Goal: Task Accomplishment & Management: Manage account settings

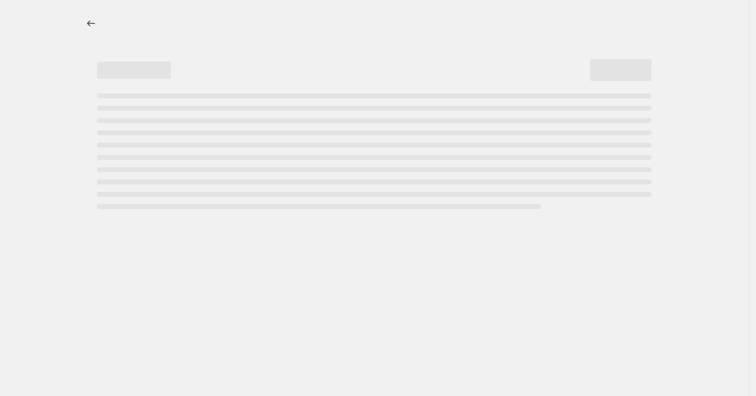
select select "percentage"
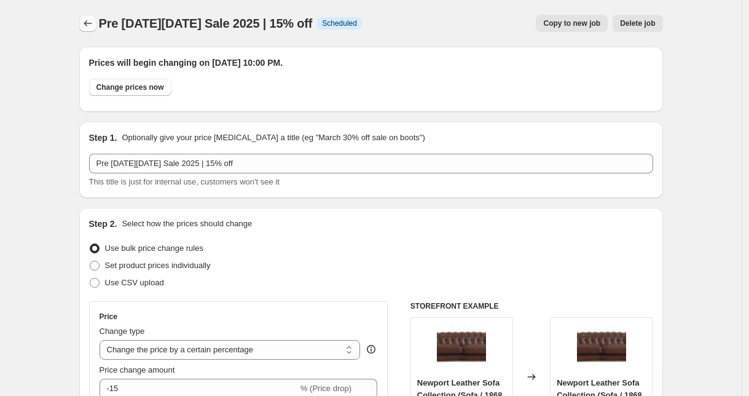
click at [94, 24] on icon "Price change jobs" at bounding box center [88, 23] width 12 height 12
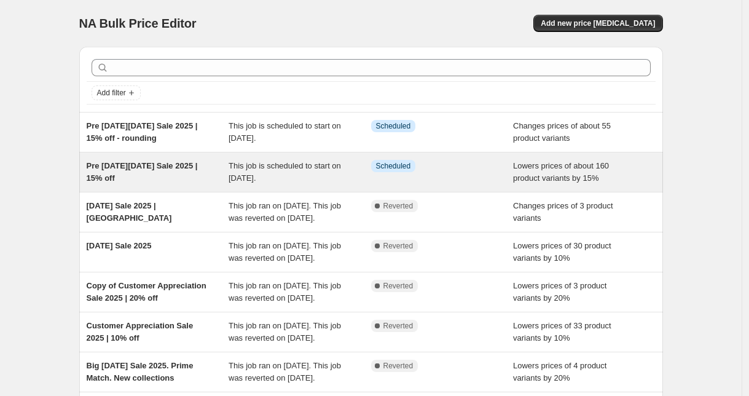
click at [261, 171] on div "This job is scheduled to start on [DATE]." at bounding box center [300, 172] width 143 height 25
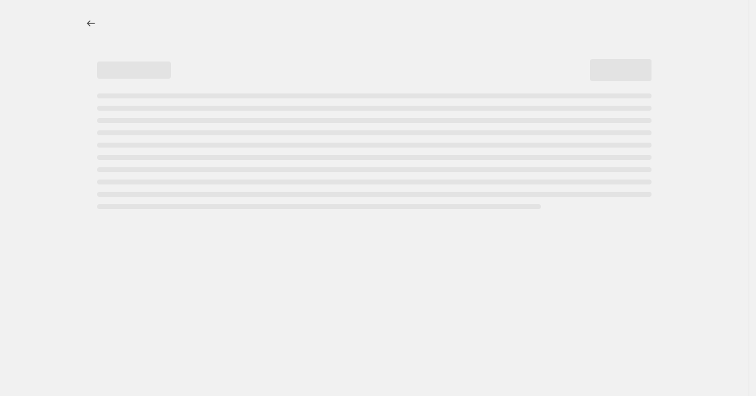
select select "percentage"
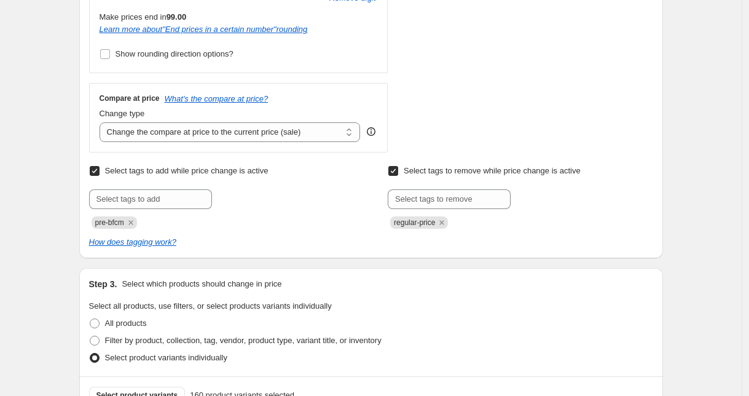
scroll to position [853, 0]
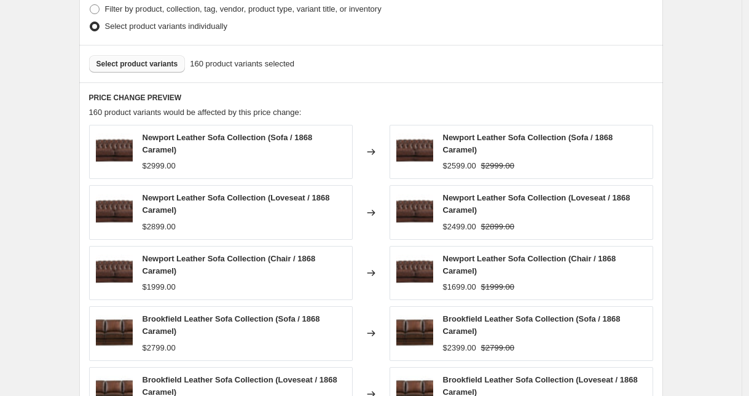
click at [156, 65] on span "Select product variants" at bounding box center [138, 64] width 82 height 10
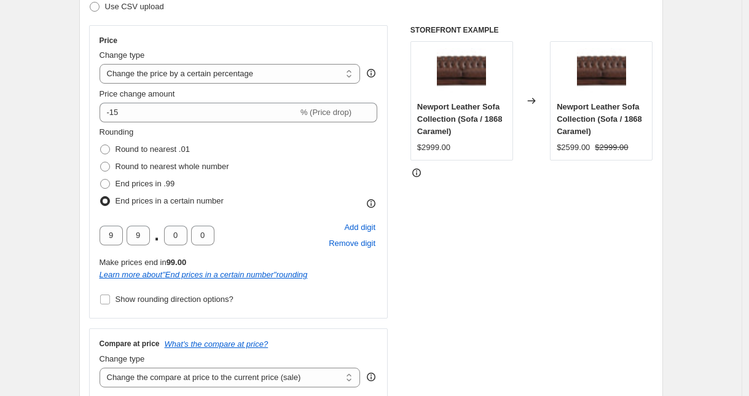
scroll to position [0, 0]
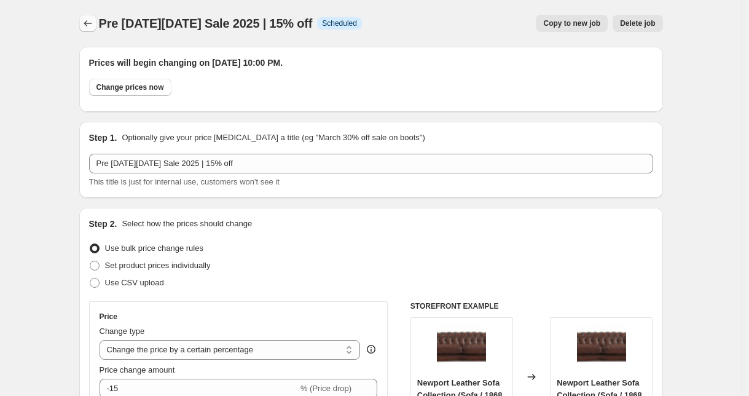
click at [85, 24] on icon "Price change jobs" at bounding box center [88, 23] width 12 height 12
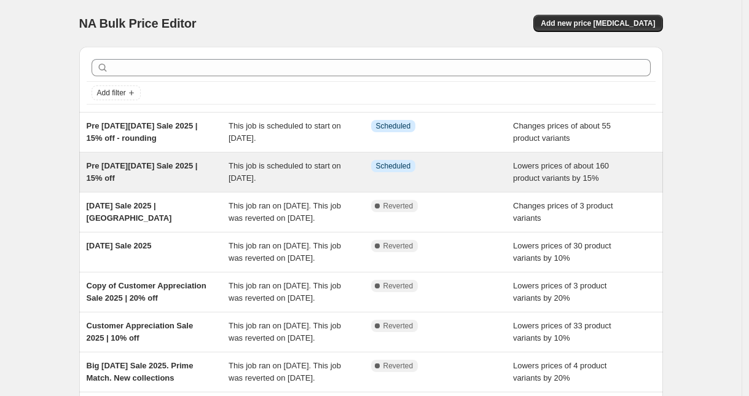
click at [168, 169] on span "Pre [DATE][DATE] Sale 2025 | 15% off" at bounding box center [142, 172] width 111 height 22
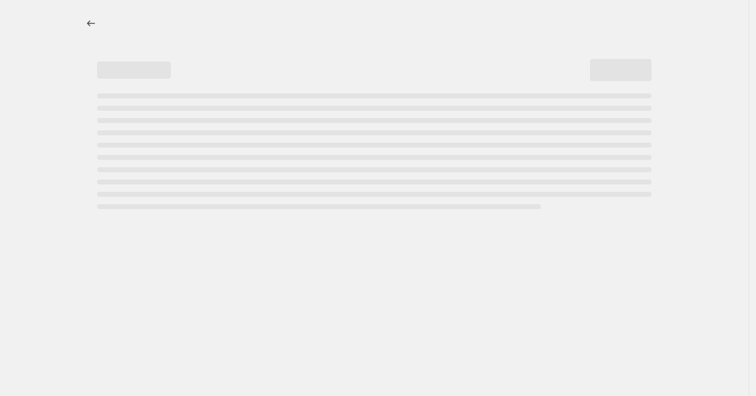
select select "percentage"
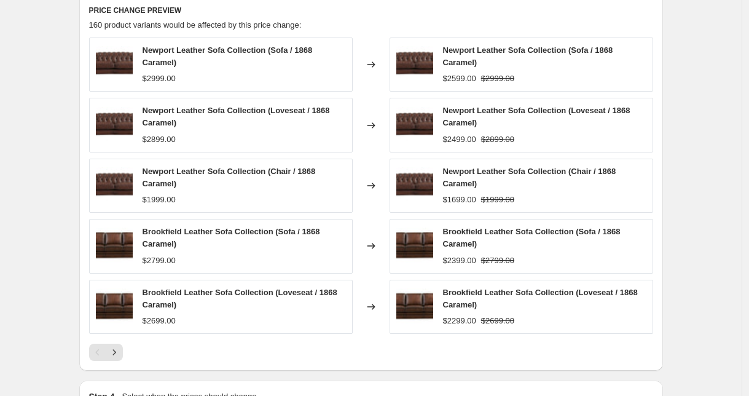
scroll to position [924, 0]
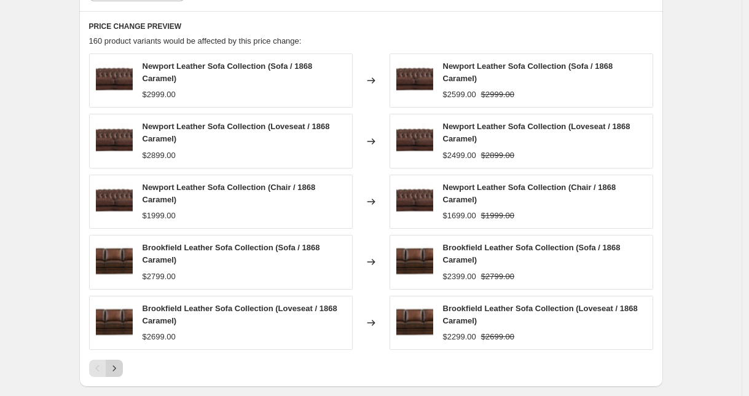
click at [121, 365] on icon "Next" at bounding box center [114, 368] width 12 height 12
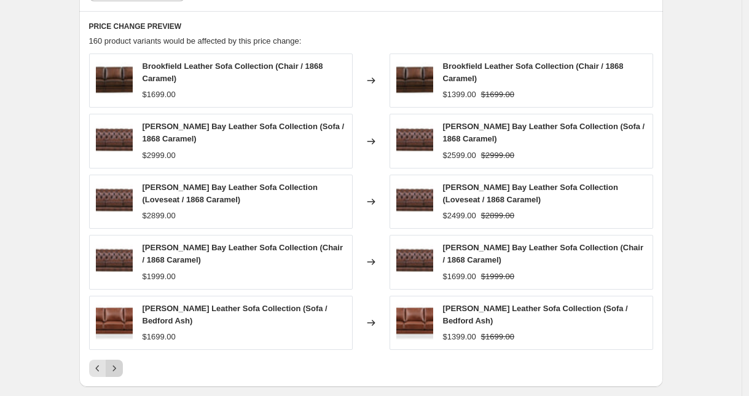
click at [121, 363] on icon "Next" at bounding box center [114, 368] width 12 height 12
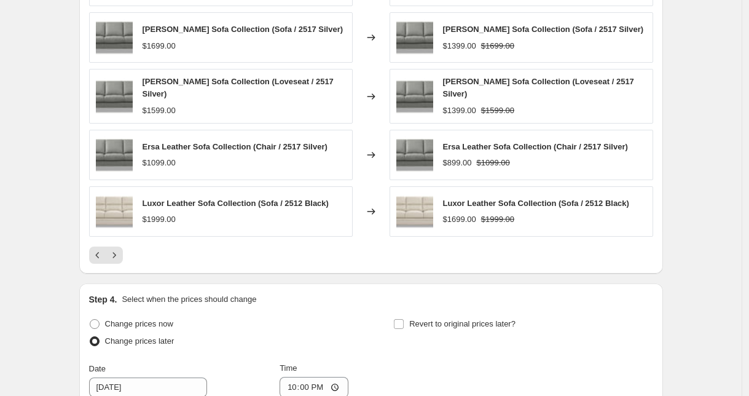
scroll to position [1023, 0]
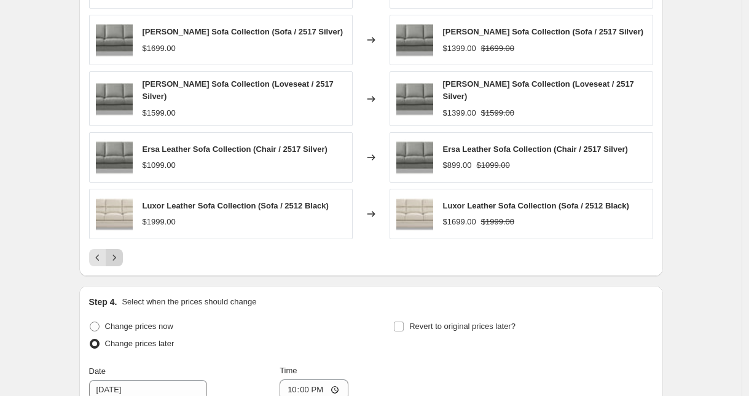
click at [121, 256] on icon "Next" at bounding box center [114, 257] width 12 height 12
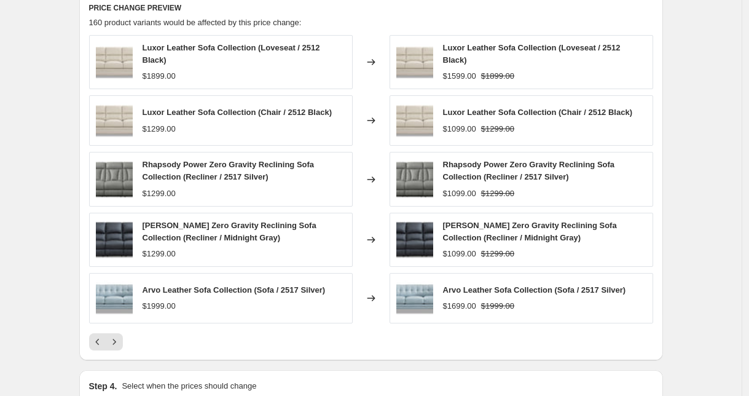
scroll to position [935, 0]
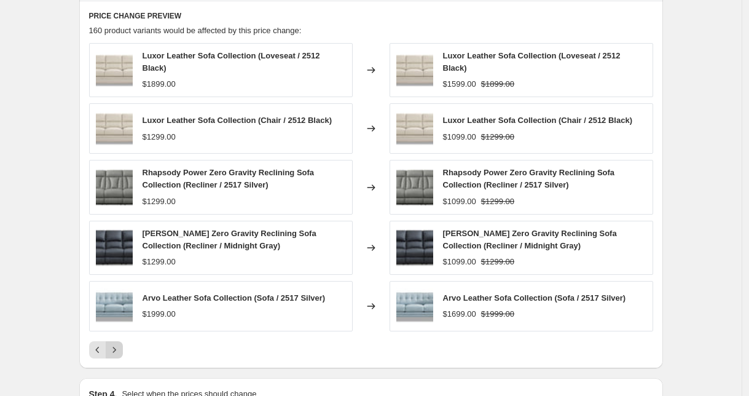
click at [120, 350] on icon "Next" at bounding box center [114, 350] width 12 height 12
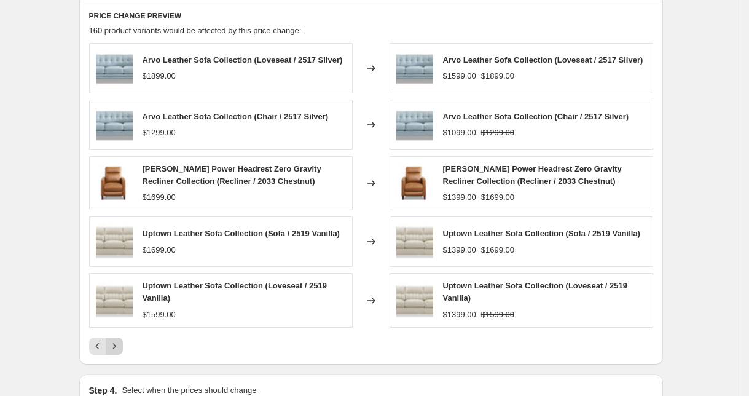
click at [116, 352] on icon "Next" at bounding box center [114, 346] width 12 height 12
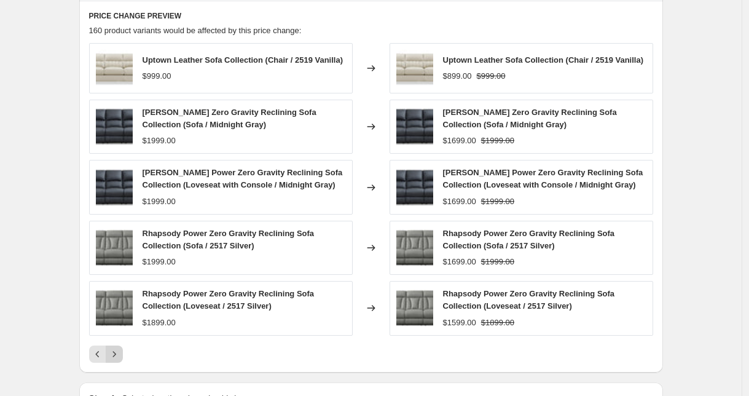
click at [120, 355] on icon "Next" at bounding box center [114, 354] width 12 height 12
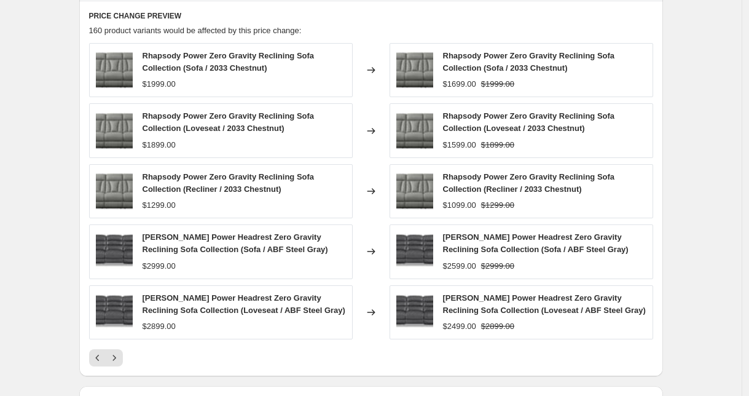
scroll to position [942, 0]
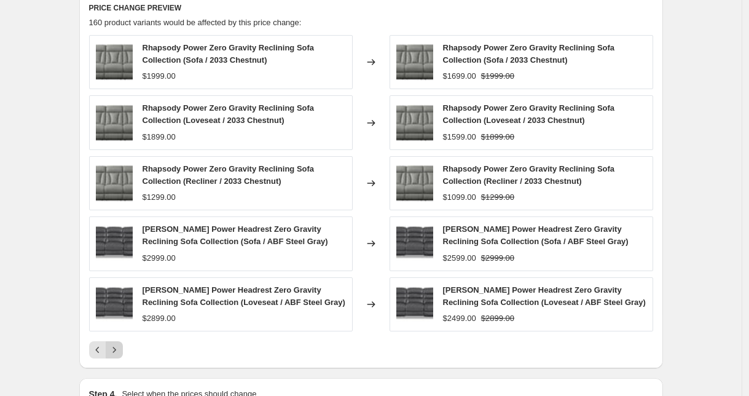
click at [113, 346] on icon "Next" at bounding box center [114, 350] width 12 height 12
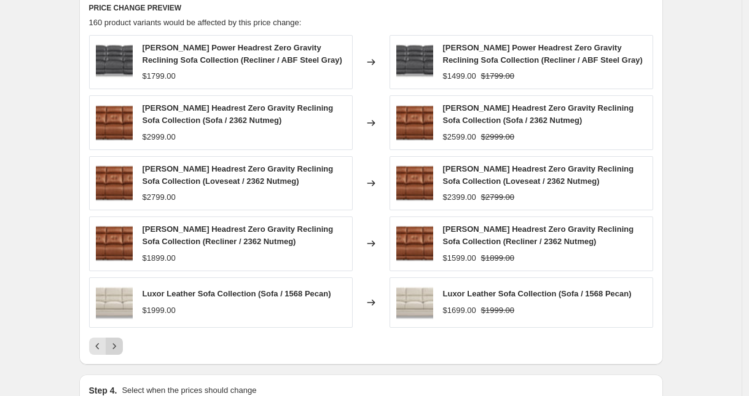
click at [116, 349] on icon "Next" at bounding box center [114, 346] width 12 height 12
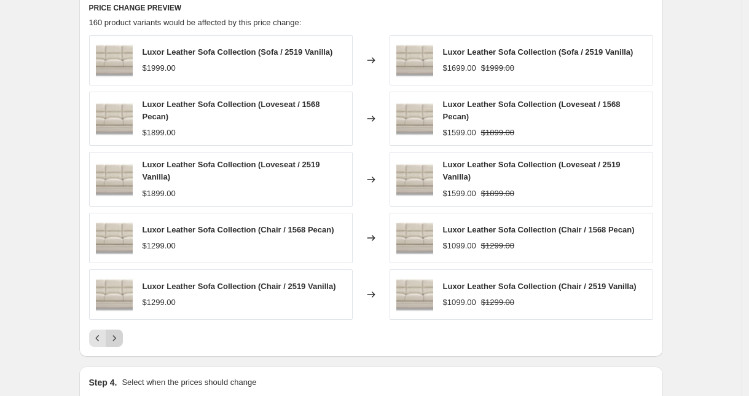
click at [117, 339] on icon "Next" at bounding box center [114, 338] width 12 height 12
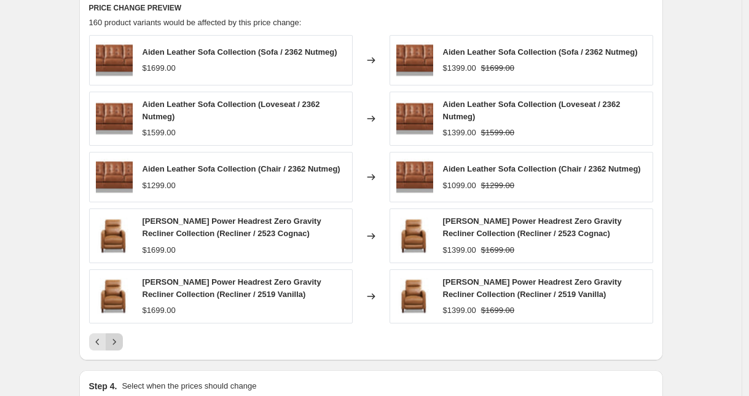
click at [121, 344] on icon "Next" at bounding box center [114, 342] width 12 height 12
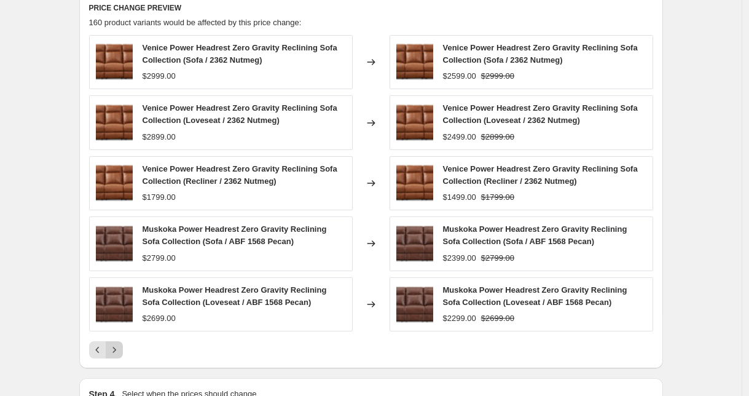
click at [119, 347] on icon "Next" at bounding box center [114, 350] width 12 height 12
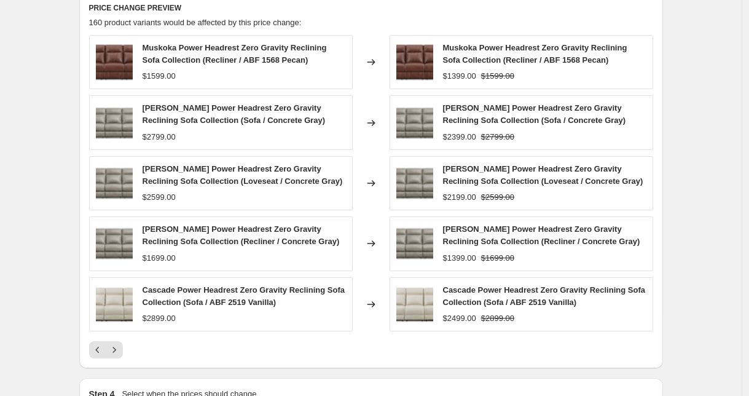
click at [121, 349] on icon "Next" at bounding box center [114, 350] width 12 height 12
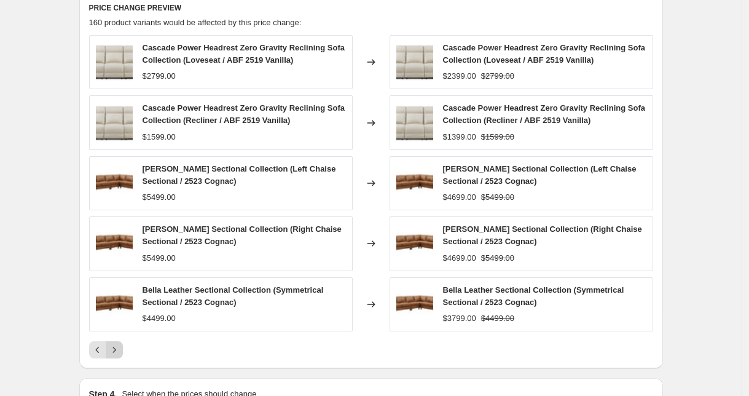
click at [120, 351] on icon "Next" at bounding box center [114, 350] width 12 height 12
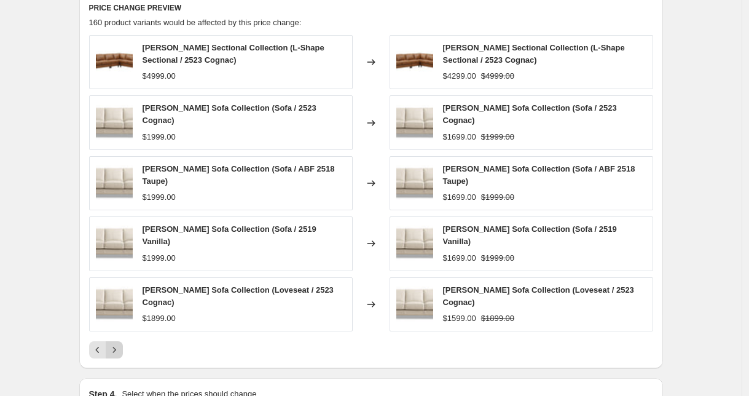
click at [111, 344] on icon "Next" at bounding box center [114, 350] width 12 height 12
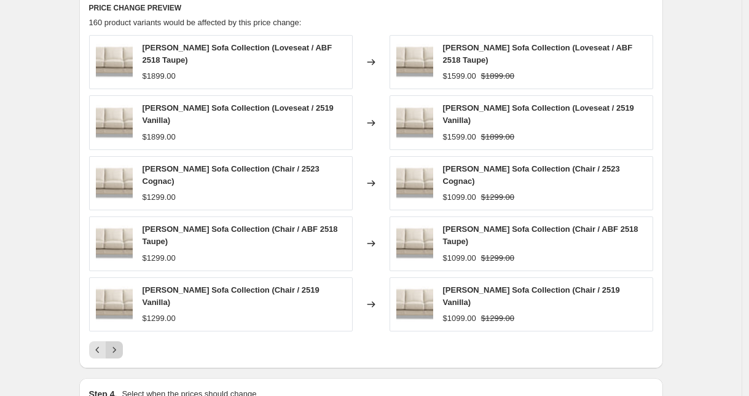
click at [116, 347] on icon "Next" at bounding box center [114, 350] width 3 height 6
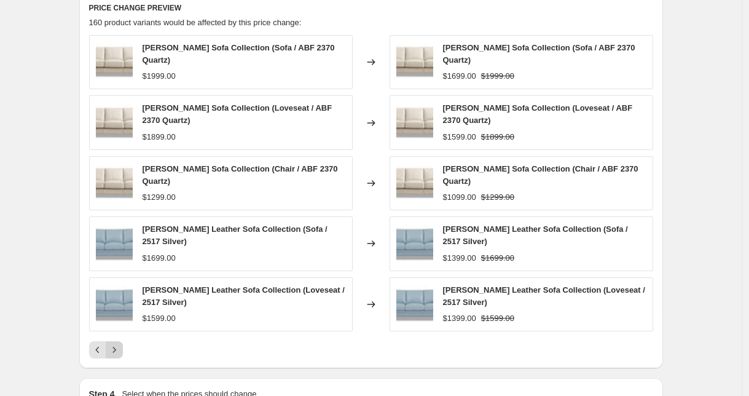
click at [119, 349] on icon "Next" at bounding box center [114, 350] width 12 height 12
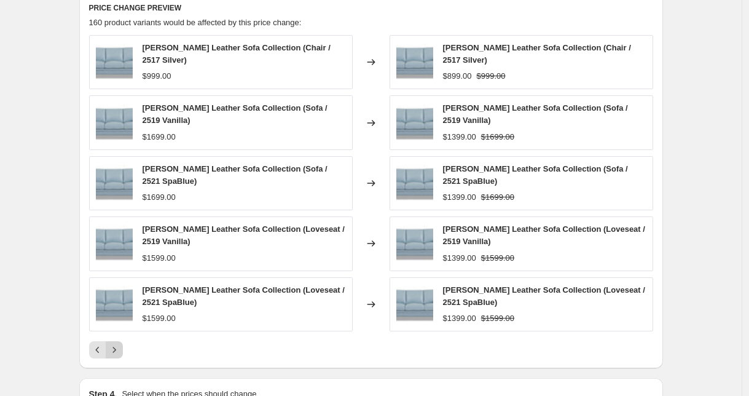
click at [118, 350] on icon "Next" at bounding box center [114, 350] width 12 height 12
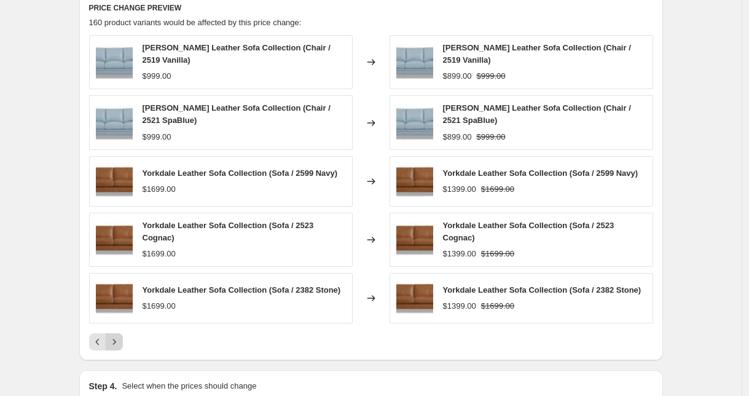
click at [119, 346] on icon "Next" at bounding box center [114, 342] width 12 height 12
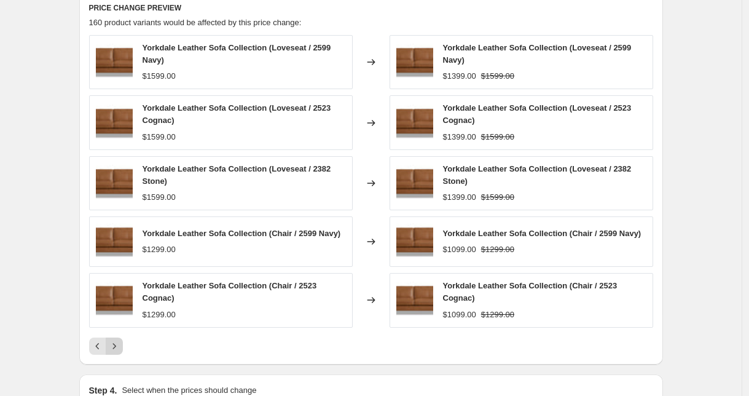
click at [123, 348] on button "Next" at bounding box center [114, 346] width 17 height 17
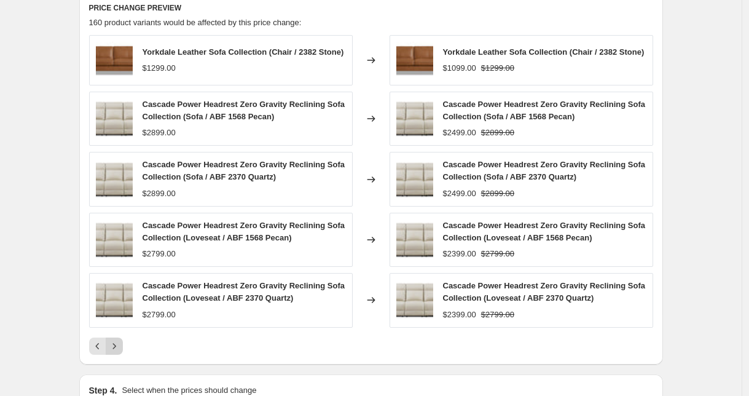
click at [119, 347] on icon "Next" at bounding box center [114, 346] width 12 height 12
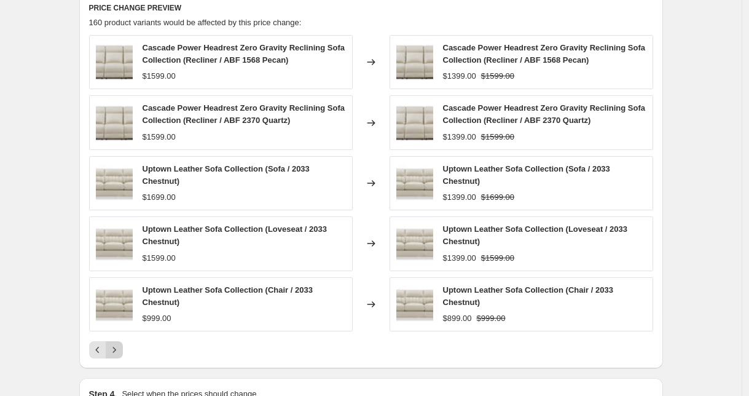
click at [119, 347] on icon "Next" at bounding box center [114, 350] width 12 height 12
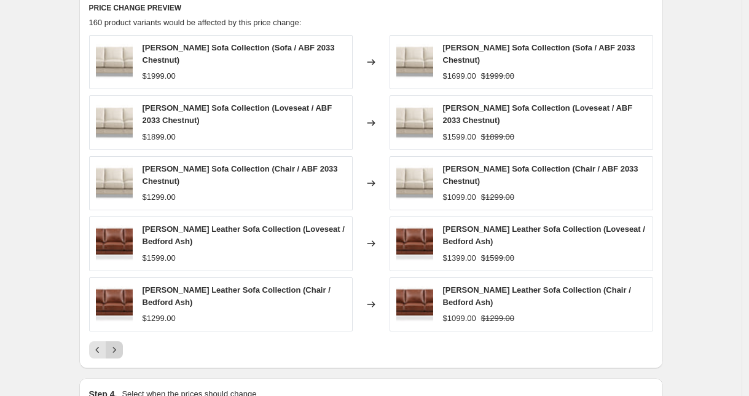
click at [119, 346] on icon "Next" at bounding box center [114, 350] width 12 height 12
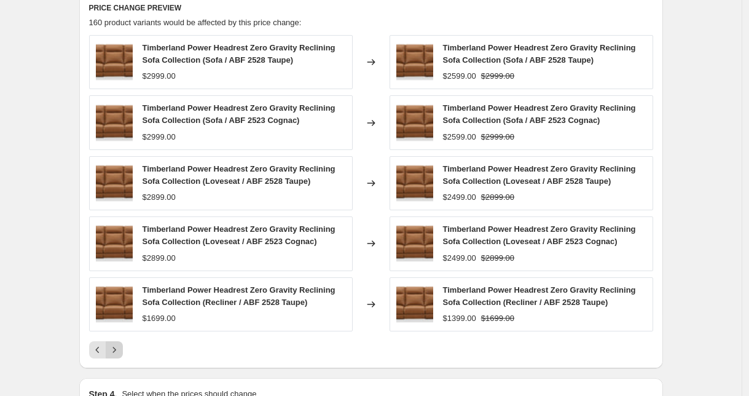
click at [123, 346] on button "Next" at bounding box center [114, 349] width 17 height 17
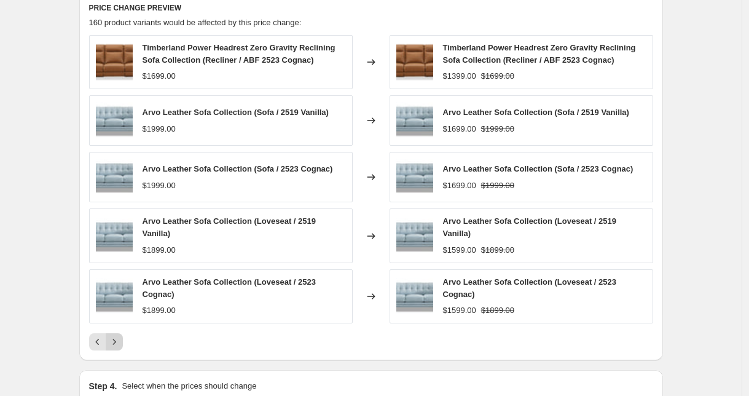
click at [121, 344] on icon "Next" at bounding box center [114, 342] width 12 height 12
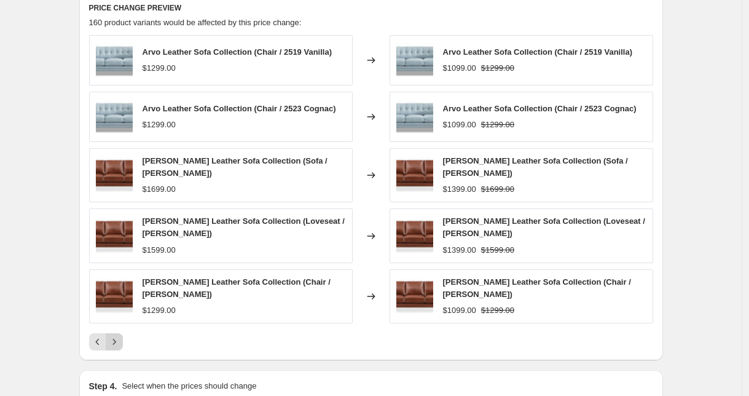
click at [121, 337] on icon "Next" at bounding box center [114, 342] width 12 height 12
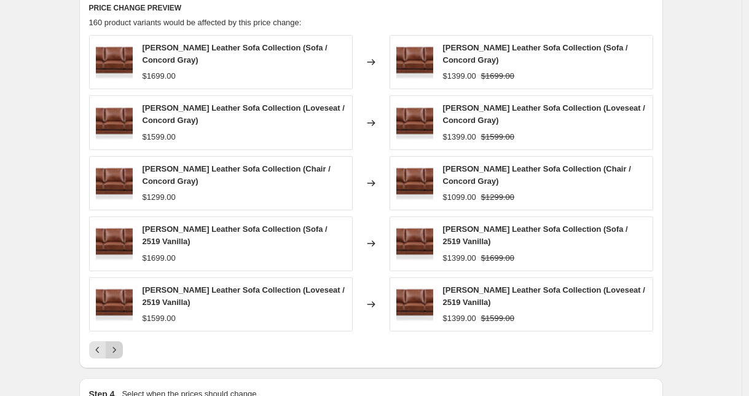
click at [121, 344] on icon "Next" at bounding box center [114, 350] width 12 height 12
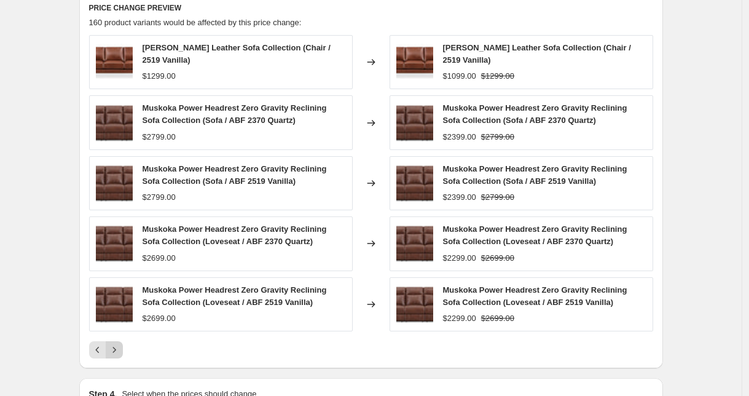
click at [121, 341] on button "Next" at bounding box center [114, 349] width 17 height 17
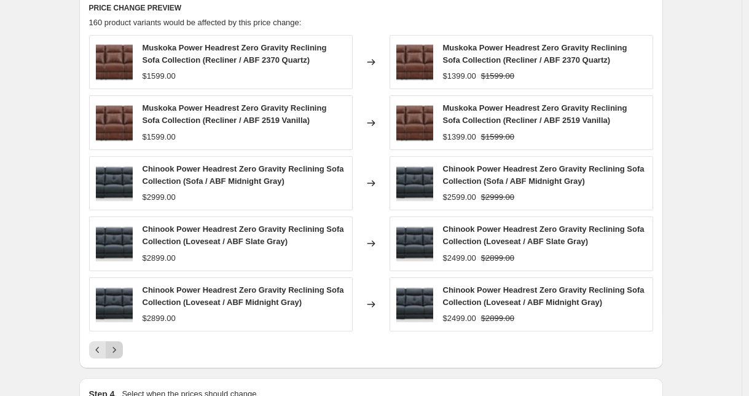
click at [116, 349] on icon "Next" at bounding box center [114, 350] width 12 height 12
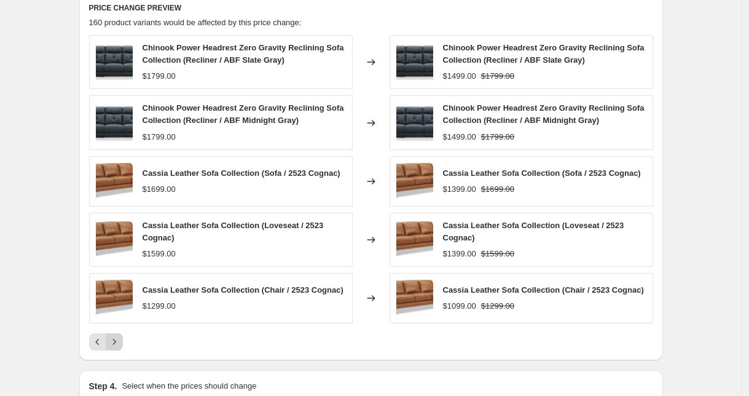
click at [118, 348] on icon "Next" at bounding box center [114, 342] width 12 height 12
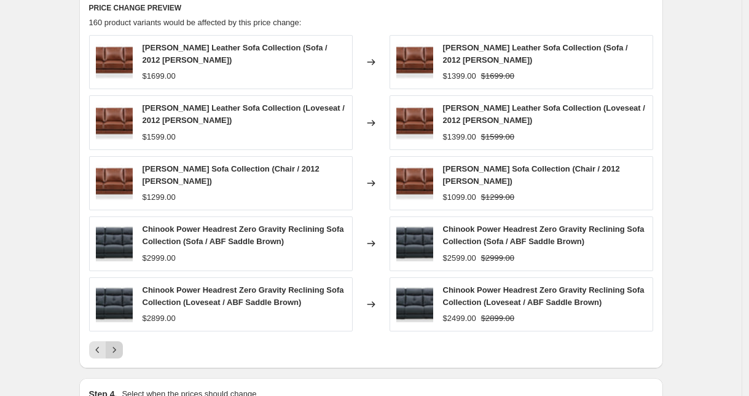
click at [118, 350] on button "Next" at bounding box center [114, 349] width 17 height 17
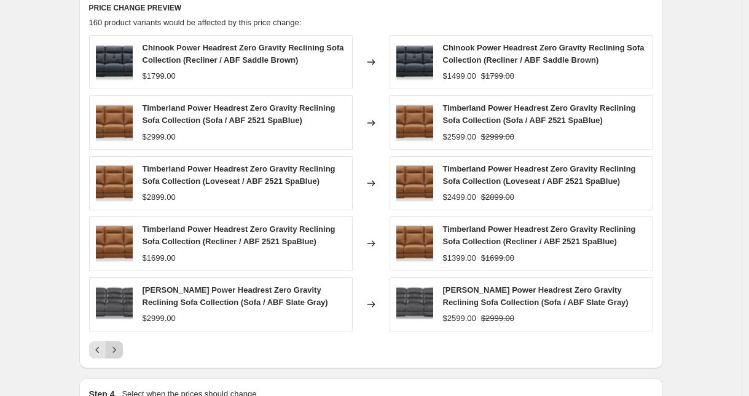
click at [118, 350] on icon "Next" at bounding box center [114, 350] width 12 height 12
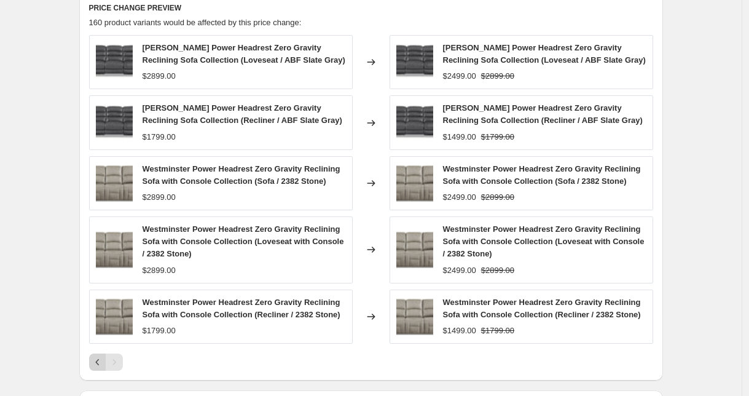
click at [100, 368] on icon "Previous" at bounding box center [98, 362] width 12 height 12
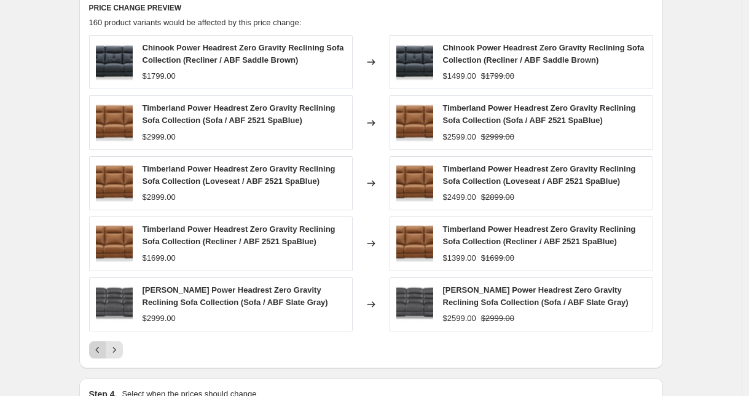
click at [102, 352] on icon "Previous" at bounding box center [98, 350] width 12 height 12
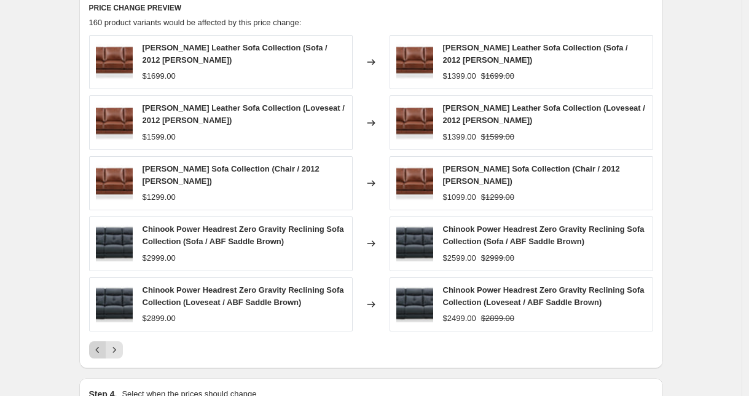
click at [103, 349] on button "Previous" at bounding box center [97, 349] width 17 height 17
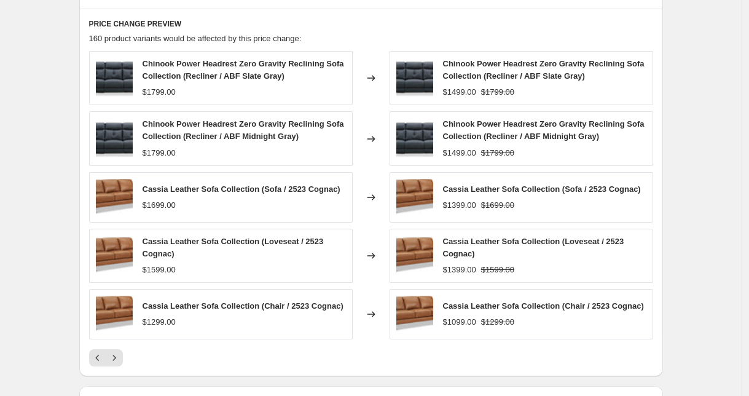
scroll to position [942, 0]
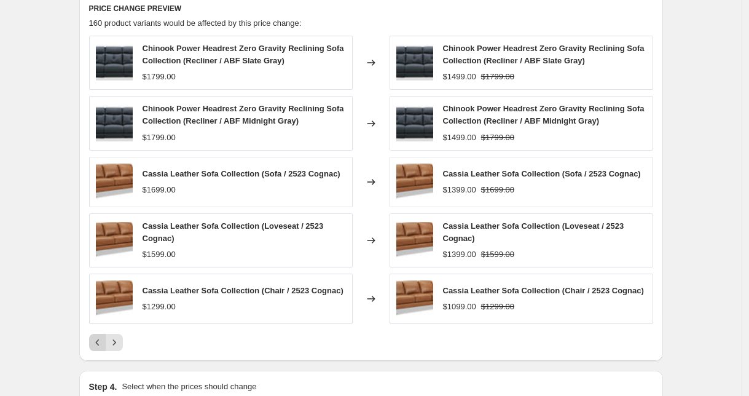
click at [104, 349] on icon "Previous" at bounding box center [98, 342] width 12 height 12
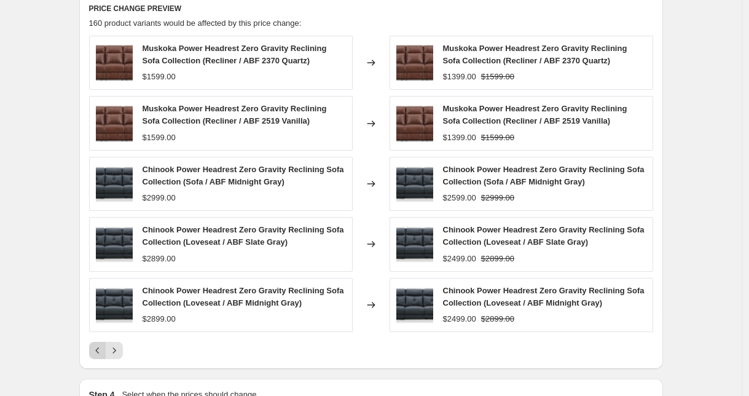
click at [104, 350] on icon "Previous" at bounding box center [98, 350] width 12 height 12
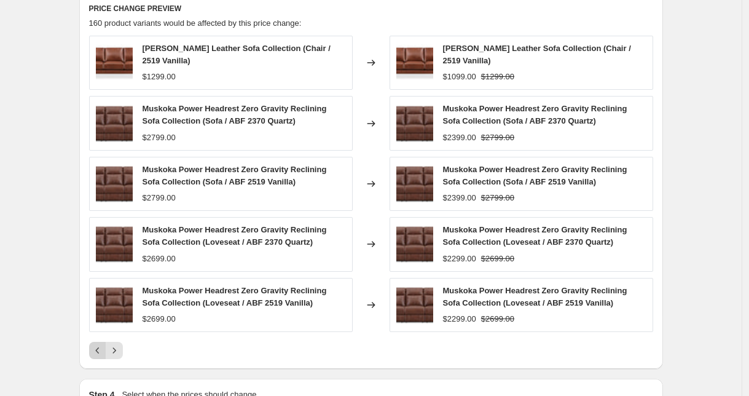
click at [100, 344] on icon "Previous" at bounding box center [98, 350] width 12 height 12
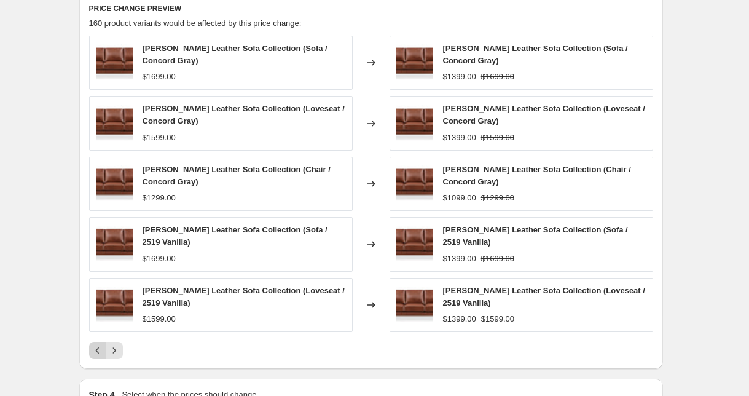
click at [100, 344] on icon "Previous" at bounding box center [98, 350] width 12 height 12
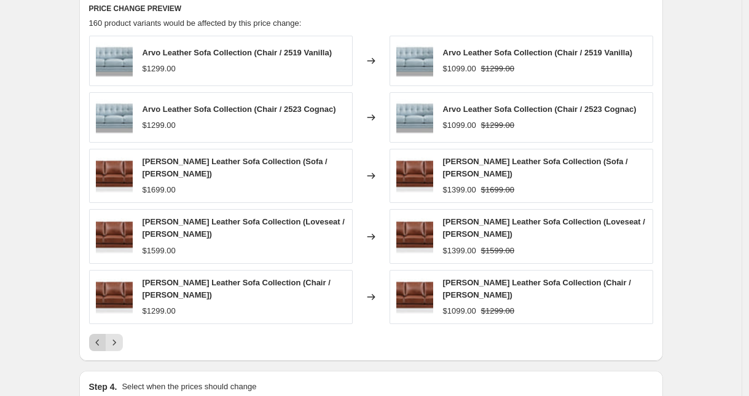
click at [99, 340] on icon "Previous" at bounding box center [98, 342] width 12 height 12
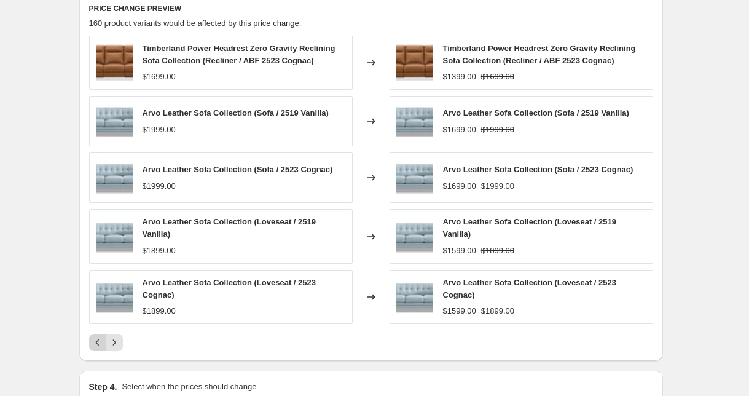
click at [99, 339] on icon "Previous" at bounding box center [98, 342] width 12 height 12
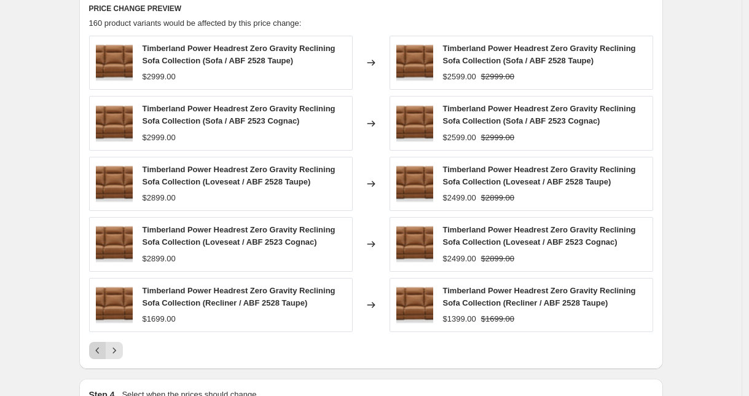
click at [99, 339] on div "Timberland Power Headrest Zero Gravity Reclining Sofa Collection (Sofa / ABF 25…" at bounding box center [371, 197] width 564 height 323
click at [98, 353] on icon "Previous" at bounding box center [98, 350] width 12 height 12
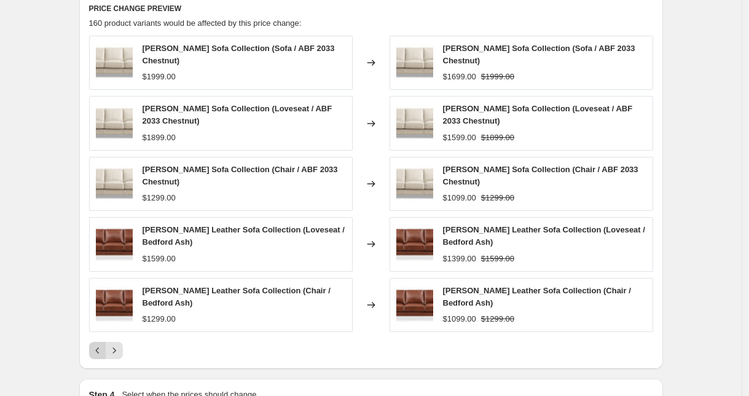
click at [98, 346] on icon "Previous" at bounding box center [98, 350] width 12 height 12
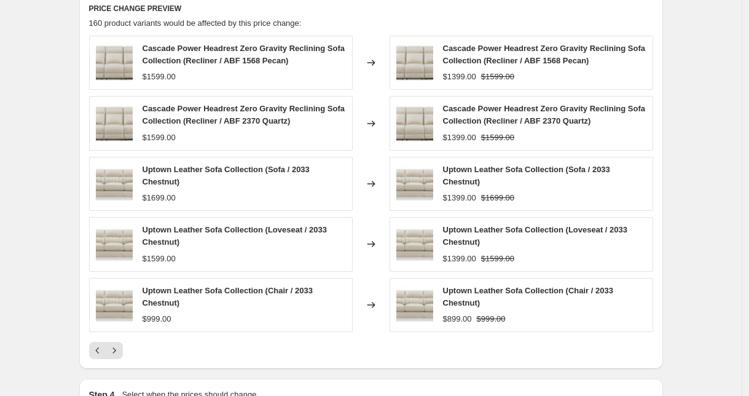
click at [97, 341] on div "Cascade Power Headrest Zero Gravity Reclining Sofa Collection (Recliner / ABF 1…" at bounding box center [371, 197] width 564 height 323
click at [99, 345] on icon "Previous" at bounding box center [98, 350] width 12 height 12
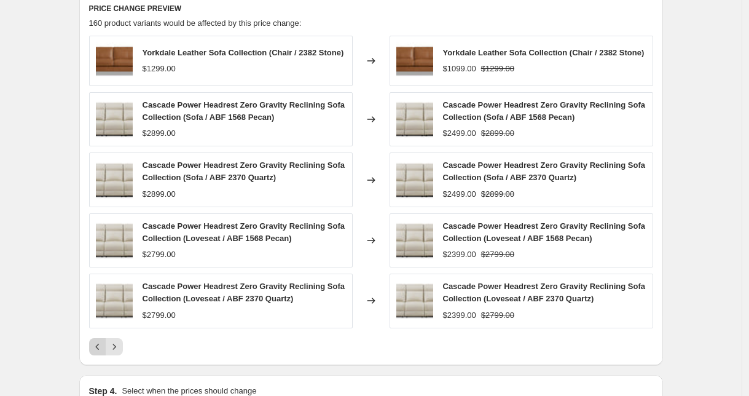
click at [99, 345] on icon "Previous" at bounding box center [98, 347] width 12 height 12
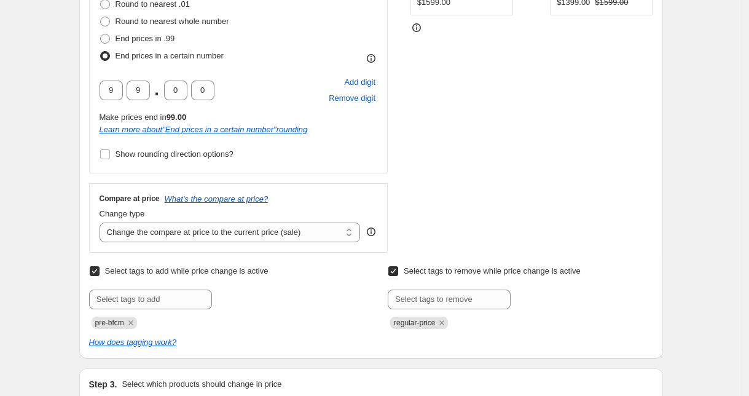
scroll to position [0, 0]
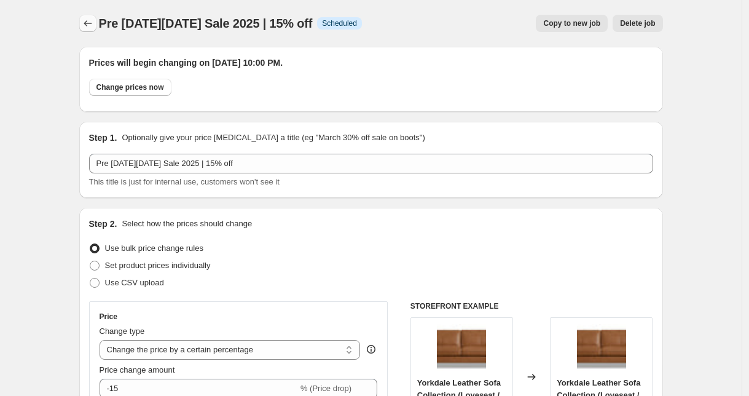
click at [96, 31] on button "Price change jobs" at bounding box center [87, 23] width 17 height 17
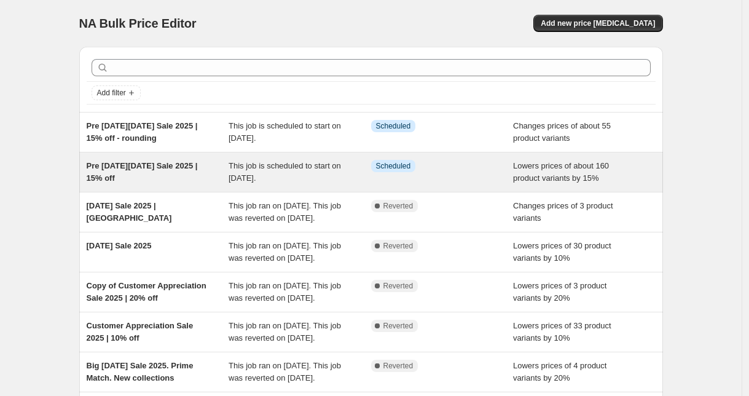
click at [470, 172] on div "Info Scheduled" at bounding box center [433, 166] width 124 height 12
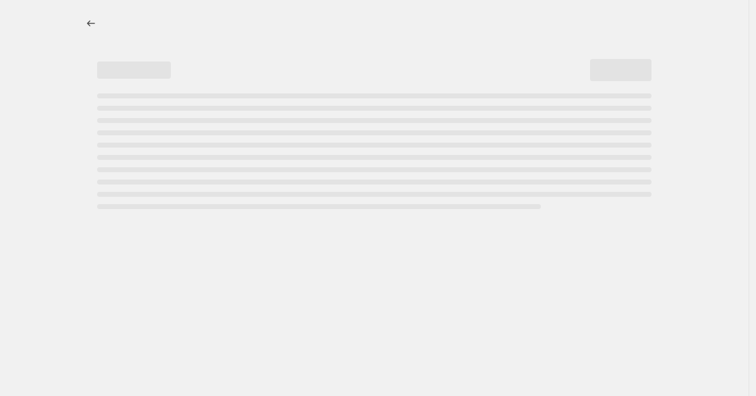
select select "percentage"
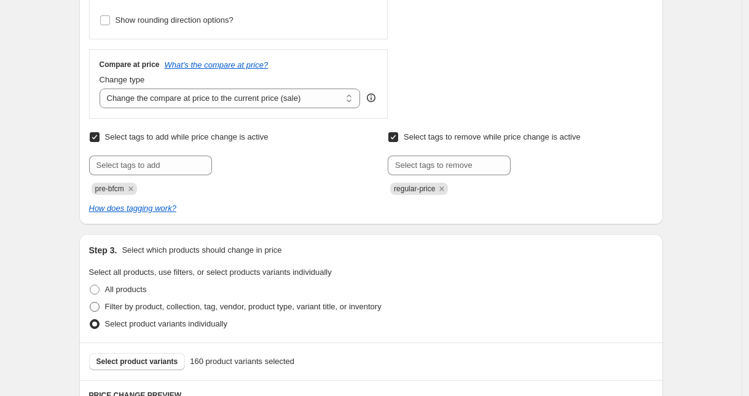
scroll to position [653, 0]
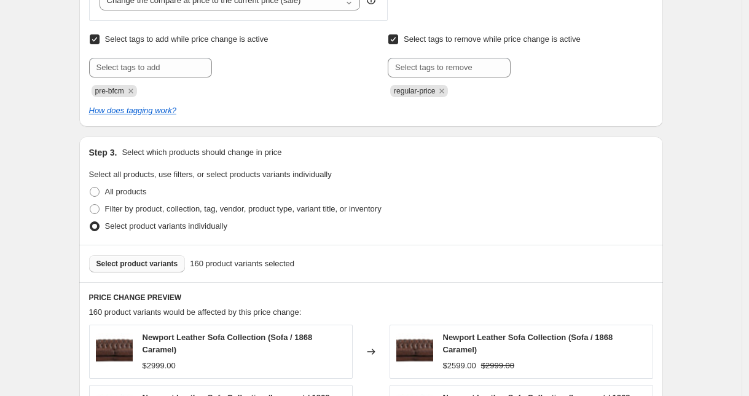
click at [153, 267] on span "Select product variants" at bounding box center [138, 264] width 82 height 10
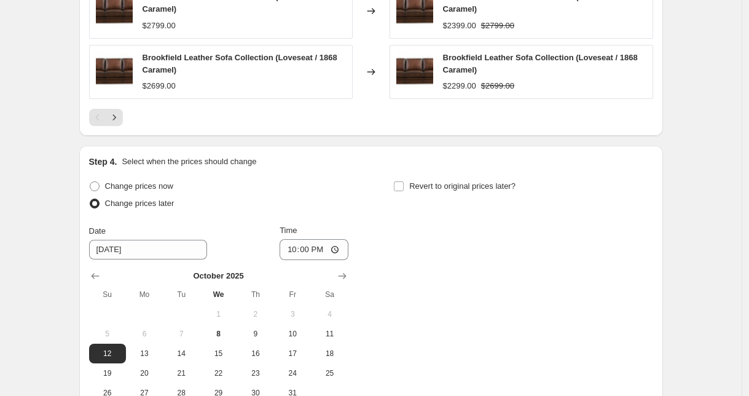
scroll to position [1317, 0]
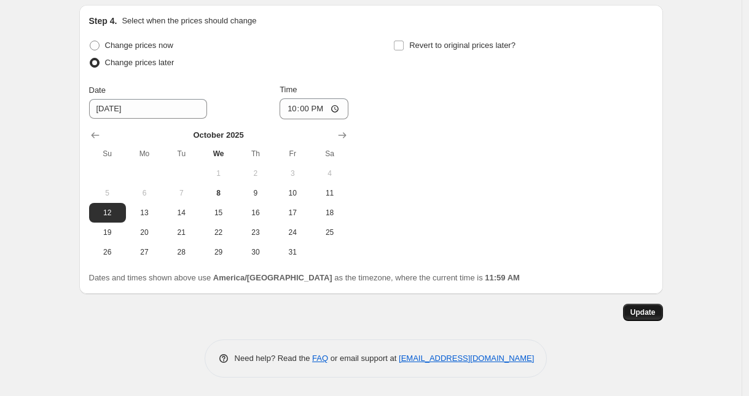
click at [650, 315] on span "Update" at bounding box center [643, 312] width 25 height 10
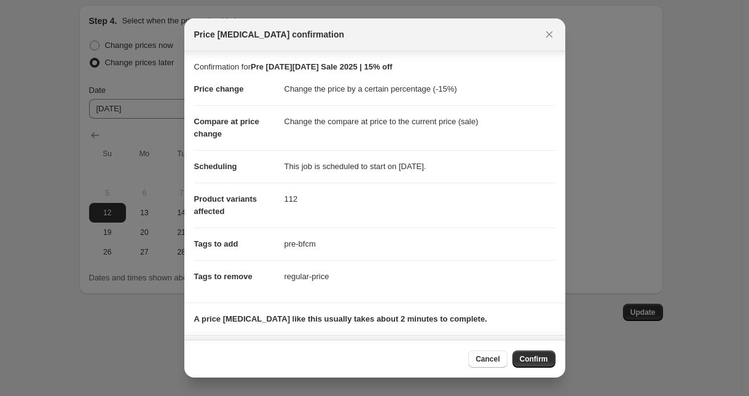
scroll to position [71, 0]
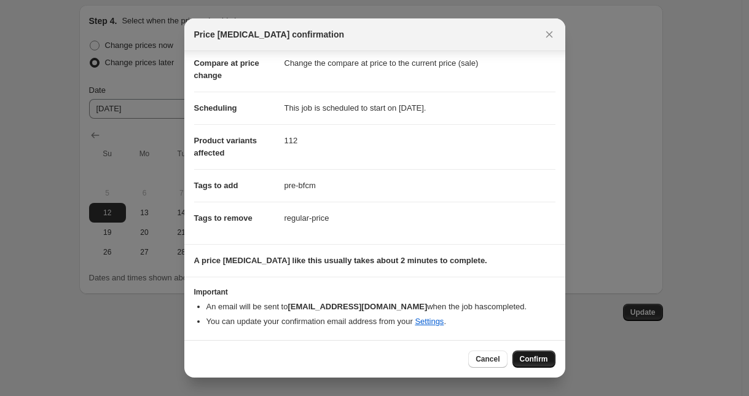
click at [538, 359] on span "Confirm" at bounding box center [534, 359] width 28 height 10
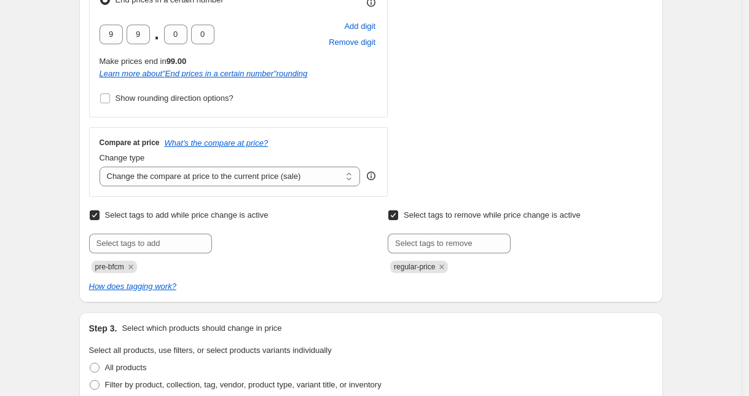
scroll to position [0, 0]
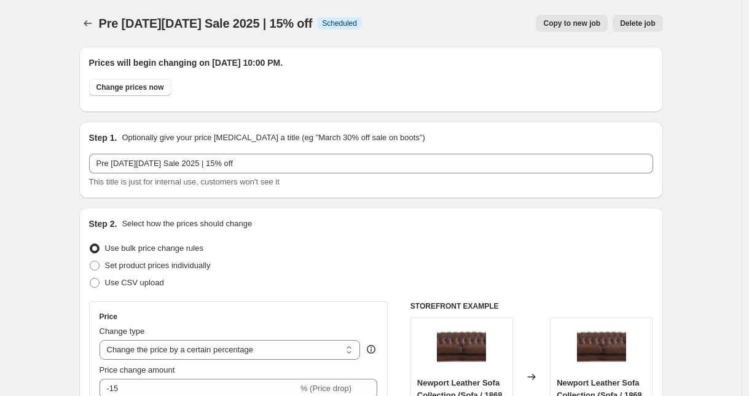
click at [99, 31] on div at bounding box center [89, 23] width 20 height 17
click at [97, 28] on button "Price change jobs" at bounding box center [87, 23] width 17 height 17
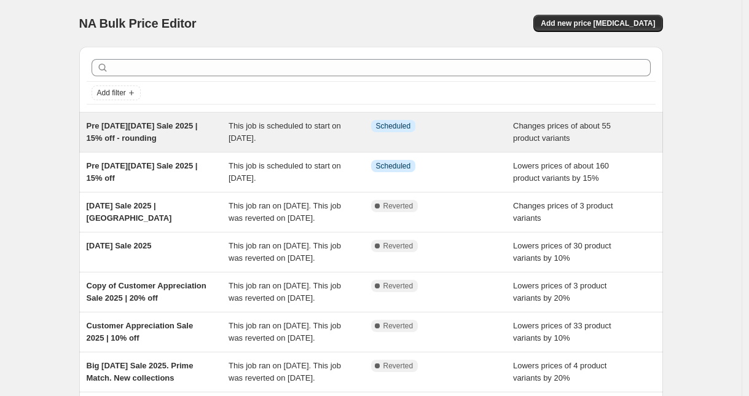
click at [310, 145] on div "Pre [DATE][DATE] Sale 2025 | 15% off - rounding This job is scheduled to start …" at bounding box center [371, 132] width 584 height 39
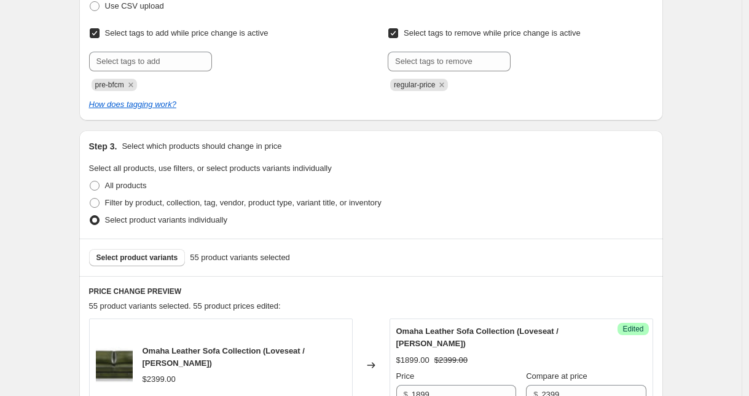
scroll to position [302, 0]
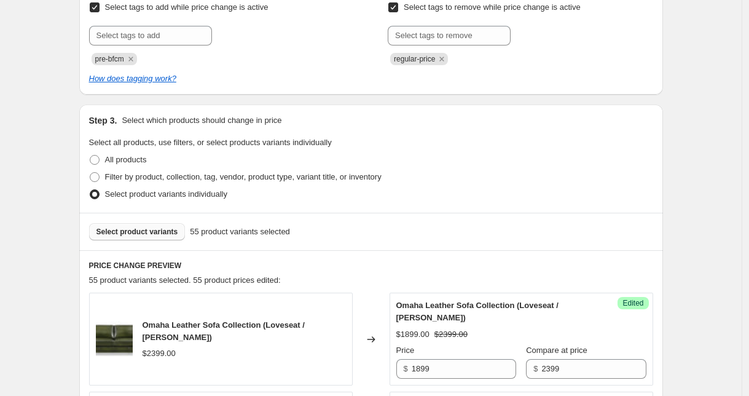
click at [125, 237] on button "Select product variants" at bounding box center [137, 231] width 97 height 17
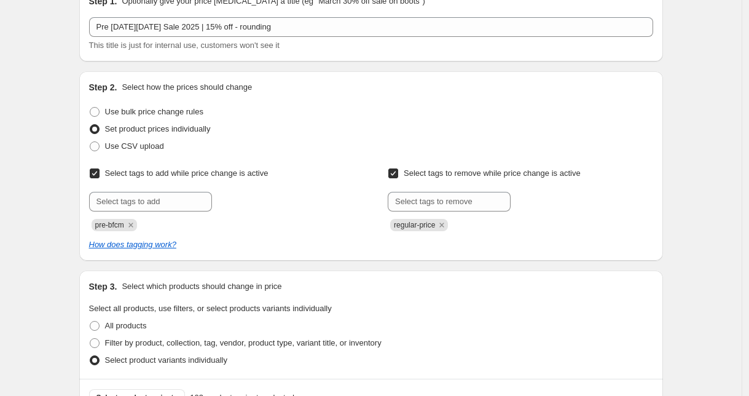
scroll to position [342, 0]
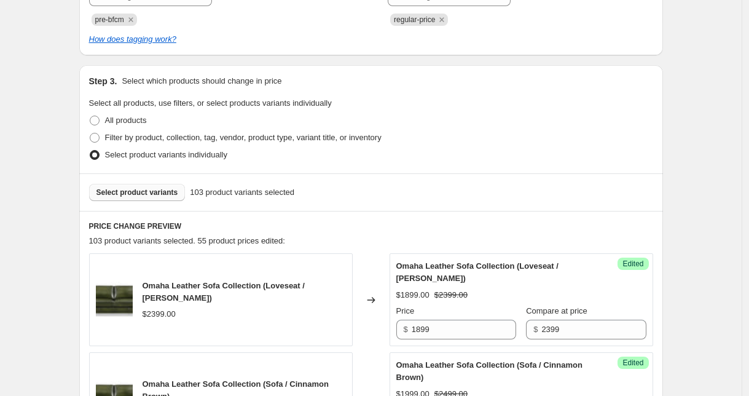
click at [160, 199] on button "Select product variants" at bounding box center [137, 192] width 97 height 17
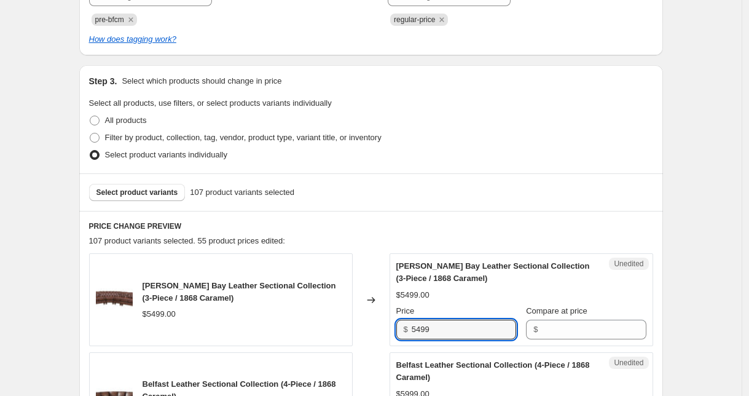
drag, startPoint x: 441, startPoint y: 332, endPoint x: 409, endPoint y: 327, distance: 32.3
click at [409, 327] on div "$ 5499" at bounding box center [457, 330] width 120 height 20
click at [561, 331] on input "Compare at price" at bounding box center [594, 330] width 105 height 20
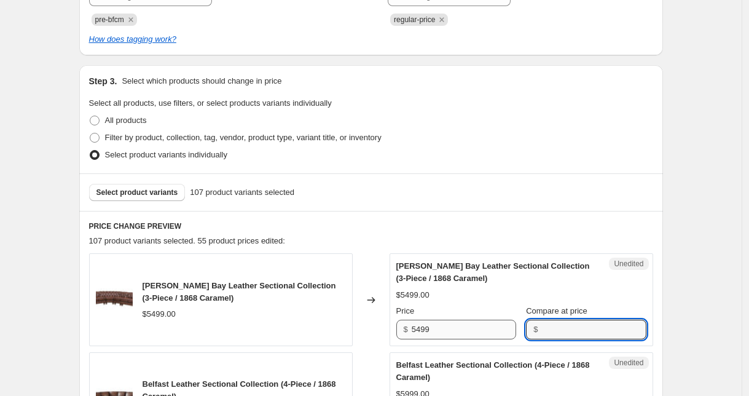
paste input "5499"
type input "5499"
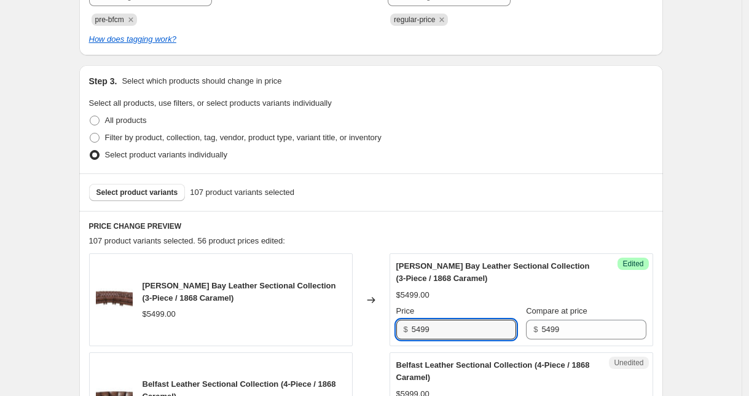
drag, startPoint x: 445, startPoint y: 331, endPoint x: 400, endPoint y: 328, distance: 45.6
click at [400, 328] on div "$ 5499" at bounding box center [457, 330] width 120 height 20
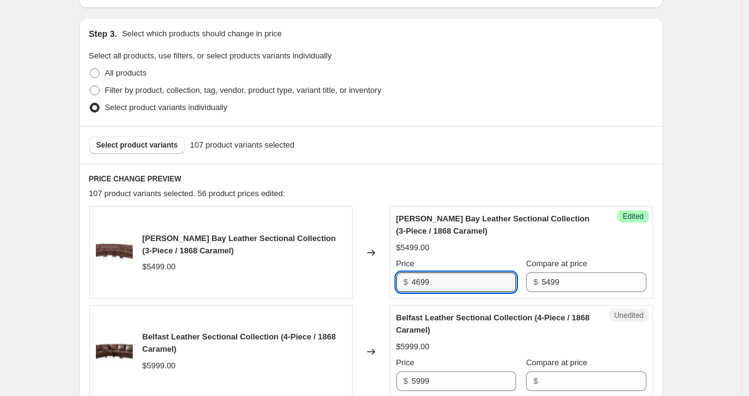
scroll to position [419, 0]
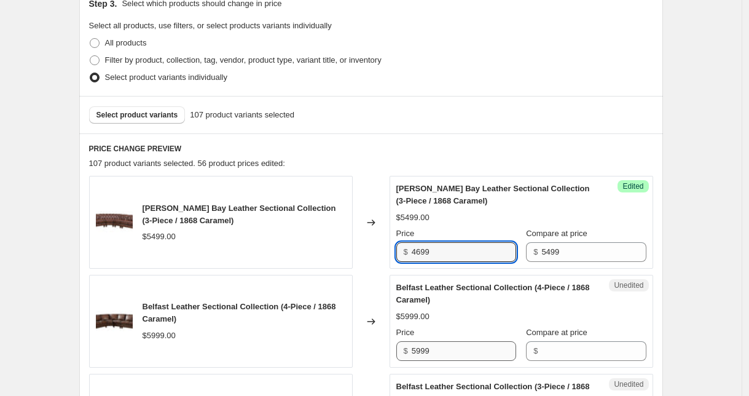
type input "4699"
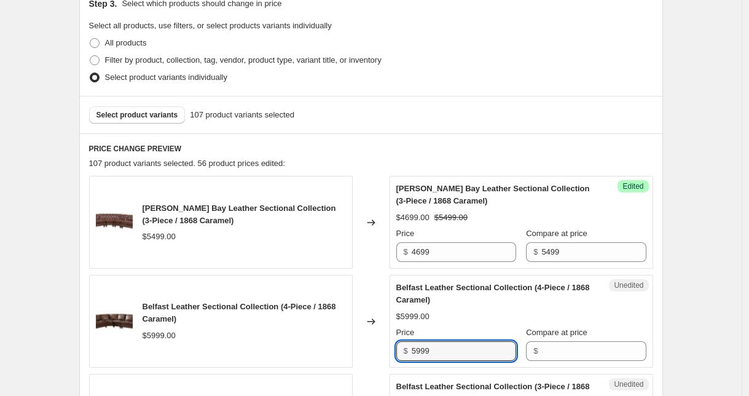
drag, startPoint x: 446, startPoint y: 350, endPoint x: 403, endPoint y: 349, distance: 43.7
click at [403, 349] on div "$ 5999" at bounding box center [457, 351] width 120 height 20
click at [547, 354] on input "Compare at price" at bounding box center [594, 351] width 105 height 20
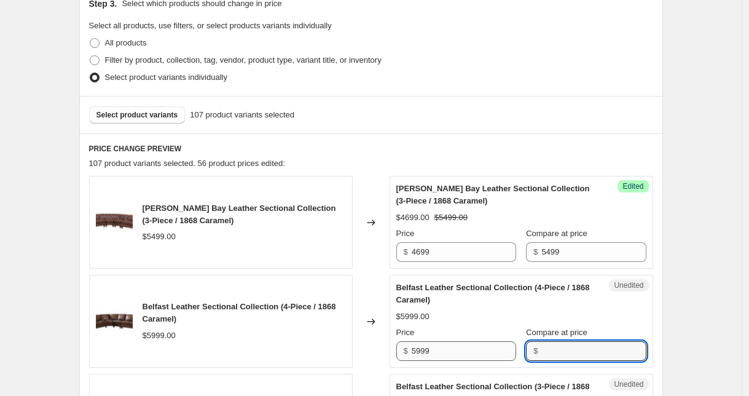
paste input "5999"
type input "5999"
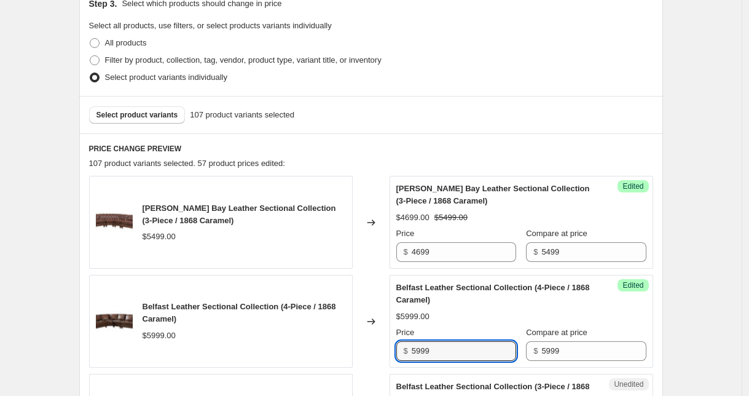
drag, startPoint x: 470, startPoint y: 351, endPoint x: 406, endPoint y: 345, distance: 64.8
click at [406, 345] on div "$ 5999" at bounding box center [457, 351] width 120 height 20
drag, startPoint x: 480, startPoint y: 36, endPoint x: 422, endPoint y: 354, distance: 322.4
click at [422, 354] on input "5999" at bounding box center [464, 351] width 105 height 20
type input "4999"
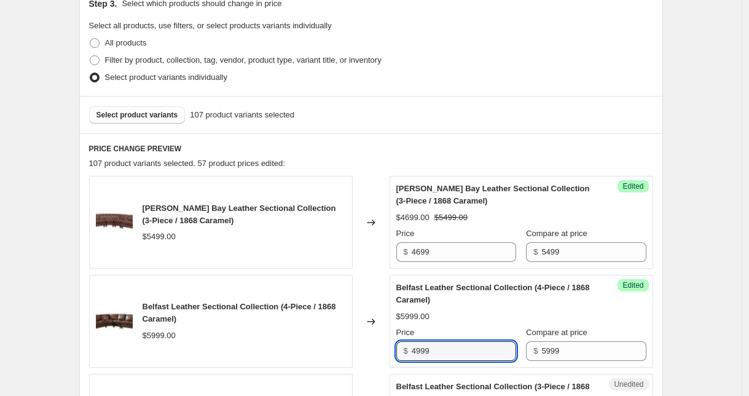
click at [523, 291] on span "Belfast Leather Sectional Collection (4-Piece / 1868 Caramel)" at bounding box center [494, 294] width 194 height 22
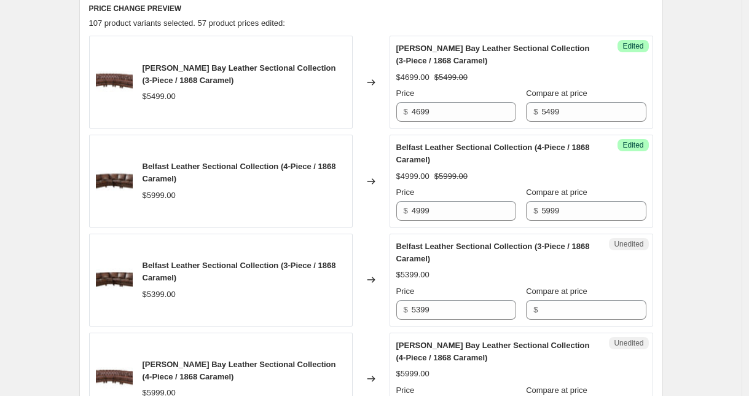
scroll to position [611, 0]
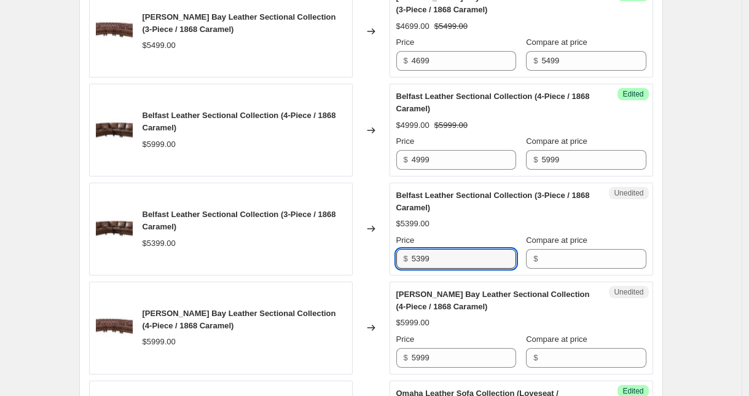
drag, startPoint x: 441, startPoint y: 257, endPoint x: 409, endPoint y: 256, distance: 32.0
click at [409, 256] on div "$ 5399" at bounding box center [457, 259] width 120 height 20
click at [553, 256] on input "Compare at price" at bounding box center [594, 259] width 105 height 20
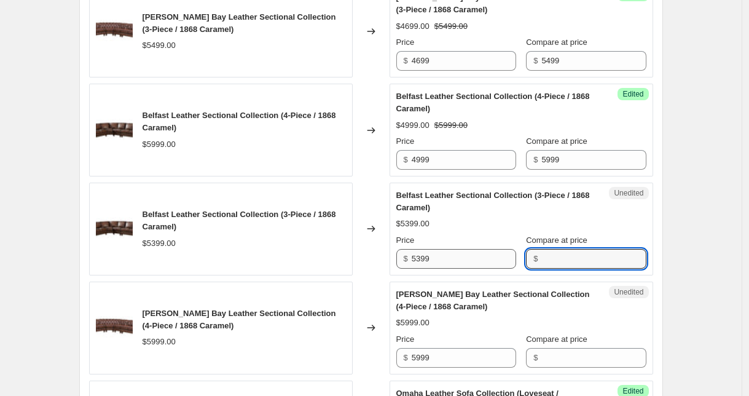
paste input "5399"
type input "5399"
drag, startPoint x: 456, startPoint y: 263, endPoint x: 381, endPoint y: 256, distance: 75.3
click at [381, 256] on div "Belfast Leather Sectional Collection (3-Piece / 1868 Caramel) $5399.00 Changed …" at bounding box center [371, 229] width 564 height 93
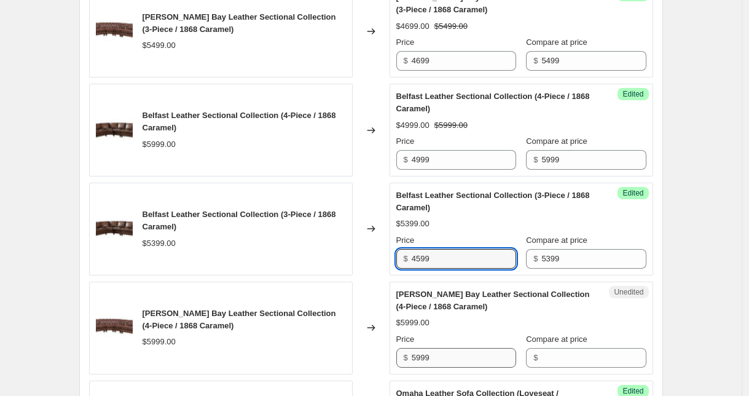
type input "4599"
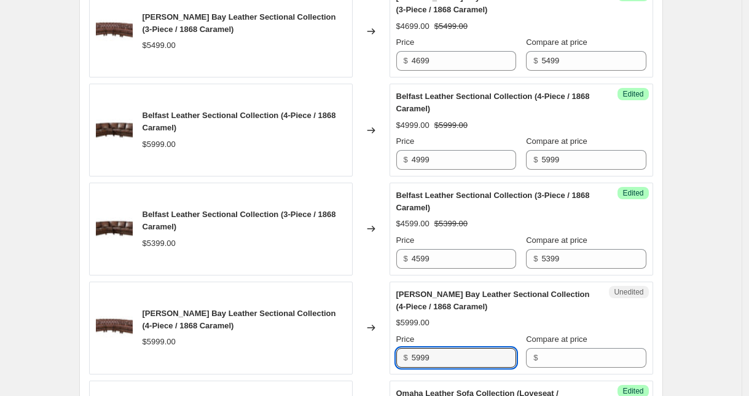
drag, startPoint x: 439, startPoint y: 356, endPoint x: 401, endPoint y: 354, distance: 38.2
click at [401, 354] on div "$ 5999" at bounding box center [457, 358] width 120 height 20
click at [588, 362] on input "Compare at price" at bounding box center [594, 358] width 105 height 20
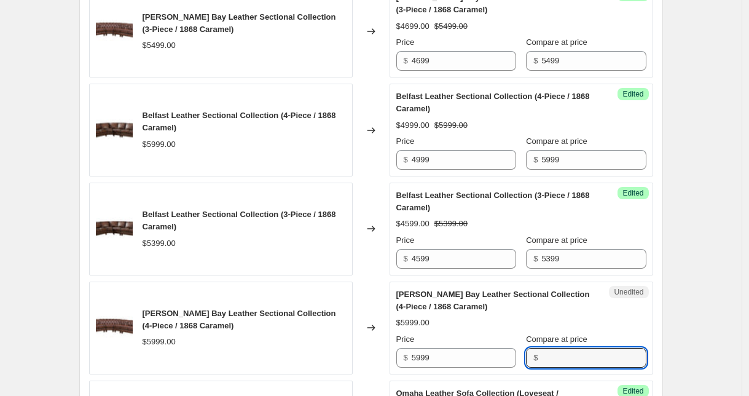
paste input "5999"
type input "5999"
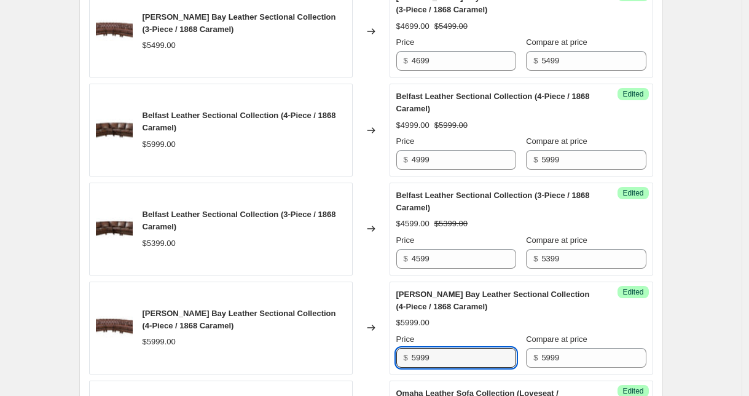
drag, startPoint x: 466, startPoint y: 360, endPoint x: 378, endPoint y: 350, distance: 88.5
click at [378, 350] on div "[PERSON_NAME] Bay Leather Sectional Collection (4-Piece / 1868 Caramel) $5999.0…" at bounding box center [371, 328] width 564 height 93
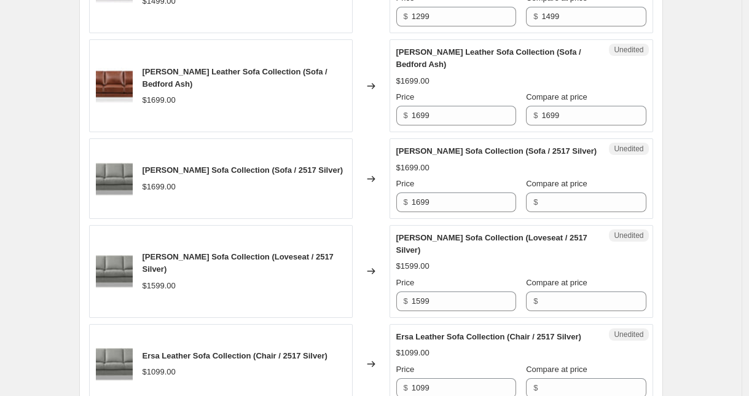
scroll to position [1484, 0]
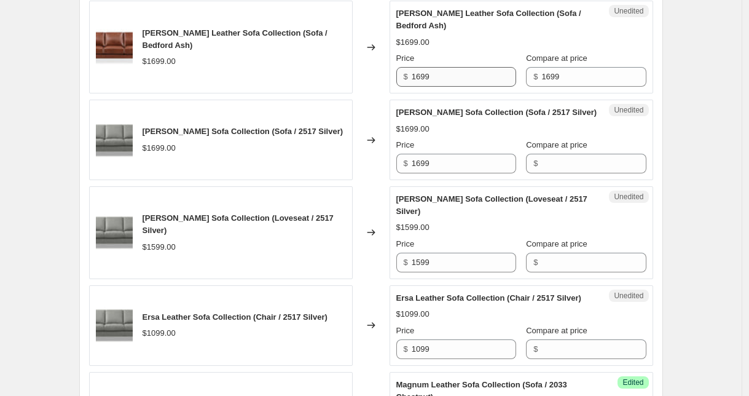
type input "4999"
drag, startPoint x: 445, startPoint y: 61, endPoint x: 401, endPoint y: 54, distance: 43.6
click at [401, 54] on div "Price $ 1699" at bounding box center [457, 69] width 120 height 34
type input "1399"
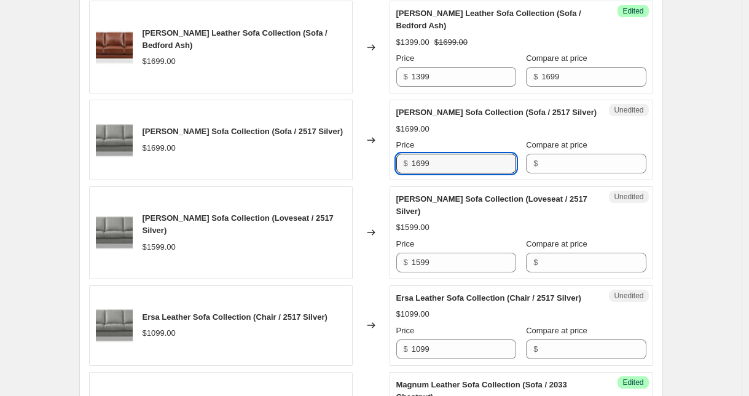
drag, startPoint x: 414, startPoint y: 146, endPoint x: 389, endPoint y: 146, distance: 24.6
click at [389, 146] on div "Ersa Leather Sofa Collection (Sofa / 2517 Silver) $1699.00 Changed to Unedited …" at bounding box center [371, 140] width 564 height 81
click at [575, 154] on input "Compare at price" at bounding box center [594, 164] width 105 height 20
paste input "1699"
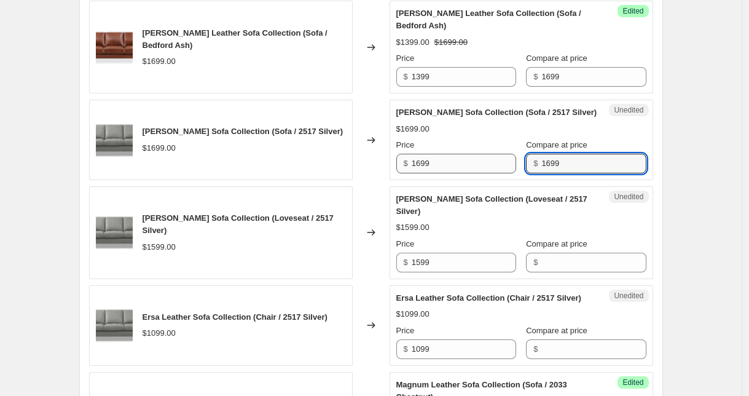
type input "1699"
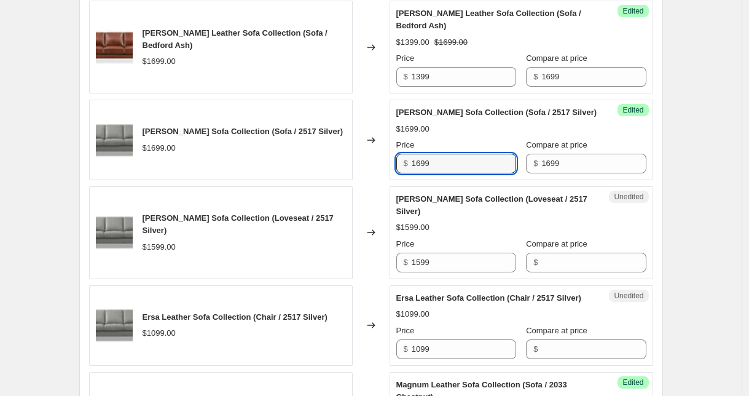
drag, startPoint x: 470, startPoint y: 151, endPoint x: 381, endPoint y: 146, distance: 89.9
click at [381, 146] on div "[PERSON_NAME] Sofa Collection (Sofa / 2517 Silver) $1699.00 Changed to Success …" at bounding box center [371, 140] width 564 height 81
type input "1399"
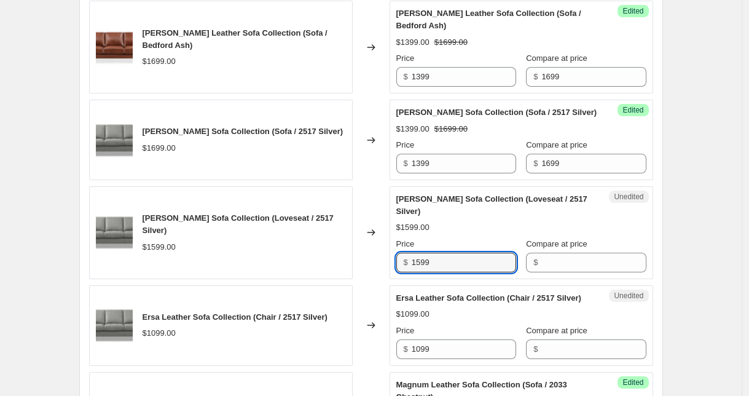
drag, startPoint x: 444, startPoint y: 253, endPoint x: 392, endPoint y: 250, distance: 52.3
click at [392, 250] on div "Ersa Leather Sofa Collection (Loveseat / 2517 Silver) $1599.00 Changed to Unedi…" at bounding box center [371, 232] width 564 height 93
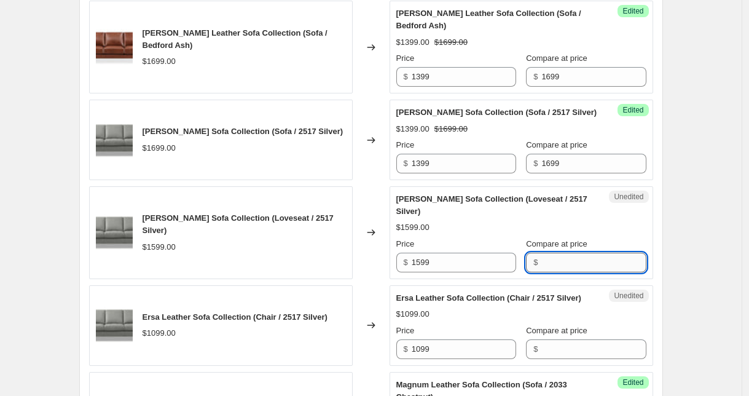
click at [552, 253] on input "Compare at price" at bounding box center [594, 263] width 105 height 20
paste input "1599"
type input "1599"
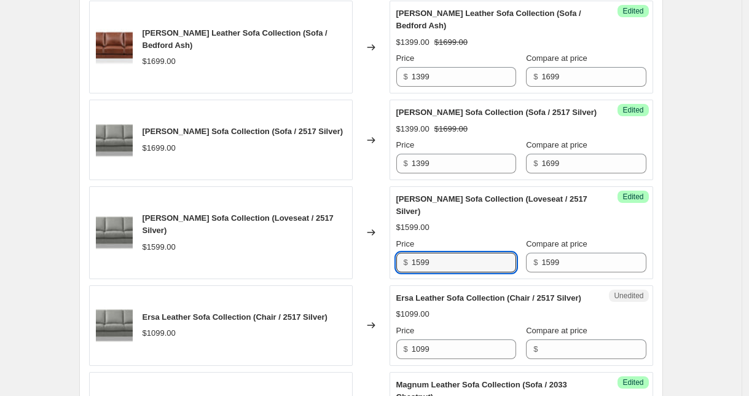
drag, startPoint x: 458, startPoint y: 250, endPoint x: 367, endPoint y: 249, distance: 91.0
click at [368, 249] on div "[PERSON_NAME] Sofa Collection (Loveseat / 2517 Silver) $1599.00 Changed to Succ…" at bounding box center [371, 232] width 564 height 93
type input "1299"
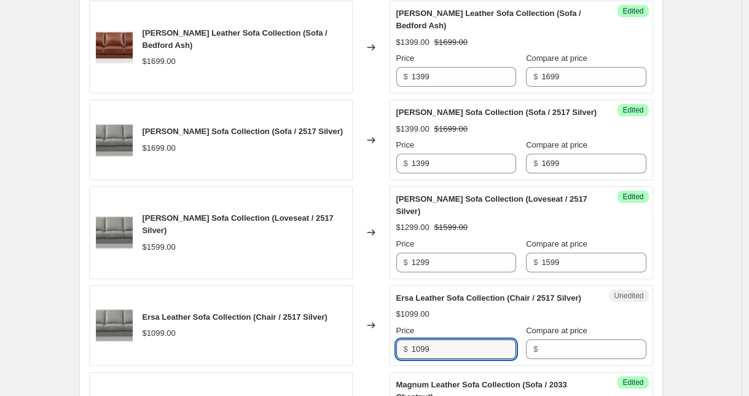
drag, startPoint x: 446, startPoint y: 334, endPoint x: 389, endPoint y: 334, distance: 56.6
click at [389, 334] on div "Ersa Leather Sofa Collection (Chair / 2517 Silver) $1099.00 Changed to Unedited…" at bounding box center [371, 325] width 564 height 81
click at [567, 339] on input "Compare at price" at bounding box center [594, 349] width 105 height 20
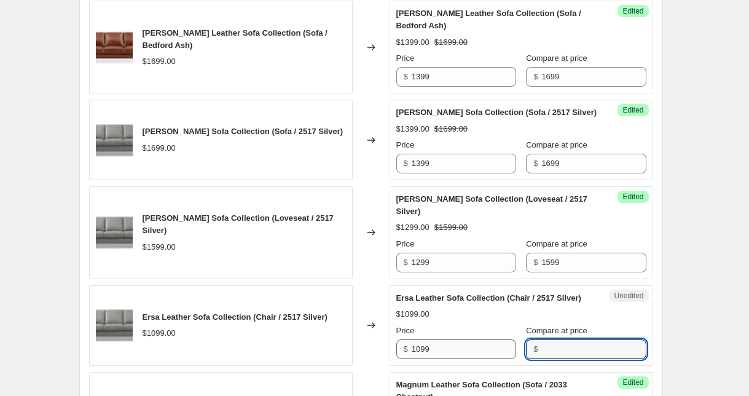
paste input "1099"
type input "1099"
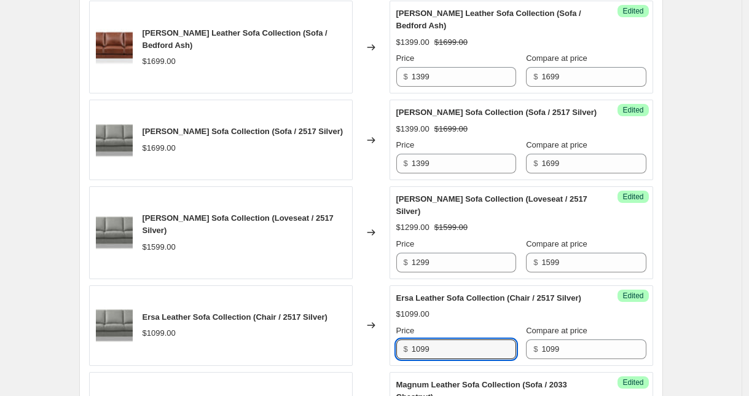
drag, startPoint x: 462, startPoint y: 338, endPoint x: 371, endPoint y: 336, distance: 91.0
click at [371, 336] on div "Ersa Leather Sofa Collection (Chair / 2517 Silver) $1099.00 Changed to Success …" at bounding box center [371, 325] width 564 height 81
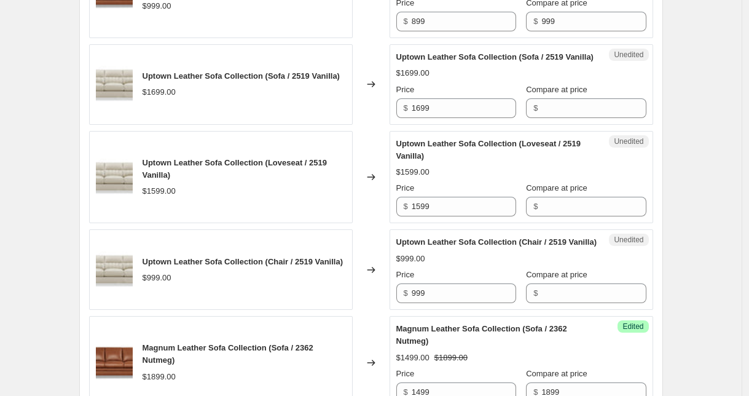
scroll to position [2116, 0]
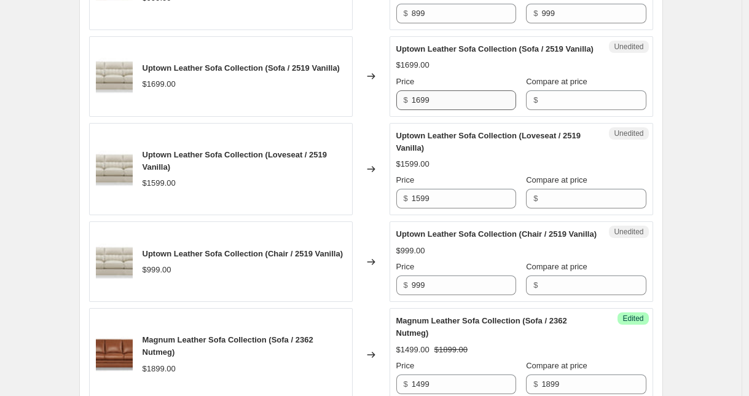
type input "899"
click at [432, 101] on input "1699" at bounding box center [464, 100] width 105 height 20
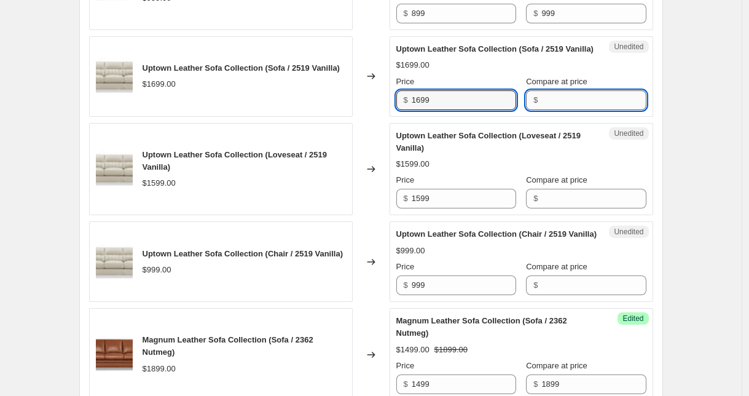
click at [565, 93] on input "Compare at price" at bounding box center [594, 100] width 105 height 20
paste input "1699"
type input "1699"
drag, startPoint x: 431, startPoint y: 103, endPoint x: 407, endPoint y: 100, distance: 24.2
click at [407, 100] on div "$ 1699" at bounding box center [457, 100] width 120 height 20
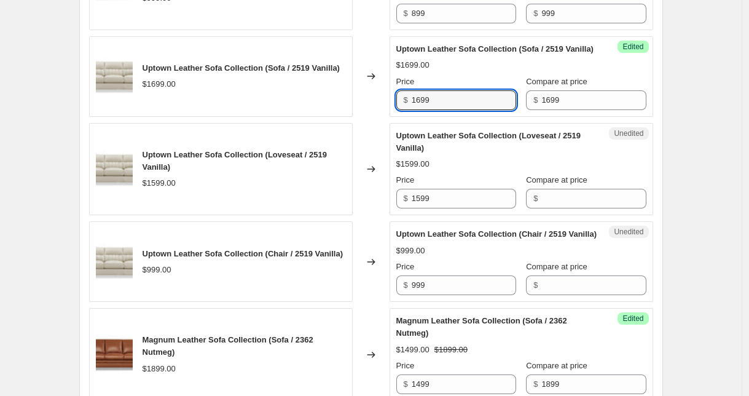
drag, startPoint x: 448, startPoint y: 101, endPoint x: 393, endPoint y: 95, distance: 55.7
click at [393, 95] on div "Success Edited Uptown Leather Sofa Collection (Sofa / 2519 Vanilla) $1699.00 Pr…" at bounding box center [522, 76] width 264 height 81
type input "1399"
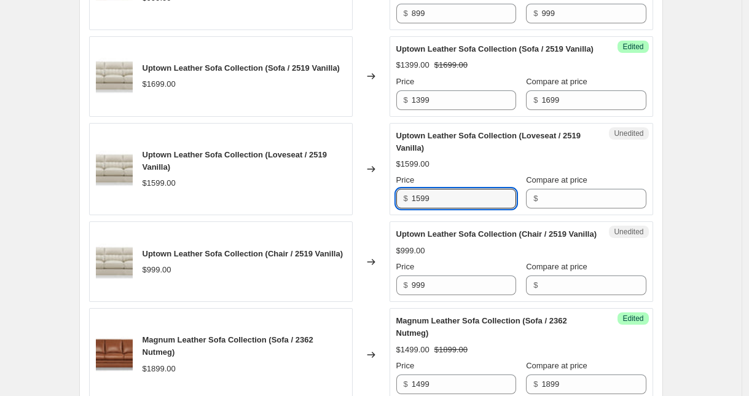
drag, startPoint x: 435, startPoint y: 199, endPoint x: 405, endPoint y: 196, distance: 30.3
click at [405, 196] on div "$ 1599" at bounding box center [457, 199] width 120 height 20
type input "1299"
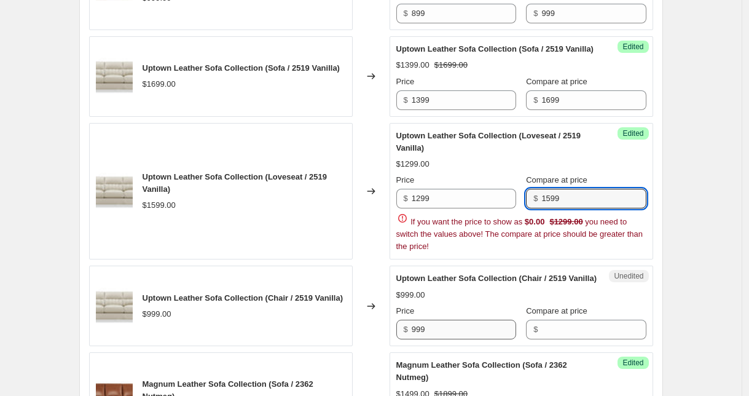
type input "1599"
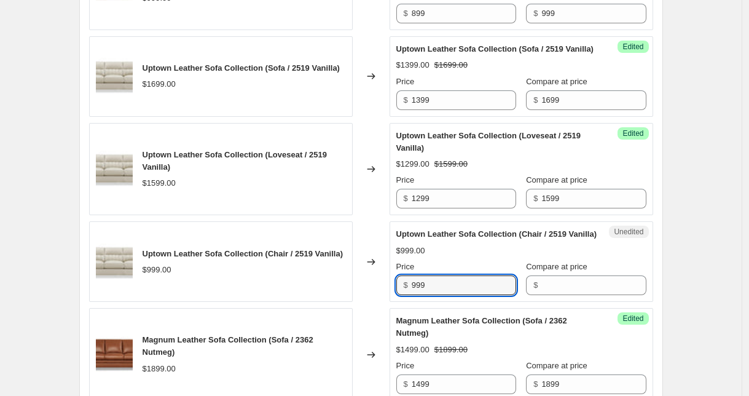
drag, startPoint x: 427, startPoint y: 300, endPoint x: 395, endPoint y: 296, distance: 32.9
click at [395, 296] on div "Unedited Uptown Leather Sofa Collection (Chair / 2519 Vanilla) $999.00 Price $ …" at bounding box center [522, 261] width 264 height 81
type input "899"
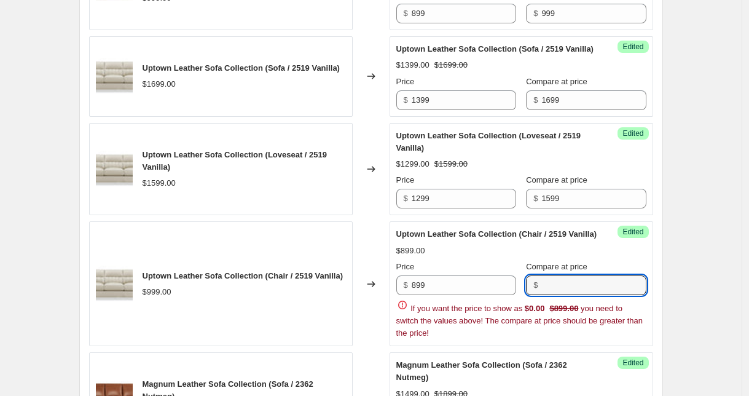
paste input "999"
type input "999"
click at [654, 242] on div "Success Edited Uptown Leather Sofa Collection (Chair / 2519 Vanilla) $899.00 Pr…" at bounding box center [522, 283] width 264 height 125
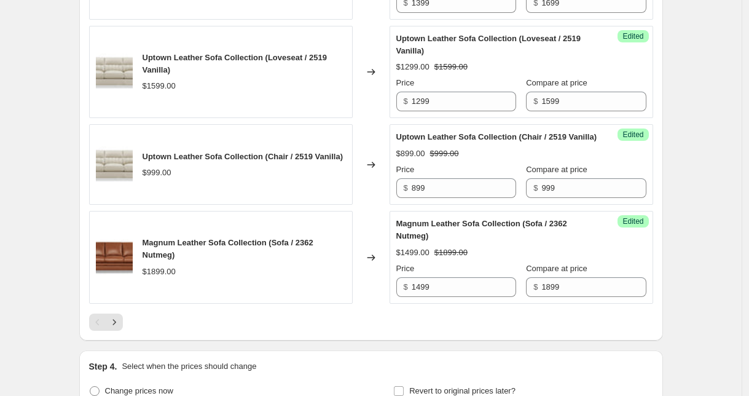
scroll to position [2229, 0]
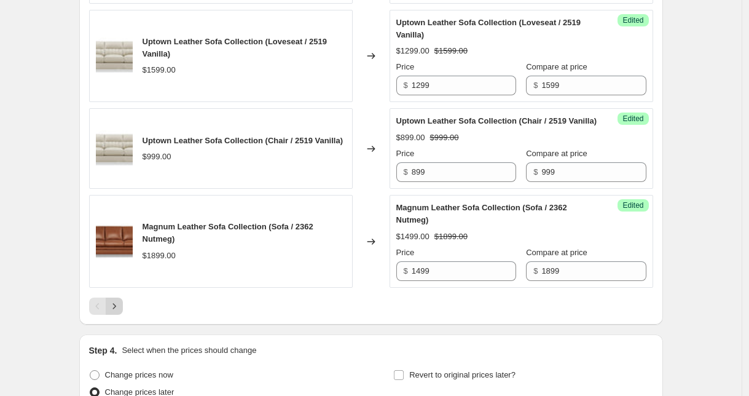
click at [114, 312] on icon "Next" at bounding box center [114, 306] width 12 height 12
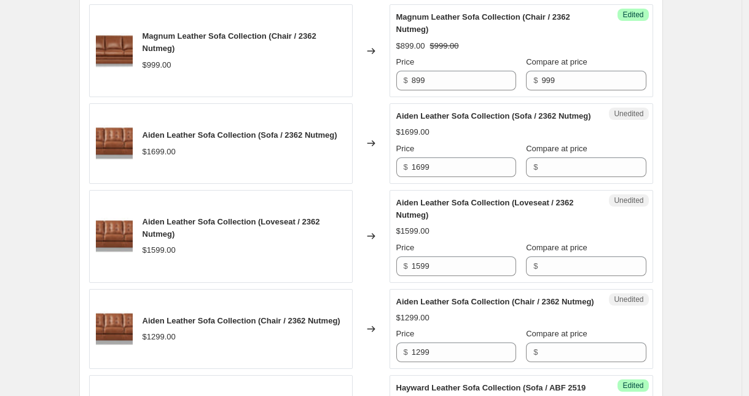
scroll to position [714, 0]
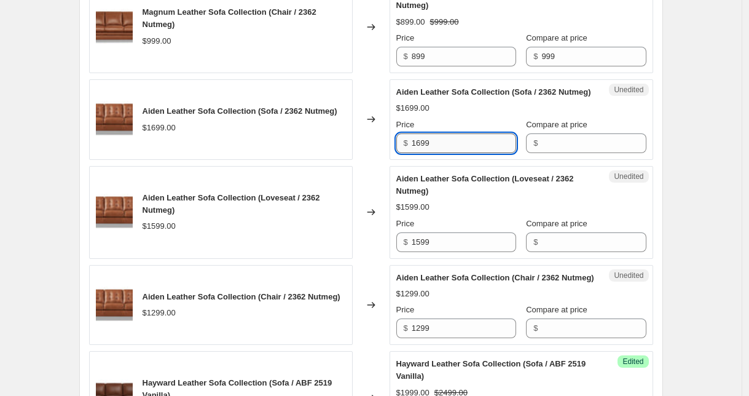
click at [428, 153] on input "1699" at bounding box center [464, 143] width 105 height 20
type input "1399"
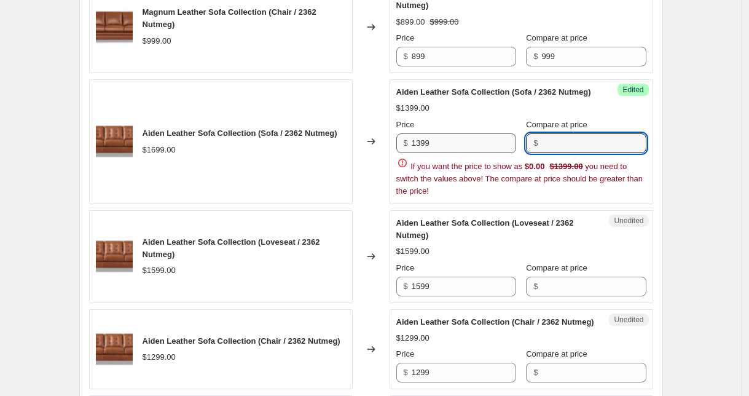
paste input "1699"
type input "1699"
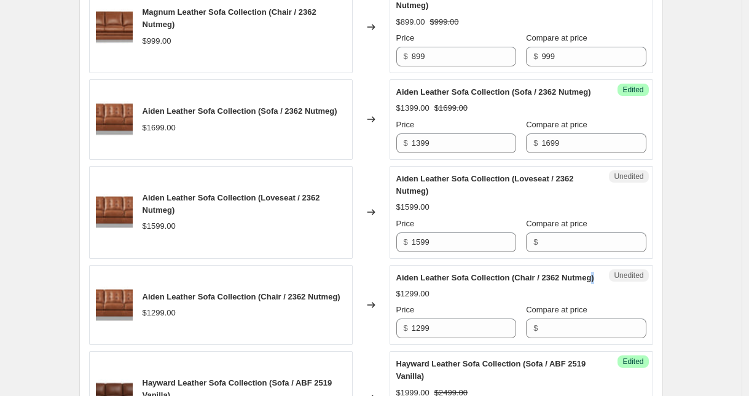
click at [432, 282] on span "Aiden Leather Sofa Collection (Chair / 2362 Nutmeg)" at bounding box center [496, 277] width 198 height 9
click at [419, 251] on input "1599" at bounding box center [464, 242] width 105 height 20
type input "1299"
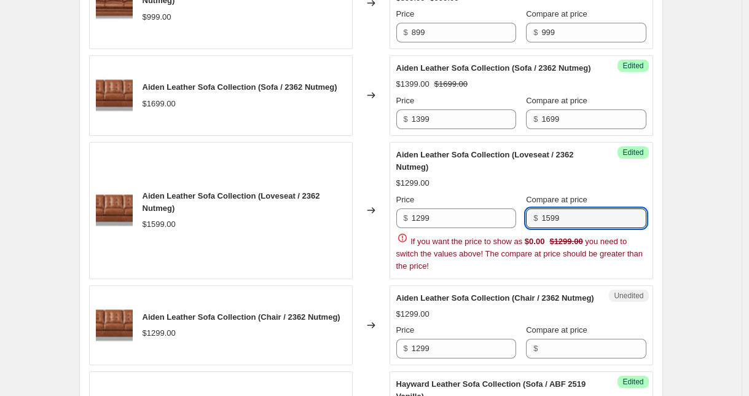
scroll to position [746, 0]
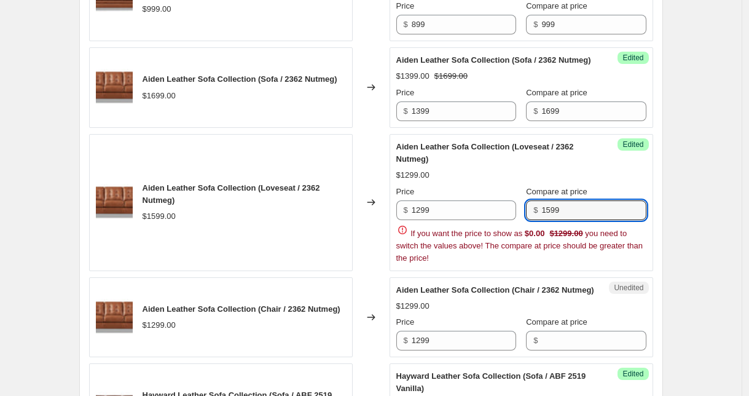
type input "1599"
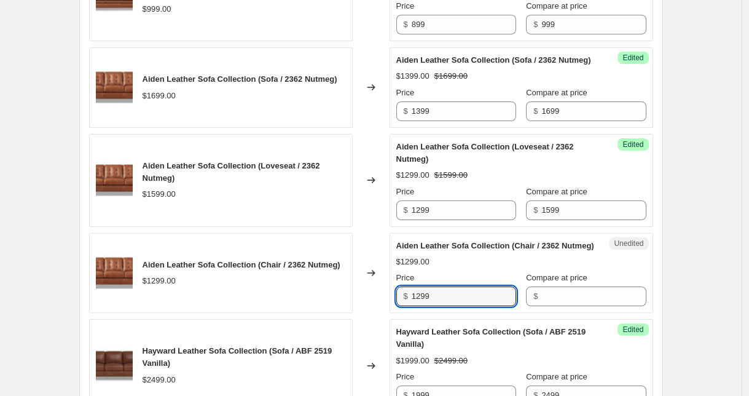
drag, startPoint x: 444, startPoint y: 369, endPoint x: 401, endPoint y: 365, distance: 43.3
drag, startPoint x: 456, startPoint y: 322, endPoint x: 387, endPoint y: 318, distance: 69.6
click at [387, 314] on div "Aiden Leather Sofa Collection (Chair / 2362 Nutmeg) $1299.00 Changed to Unedite…" at bounding box center [371, 273] width 564 height 81
type input "1099"
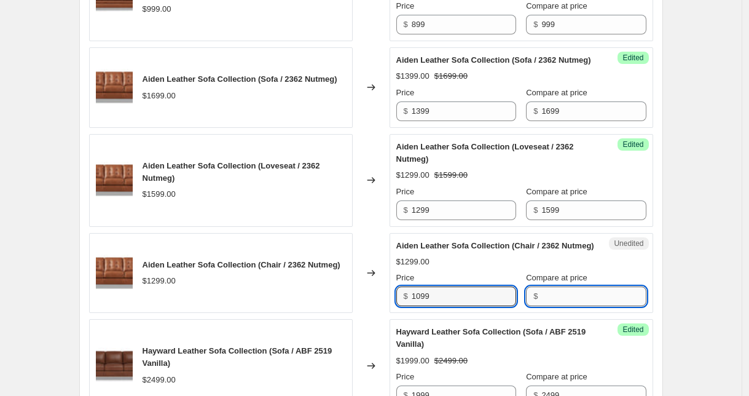
click at [569, 306] on input "Compare at price" at bounding box center [594, 296] width 105 height 20
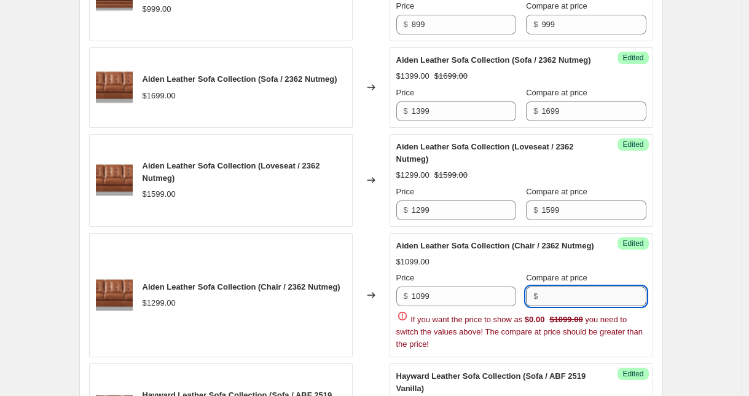
paste input "1299"
type input "1299"
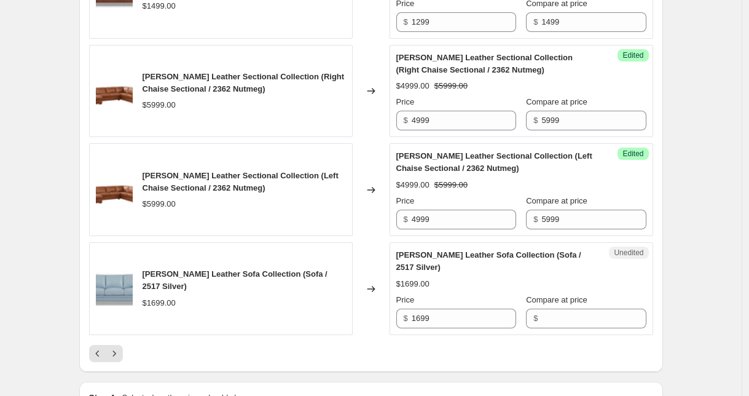
scroll to position [2231, 0]
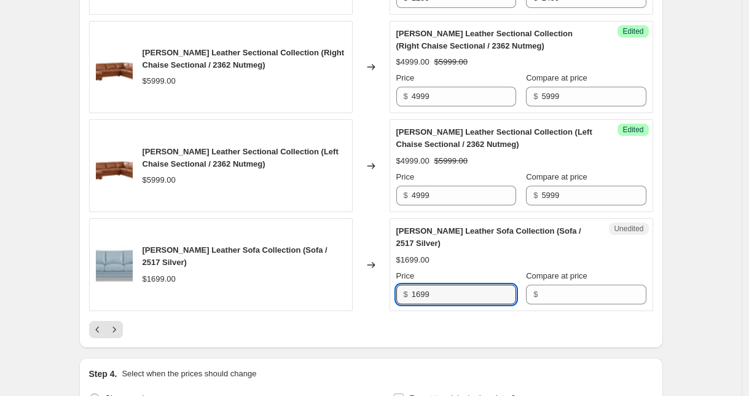
drag, startPoint x: 440, startPoint y: 322, endPoint x: 403, endPoint y: 317, distance: 37.1
click at [403, 304] on div "$ 1699" at bounding box center [457, 295] width 120 height 20
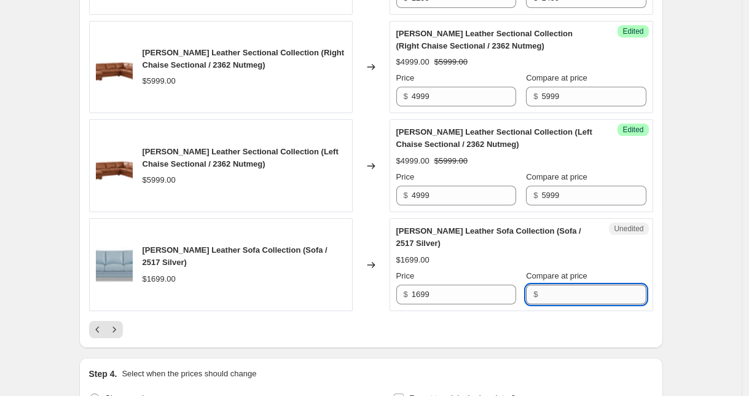
click at [556, 304] on input "Compare at price" at bounding box center [594, 295] width 105 height 20
paste input "1699"
type input "1699"
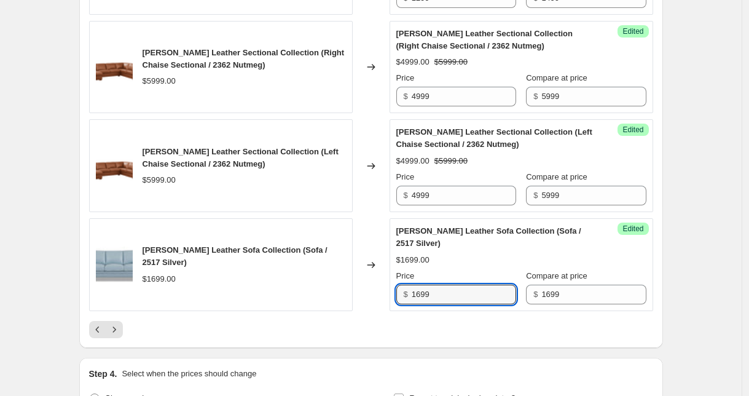
drag, startPoint x: 450, startPoint y: 321, endPoint x: 393, endPoint y: 310, distance: 57.6
click at [393, 310] on div "Success Edited [PERSON_NAME] Leather Sofa Collection (Sofa / 2517 Silver) $1699…" at bounding box center [522, 264] width 264 height 93
type input "1399"
click at [248, 338] on div at bounding box center [371, 329] width 564 height 17
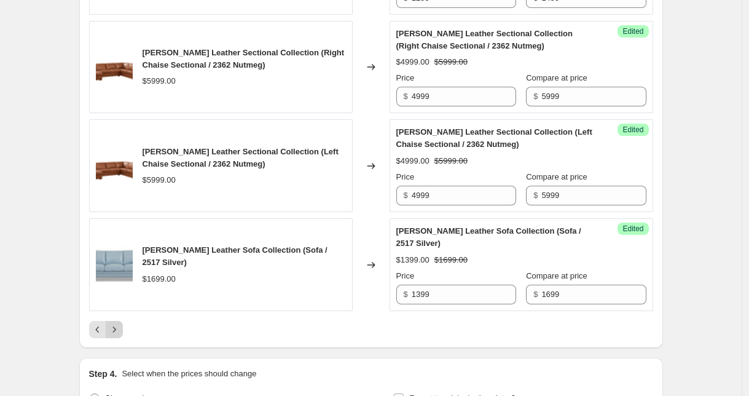
click at [112, 336] on icon "Next" at bounding box center [114, 329] width 12 height 12
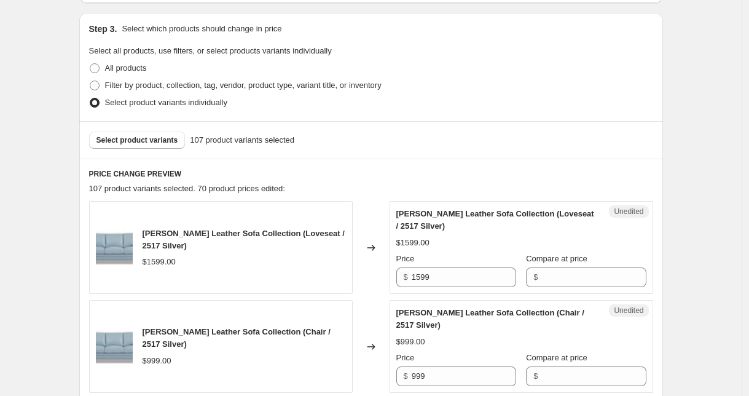
scroll to position [592, 0]
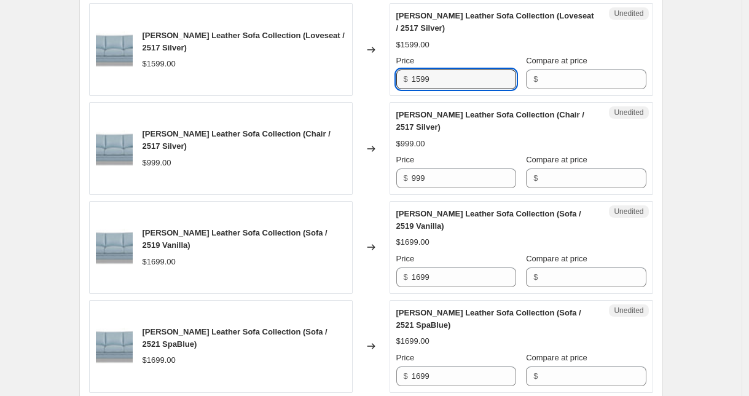
drag, startPoint x: 443, startPoint y: 80, endPoint x: 390, endPoint y: 76, distance: 53.0
click at [390, 76] on div "[PERSON_NAME] Leather Sofa Collection (Loveseat / 2517 Silver) $1599.00 Changed…" at bounding box center [371, 49] width 564 height 93
type input "1299"
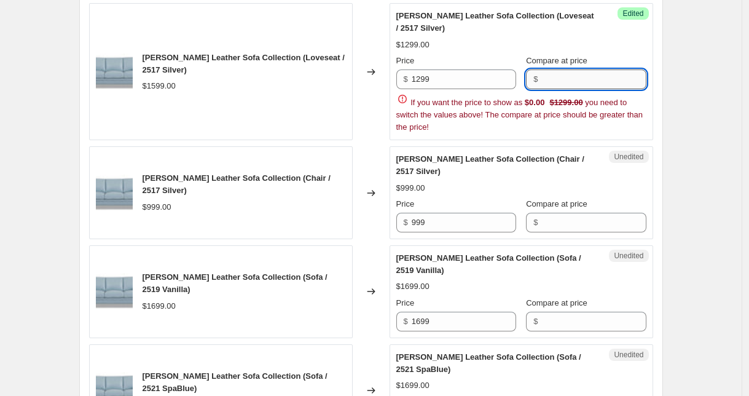
click at [614, 85] on input "Compare at price" at bounding box center [594, 79] width 105 height 20
type input "1599"
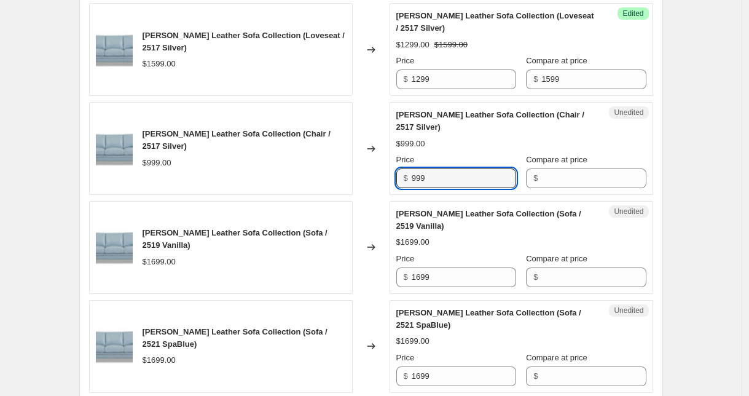
drag, startPoint x: 437, startPoint y: 227, endPoint x: 371, endPoint y: 216, distance: 67.3
drag, startPoint x: 430, startPoint y: 180, endPoint x: 373, endPoint y: 162, distance: 59.3
click at [374, 163] on div "[PERSON_NAME] Leather Sofa Collection (Chair / 2517 Silver) $999.00 Changed to …" at bounding box center [371, 148] width 564 height 93
type input "899"
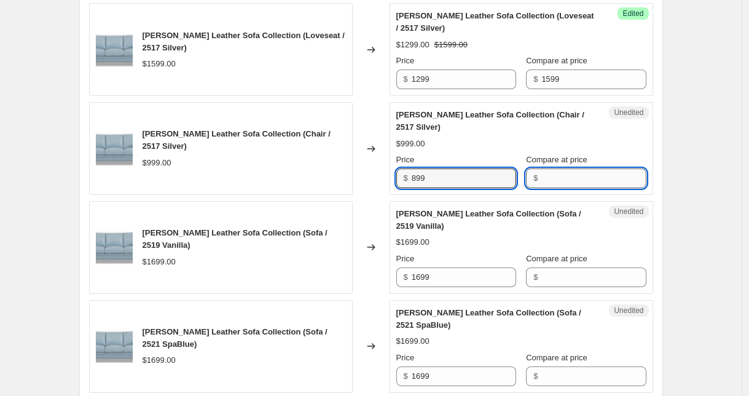
click at [604, 176] on input "Compare at price" at bounding box center [594, 178] width 105 height 20
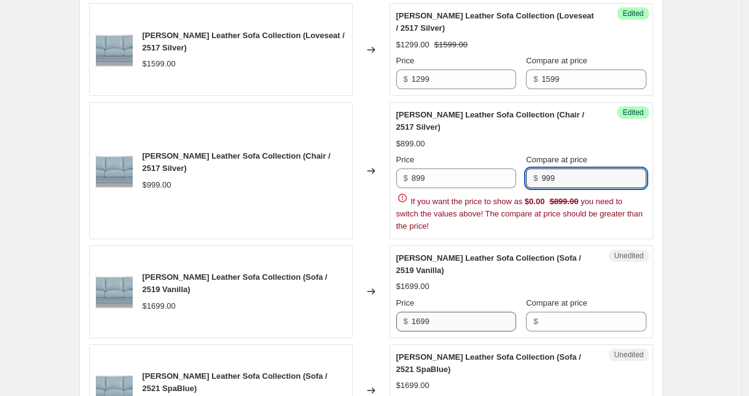
type input "999"
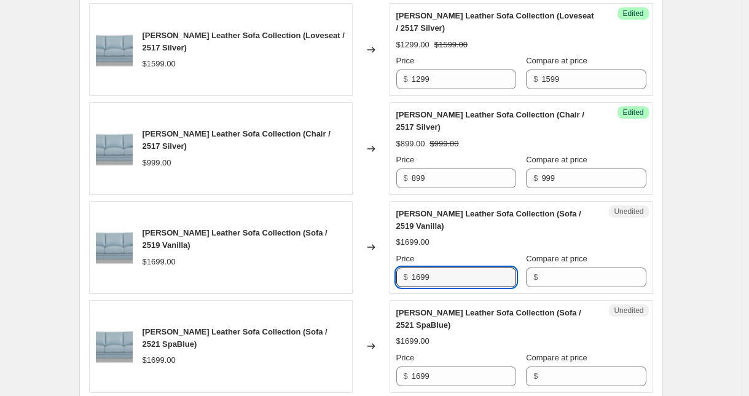
drag, startPoint x: 464, startPoint y: 317, endPoint x: 394, endPoint y: 313, distance: 69.6
click at [426, 280] on input "1699" at bounding box center [464, 277] width 105 height 20
type input "1399"
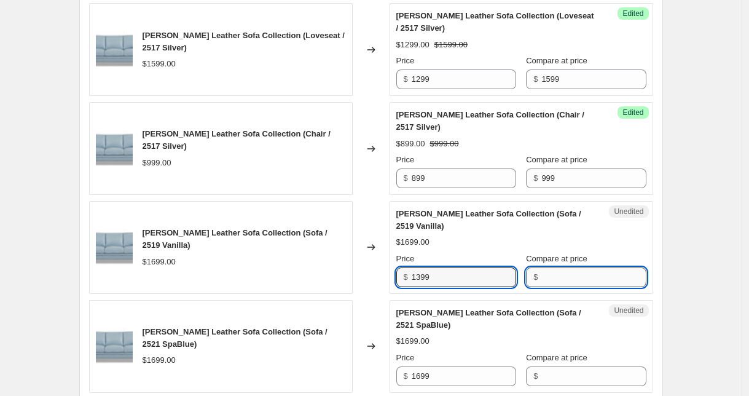
click at [566, 271] on input "Compare at price" at bounding box center [594, 277] width 105 height 20
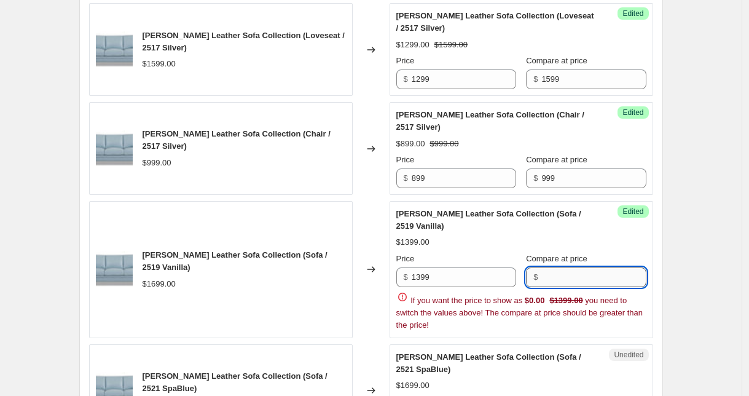
paste input "1699"
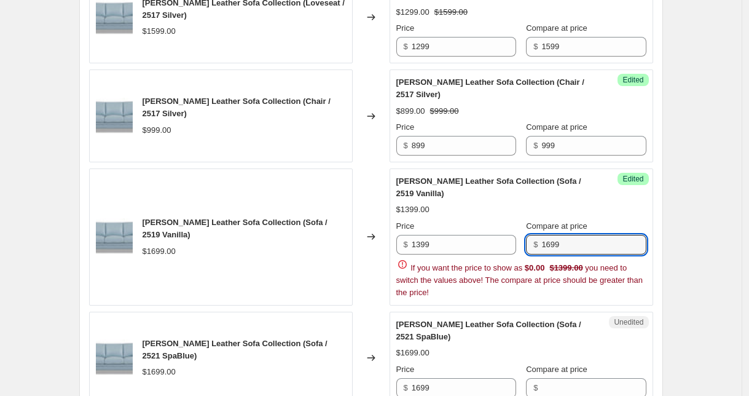
scroll to position [685, 0]
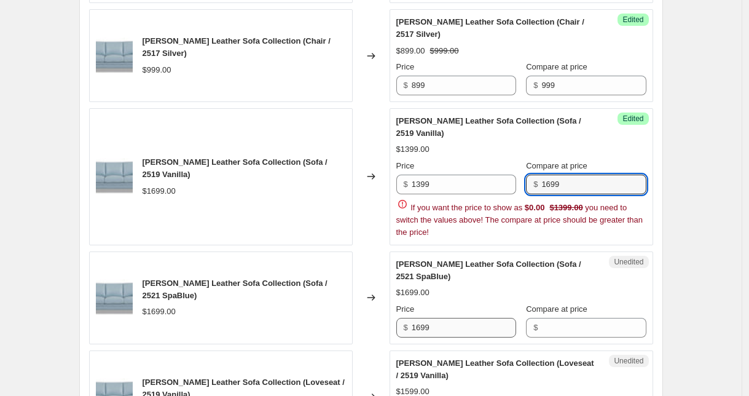
type input "1699"
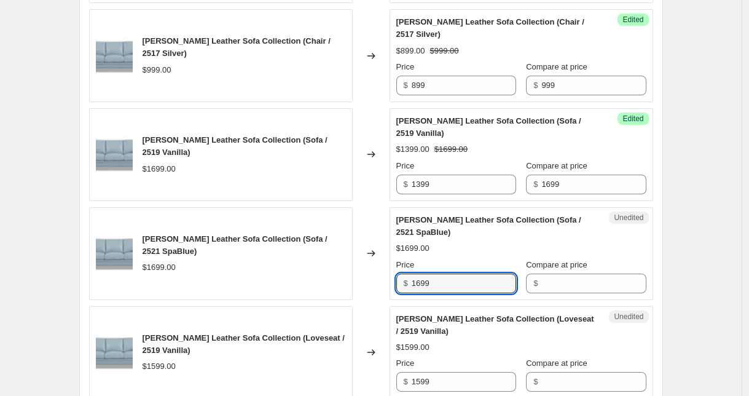
drag, startPoint x: 445, startPoint y: 326, endPoint x: 395, endPoint y: 323, distance: 50.5
click at [428, 289] on input "1699" at bounding box center [464, 284] width 105 height 20
type input "1299"
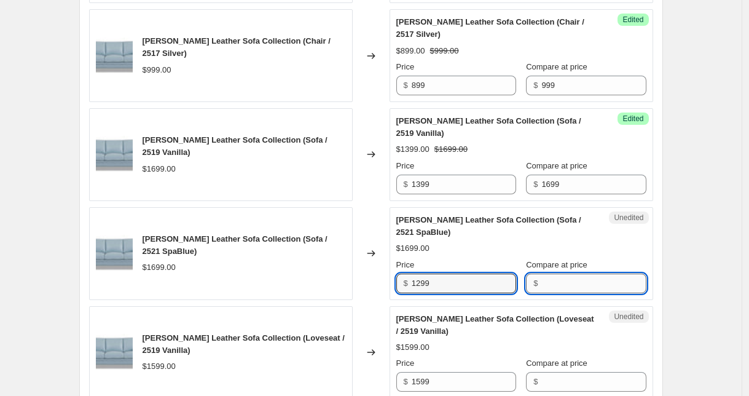
click at [567, 285] on input "Compare at price" at bounding box center [594, 284] width 105 height 20
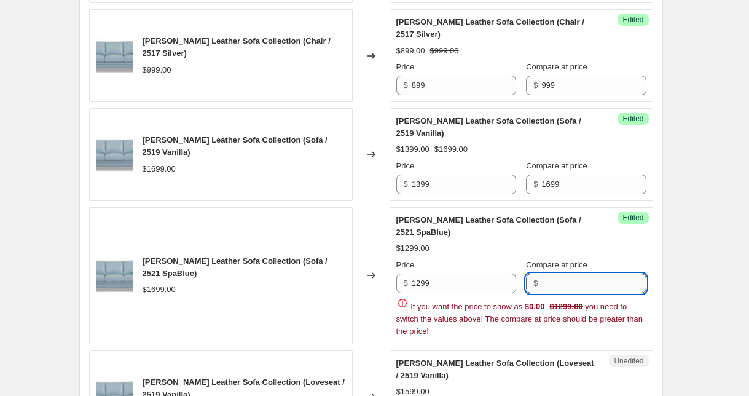
paste input "1699"
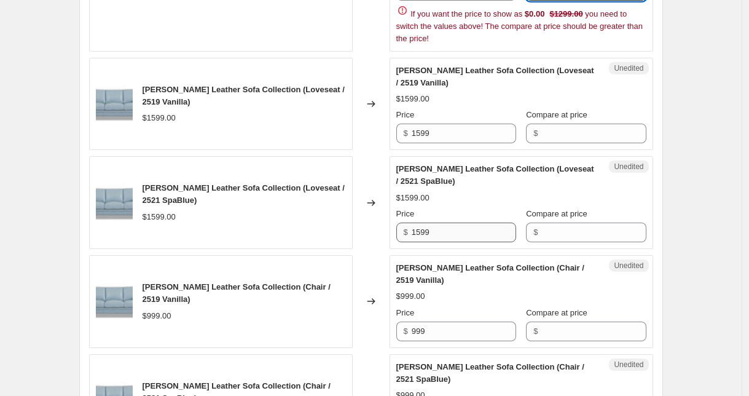
scroll to position [962, 0]
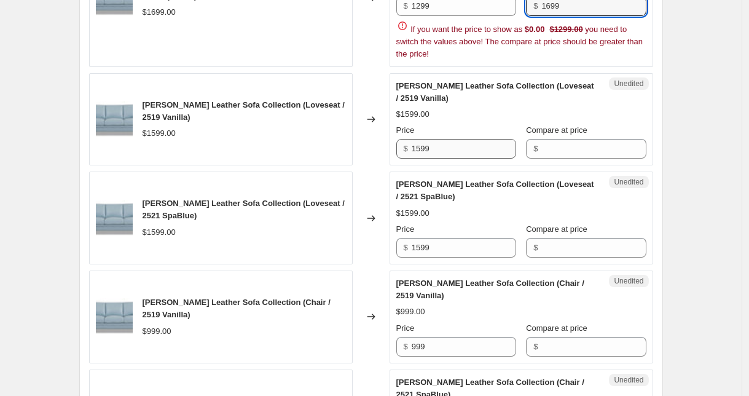
type input "1699"
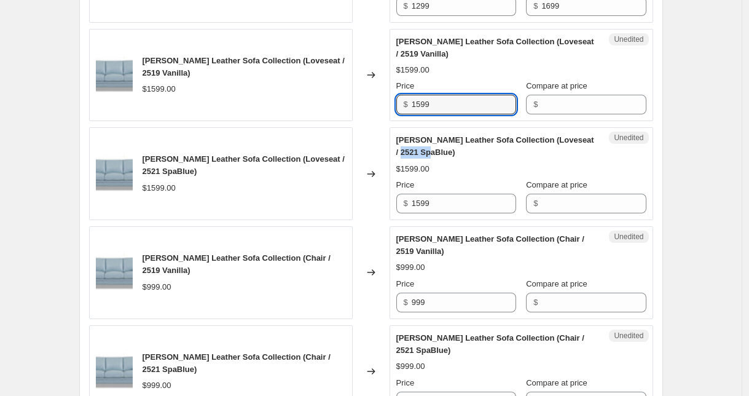
click at [419, 156] on span "[PERSON_NAME] Leather Sofa Collection (Loveseat / 2521 SpaBlue)" at bounding box center [496, 146] width 198 height 22
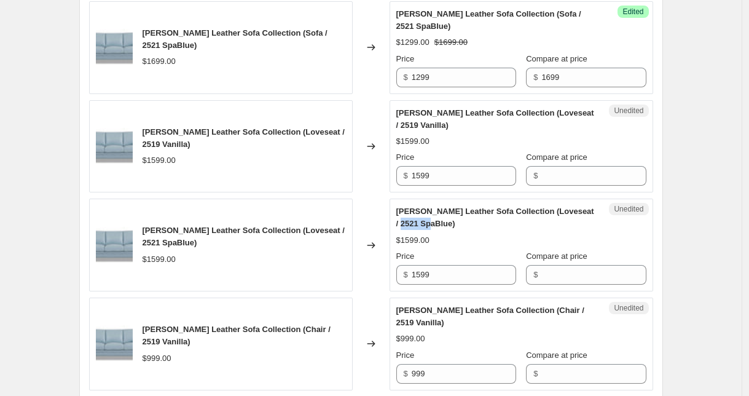
scroll to position [883, 0]
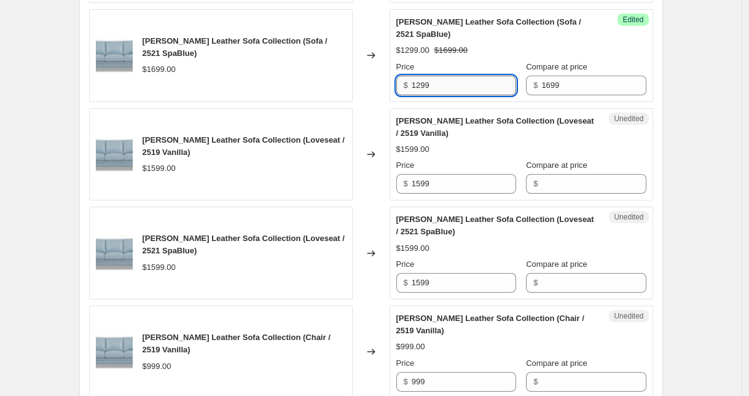
click at [423, 86] on input "1299" at bounding box center [464, 86] width 105 height 20
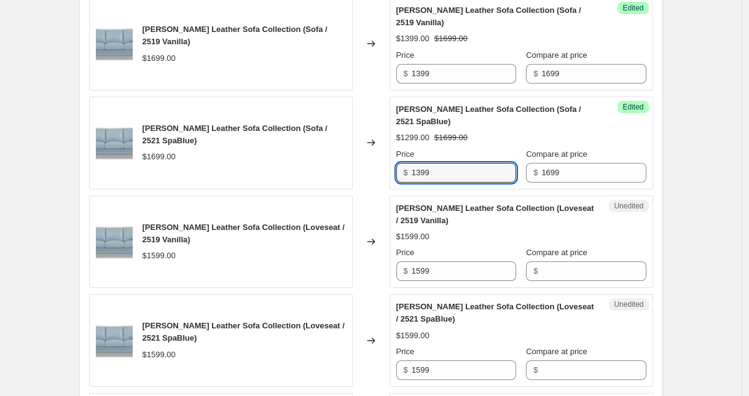
scroll to position [811, 0]
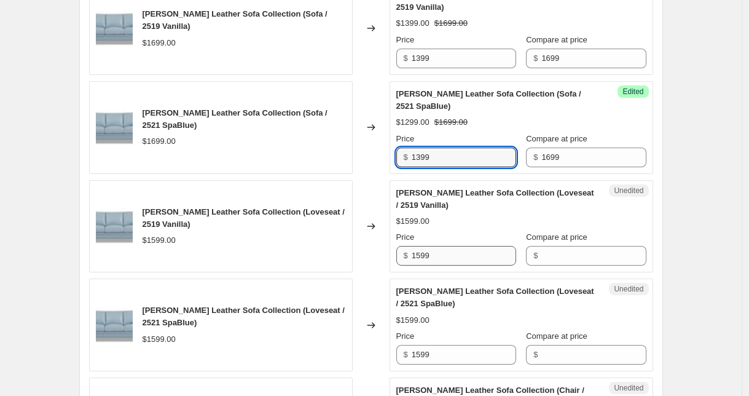
type input "1399"
click at [430, 254] on input "1599" at bounding box center [464, 256] width 105 height 20
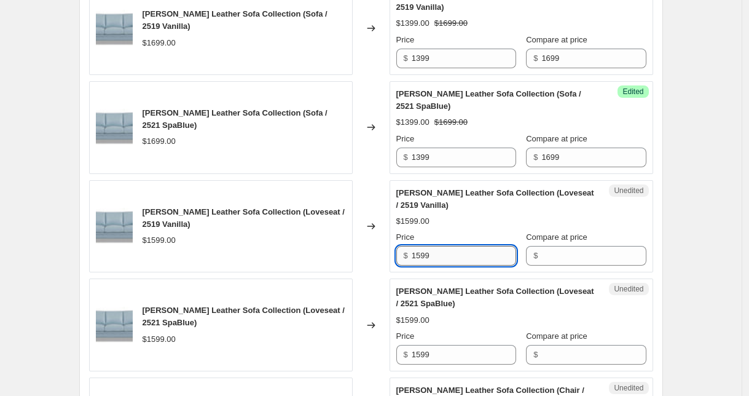
click at [430, 254] on input "1599" at bounding box center [464, 256] width 105 height 20
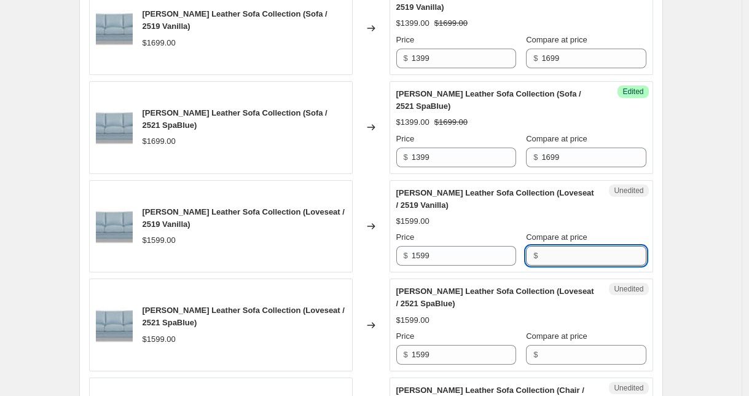
click at [569, 256] on input "Compare at price" at bounding box center [594, 256] width 105 height 20
paste input "1599"
type input "1599"
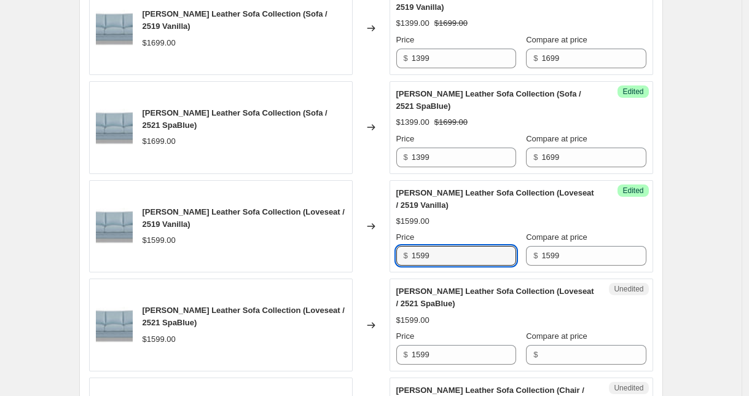
drag, startPoint x: 403, startPoint y: 253, endPoint x: 392, endPoint y: 253, distance: 11.1
click at [392, 253] on div "[PERSON_NAME] Leather Sofa Collection (Loveseat / 2519 Vanilla) $1599.00 Change…" at bounding box center [371, 226] width 564 height 93
type input "1299"
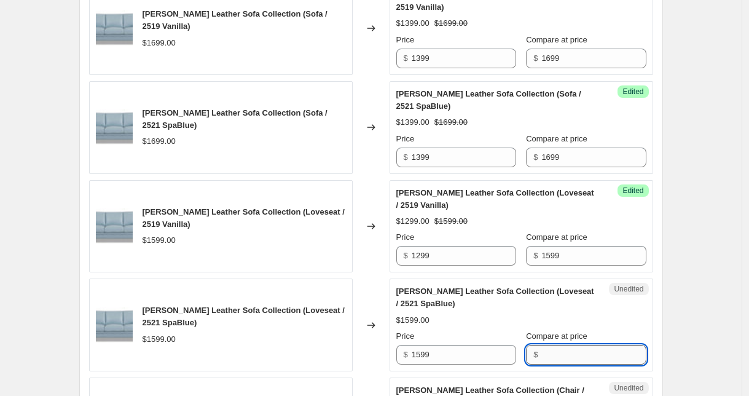
click at [564, 360] on input "Compare at price" at bounding box center [594, 355] width 105 height 20
paste input "1599"
type input "1599"
drag, startPoint x: 441, startPoint y: 359, endPoint x: 375, endPoint y: 351, distance: 66.9
click at [375, 351] on div "[PERSON_NAME] Leather Sofa Collection (Loveseat / 2521 SpaBlue) $1599.00 Change…" at bounding box center [371, 325] width 564 height 93
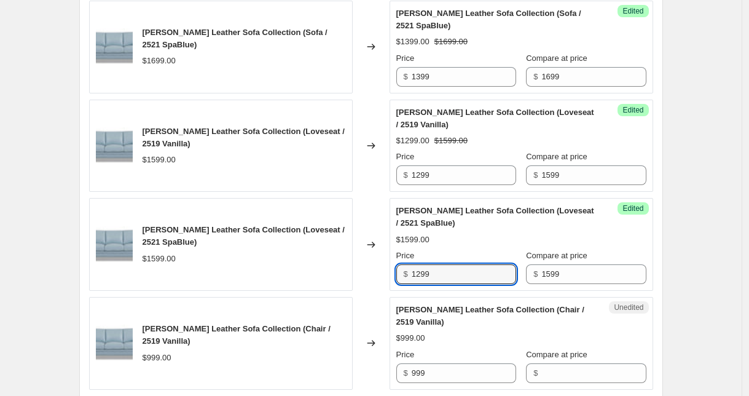
scroll to position [907, 0]
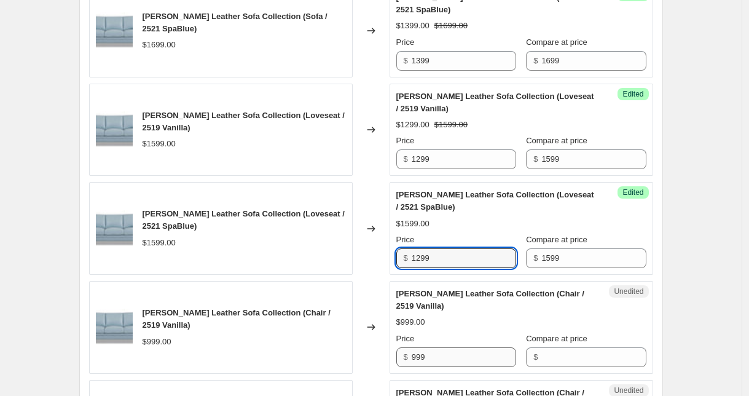
type input "1299"
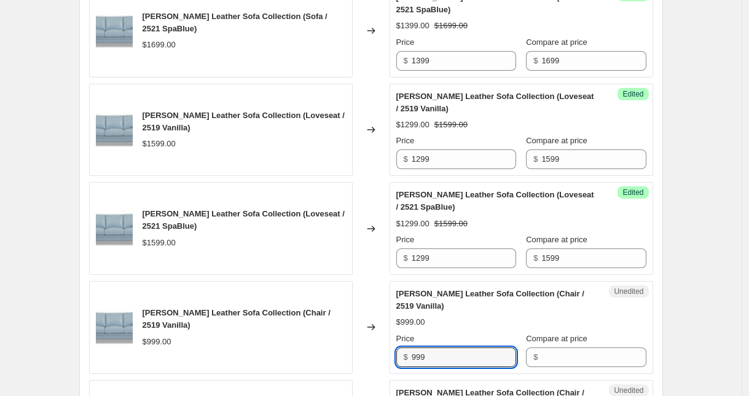
drag, startPoint x: 436, startPoint y: 360, endPoint x: 389, endPoint y: 357, distance: 47.4
click at [389, 357] on div "[PERSON_NAME] Leather Sofa Collection (Chair / 2519 Vanilla) $999.00 Changed to…" at bounding box center [371, 327] width 564 height 93
click at [551, 354] on input "Compare at price" at bounding box center [594, 357] width 105 height 20
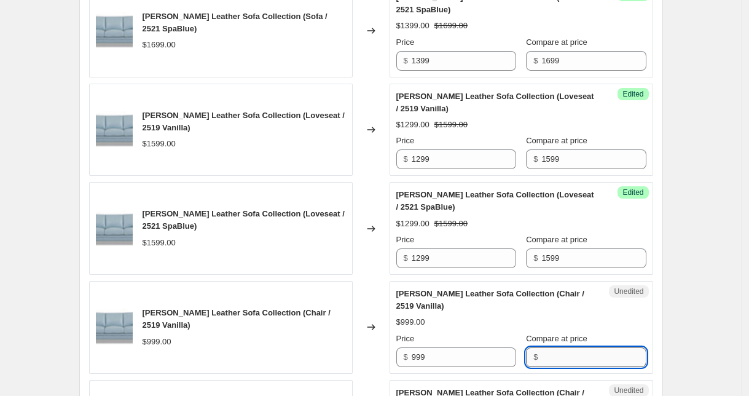
paste input "999"
type input "999"
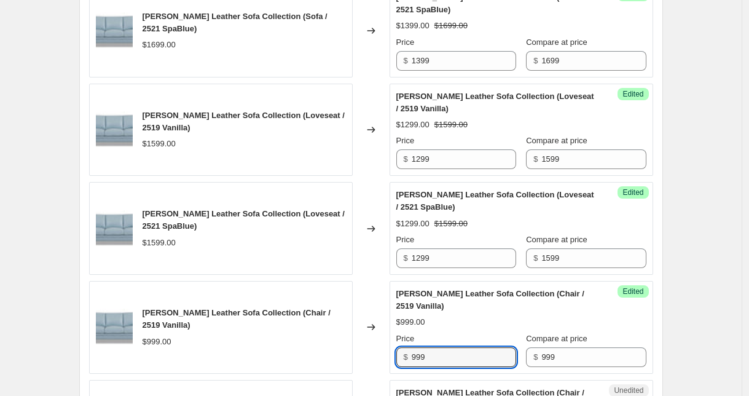
drag, startPoint x: 435, startPoint y: 358, endPoint x: 357, endPoint y: 350, distance: 79.0
click at [357, 350] on div "[PERSON_NAME] Leather Sofa Collection (Chair / 2519 Vanilla) $999.00 Changed to…" at bounding box center [371, 327] width 564 height 93
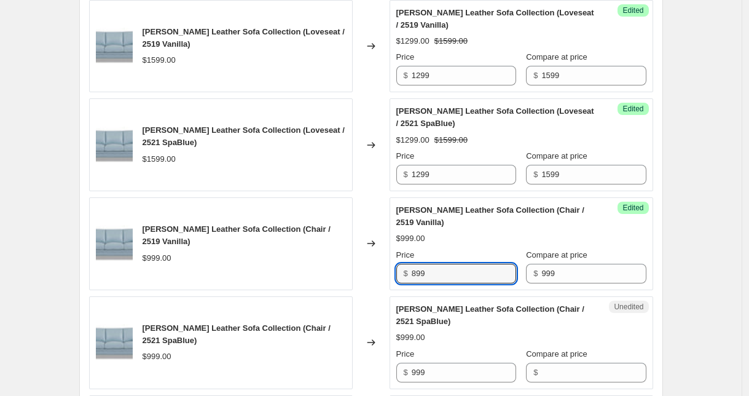
scroll to position [1022, 0]
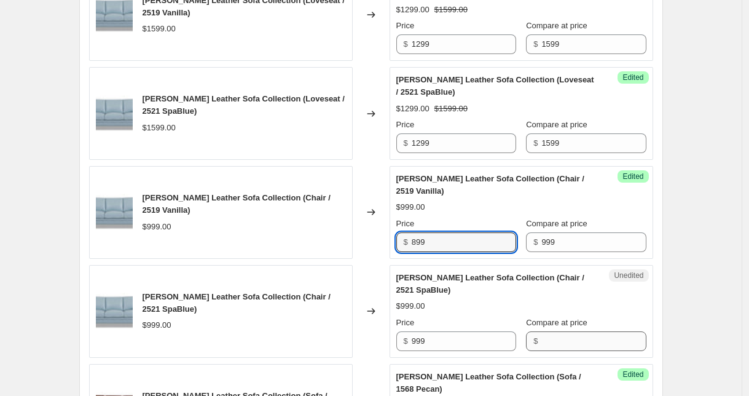
type input "899"
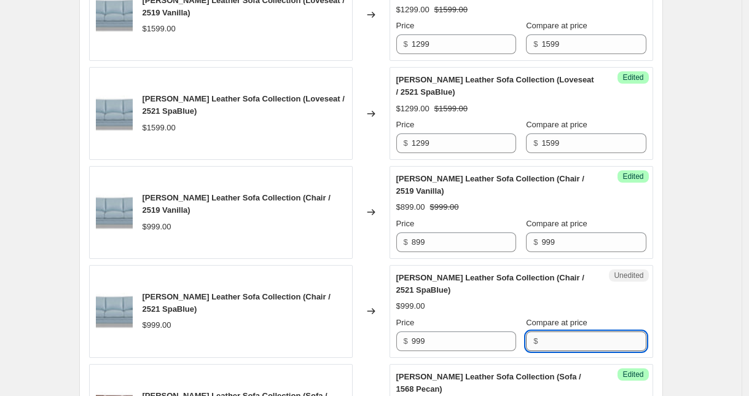
click at [551, 342] on input "Compare at price" at bounding box center [594, 341] width 105 height 20
paste input "999"
type input "999"
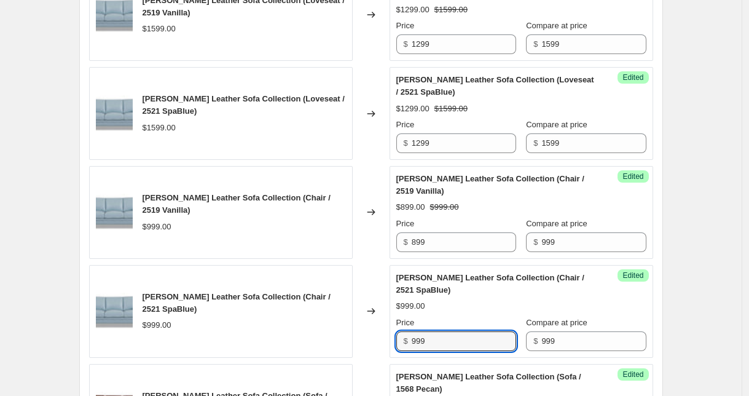
drag, startPoint x: 423, startPoint y: 342, endPoint x: 371, endPoint y: 341, distance: 52.3
click at [371, 341] on div "[PERSON_NAME] Leather Sofa Collection (Chair / 2521 SpaBlue) $999.00 Changed to…" at bounding box center [371, 311] width 564 height 93
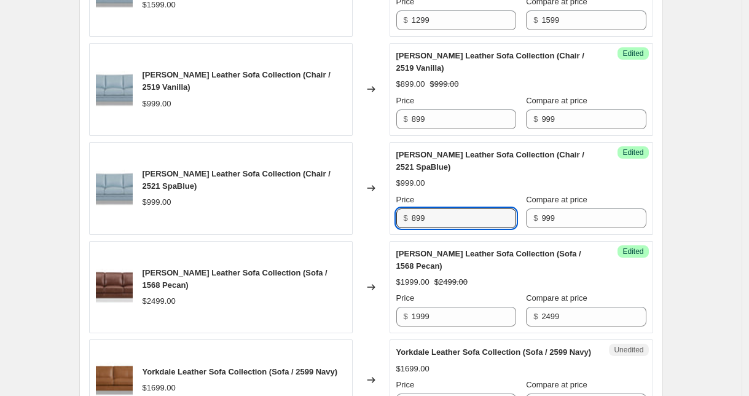
scroll to position [1153, 0]
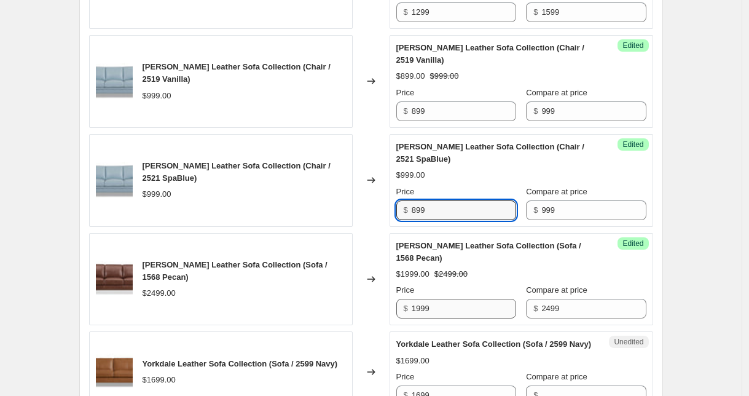
type input "899"
click at [486, 306] on input "1999" at bounding box center [464, 309] width 105 height 20
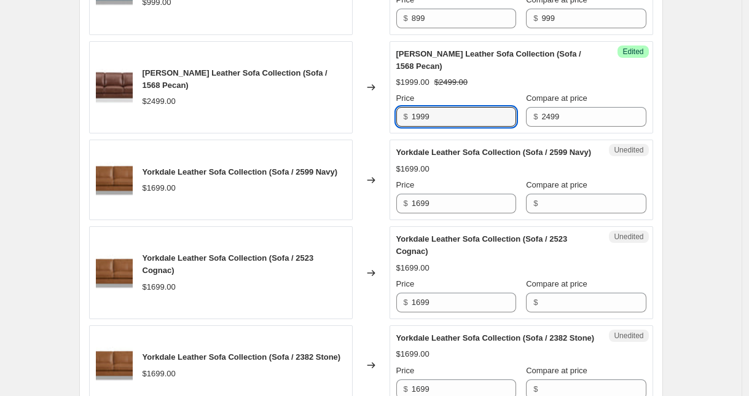
scroll to position [1337, 0]
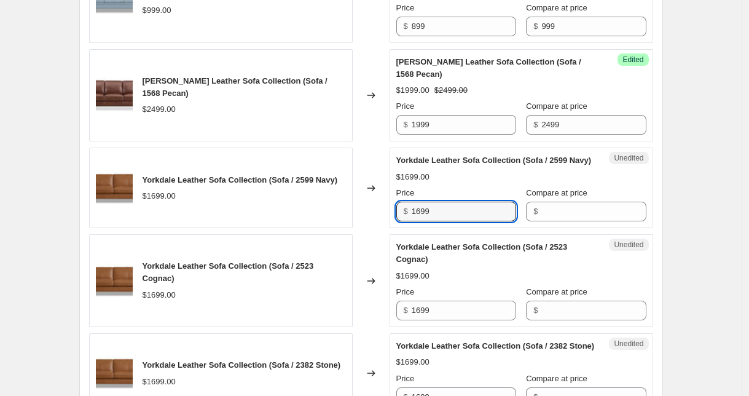
drag, startPoint x: 438, startPoint y: 223, endPoint x: 406, endPoint y: 221, distance: 32.0
click at [406, 221] on div "$ 1699" at bounding box center [457, 212] width 120 height 20
drag, startPoint x: 559, startPoint y: 226, endPoint x: 538, endPoint y: 226, distance: 21.5
click at [559, 221] on input "Compare at price" at bounding box center [594, 212] width 105 height 20
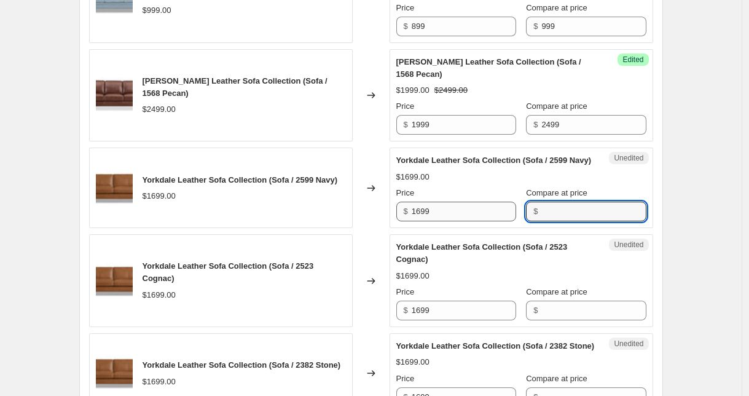
paste input "1699"
type input "1699"
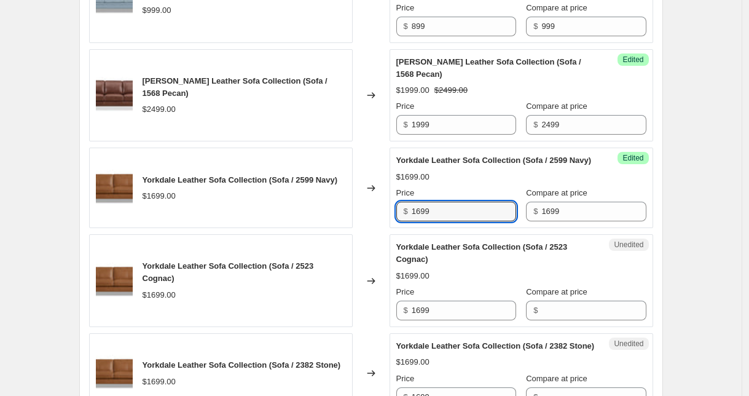
drag, startPoint x: 443, startPoint y: 224, endPoint x: 395, endPoint y: 221, distance: 47.4
click at [395, 221] on div "Success Edited Yorkdale Leather Sofa Collection (Sofa / 2599 Navy) $1699.00 Pri…" at bounding box center [522, 188] width 264 height 81
type input "1399"
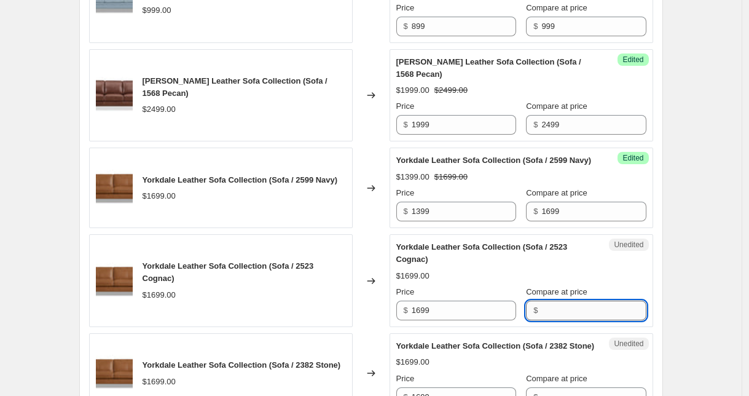
click at [572, 320] on input "Compare at price" at bounding box center [594, 311] width 105 height 20
paste input "1699"
type input "1699"
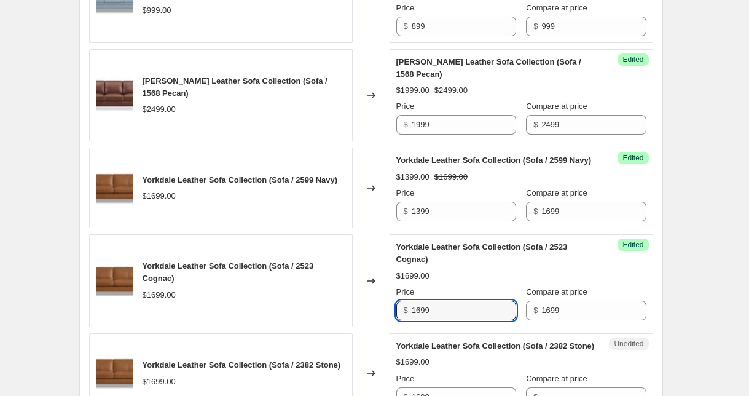
drag, startPoint x: 448, startPoint y: 320, endPoint x: 381, endPoint y: 314, distance: 66.6
click at [381, 314] on div "Yorkdale Leather Sofa Collection (Sofa / 2523 Cognac) $1699.00 Changed to Succe…" at bounding box center [371, 280] width 564 height 93
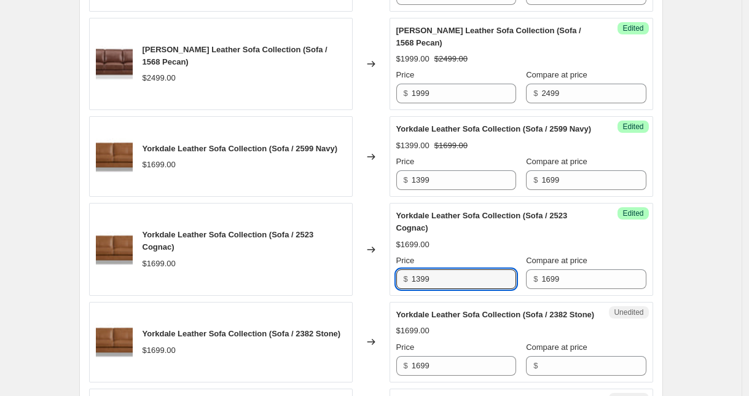
scroll to position [1390, 0]
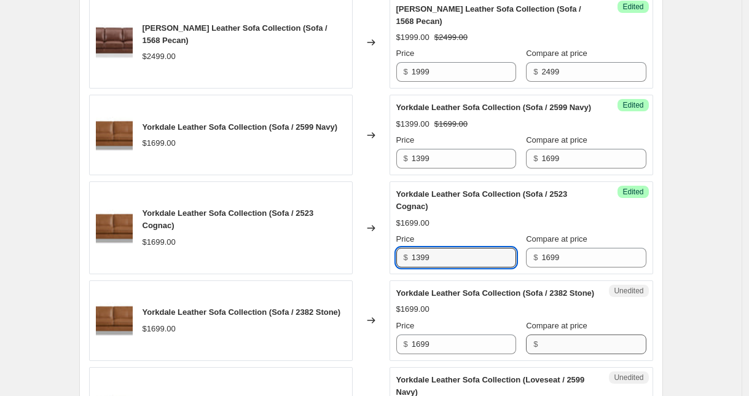
type input "1399"
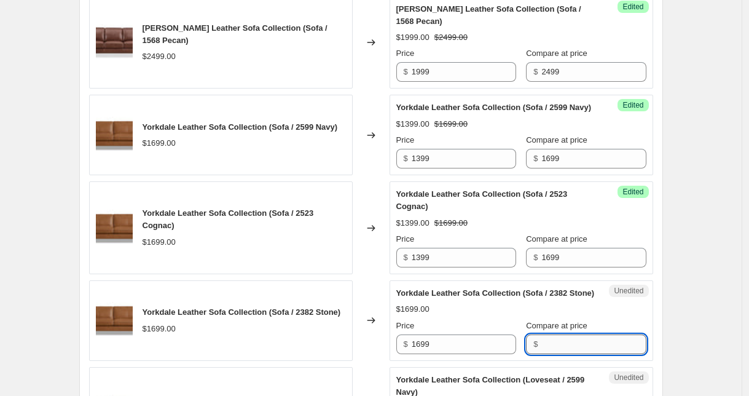
click at [566, 354] on input "Compare at price" at bounding box center [594, 344] width 105 height 20
paste input "1699"
type input "1699"
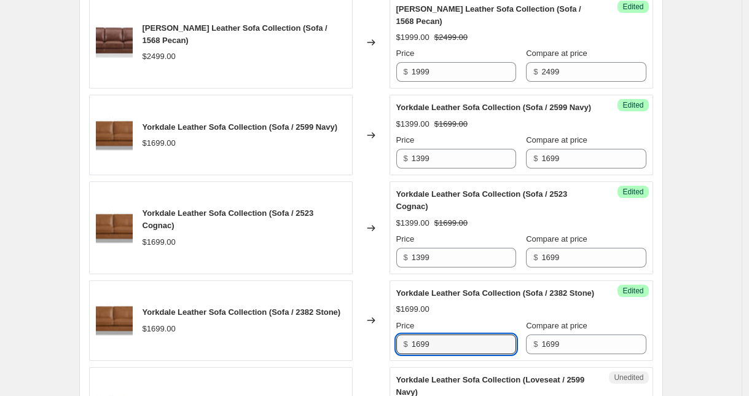
drag, startPoint x: 464, startPoint y: 365, endPoint x: 369, endPoint y: 364, distance: 94.7
click at [372, 361] on div "Yorkdale Leather Sofa Collection (Sofa / 2382 Stone) $1699.00 Changed to Succes…" at bounding box center [371, 320] width 564 height 81
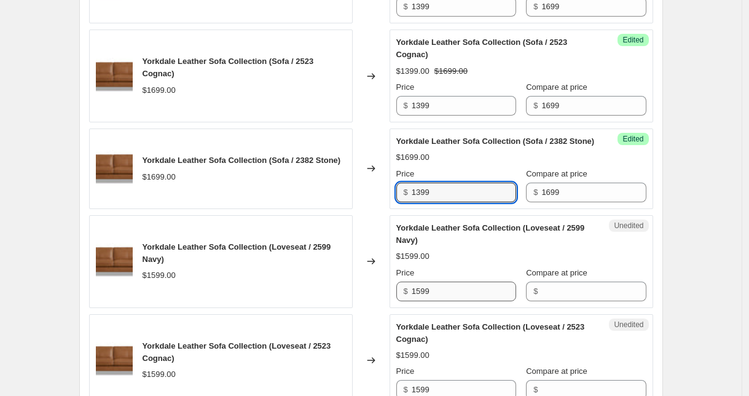
scroll to position [1550, 0]
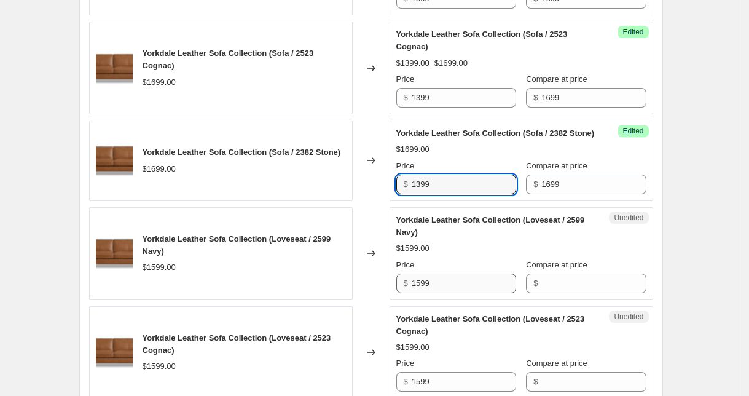
type input "1399"
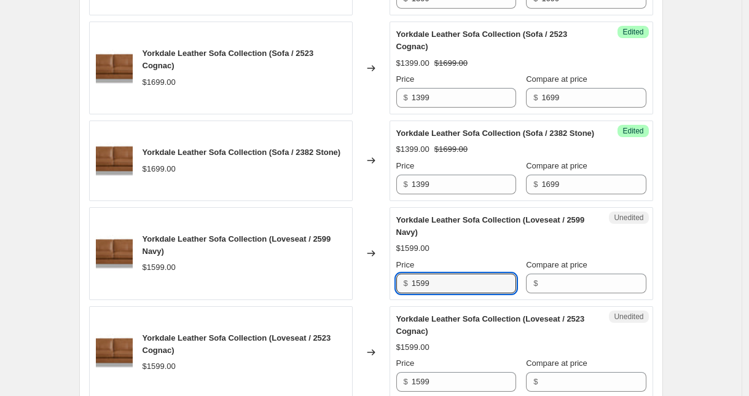
drag, startPoint x: 445, startPoint y: 312, endPoint x: 392, endPoint y: 307, distance: 52.6
click at [393, 300] on div "Unedited Yorkdale Leather Sofa Collection (Loveseat / 2599 Navy) $1599.00 Price…" at bounding box center [522, 253] width 264 height 93
drag, startPoint x: 561, startPoint y: 312, endPoint x: 521, endPoint y: 314, distance: 39.4
click at [561, 293] on input "Compare at price" at bounding box center [594, 284] width 105 height 20
paste input "1599"
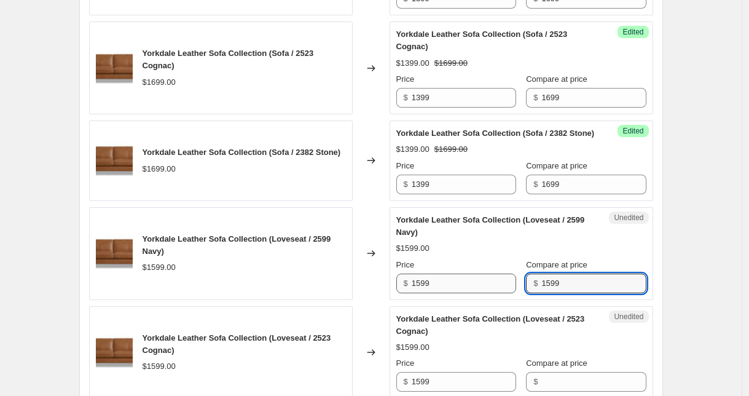
type input "1599"
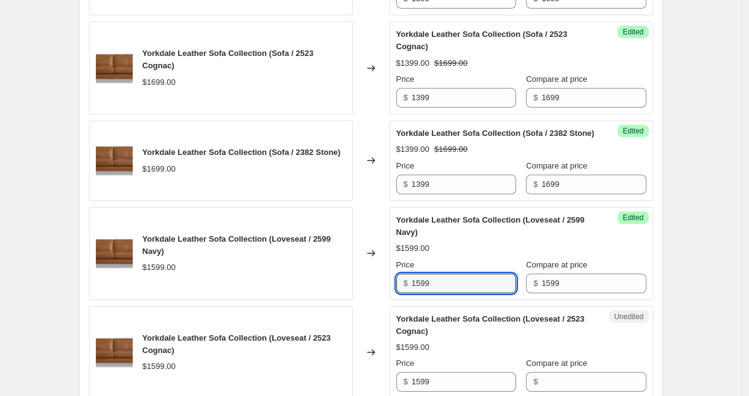
drag, startPoint x: 464, startPoint y: 312, endPoint x: 375, endPoint y: 311, distance: 89.1
click at [375, 300] on div "Yorkdale Leather Sofa Collection (Loveseat / 2599 Navy) $1599.00 Changed to Suc…" at bounding box center [371, 253] width 564 height 93
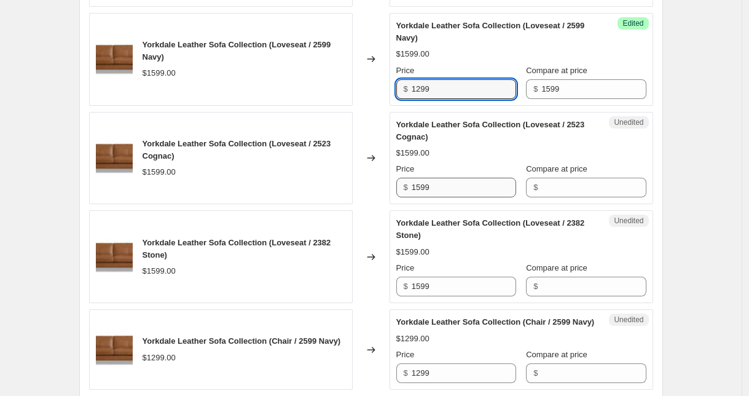
scroll to position [1808, 0]
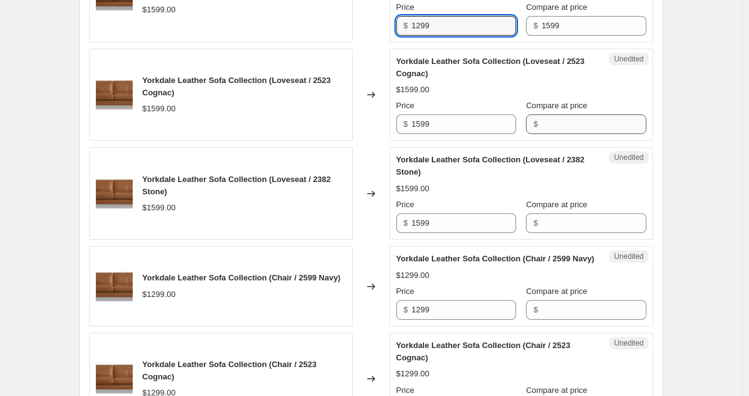
type input "1299"
click at [571, 134] on input "Compare at price" at bounding box center [594, 124] width 105 height 20
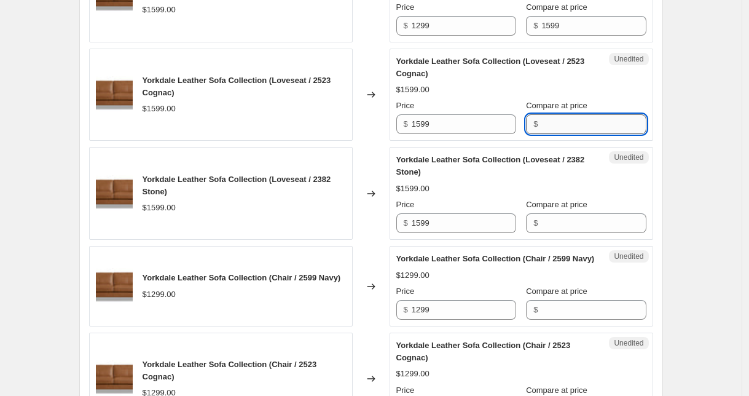
paste input "1599"
type input "1599"
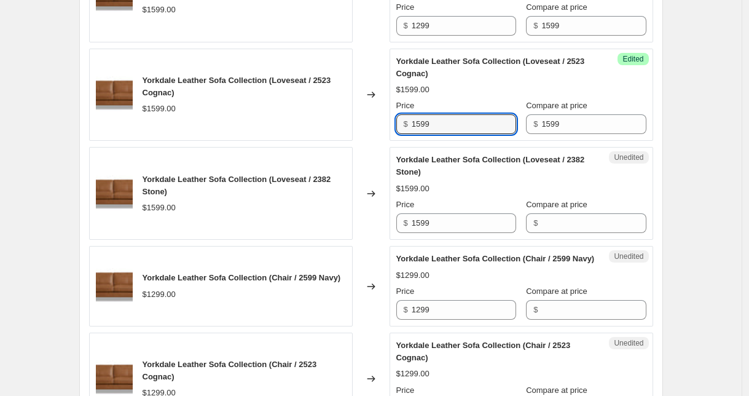
drag, startPoint x: 452, startPoint y: 153, endPoint x: 376, endPoint y: 146, distance: 77.1
click at [376, 141] on div "Yorkdale Leather Sofa Collection (Loveseat / 2523 Cognac) $1599.00 Changed to S…" at bounding box center [371, 95] width 564 height 93
type input "1299"
drag, startPoint x: 574, startPoint y: 245, endPoint x: 563, endPoint y: 243, distance: 10.6
click at [573, 233] on input "Compare at price" at bounding box center [594, 223] width 105 height 20
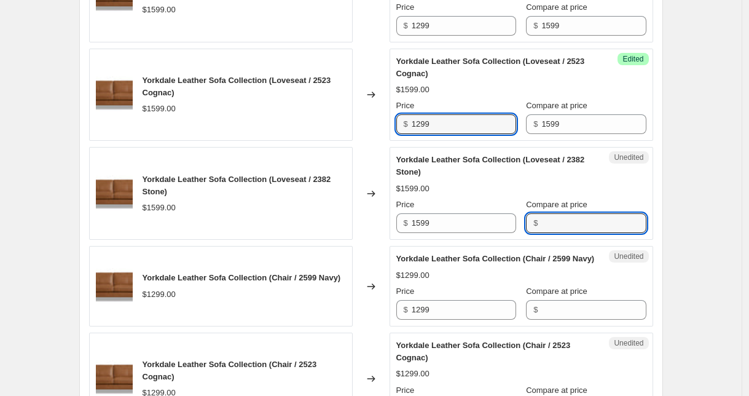
paste input "1599"
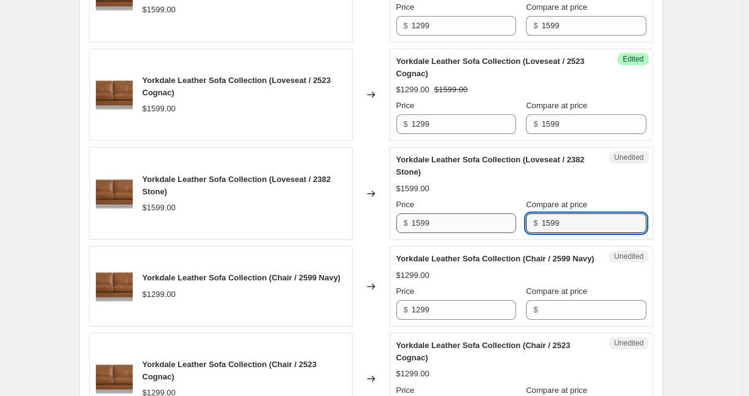
type input "1599"
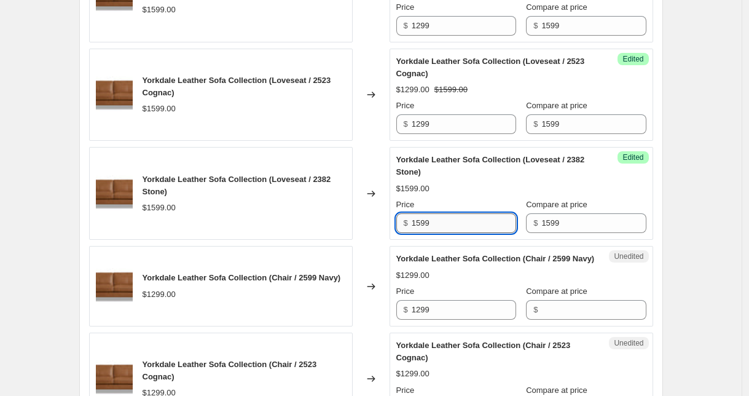
drag, startPoint x: 438, startPoint y: 240, endPoint x: 437, endPoint y: 248, distance: 7.5
click at [437, 233] on input "1599" at bounding box center [464, 223] width 105 height 20
type input "1299"
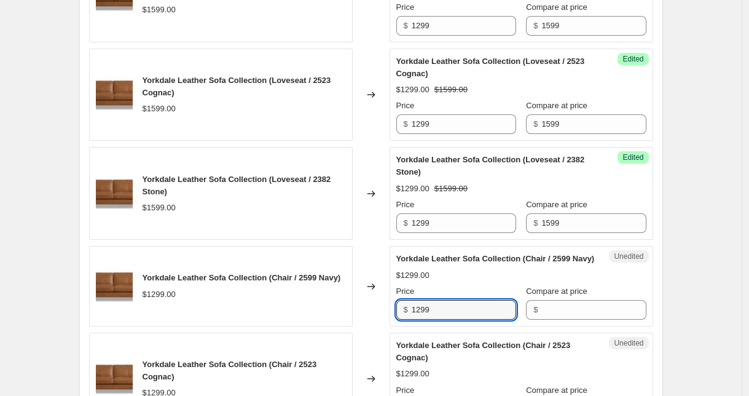
drag, startPoint x: 437, startPoint y: 346, endPoint x: 404, endPoint y: 342, distance: 32.8
click at [404, 320] on div "$ 1299" at bounding box center [457, 310] width 120 height 20
click at [575, 320] on input "Compare at price" at bounding box center [594, 310] width 105 height 20
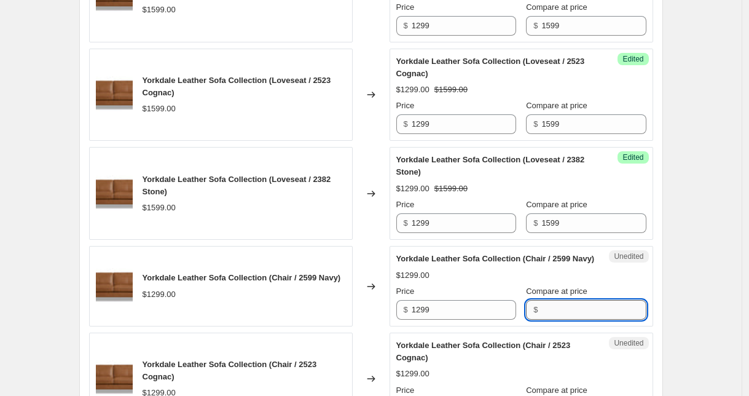
paste input "1299"
type input "1299"
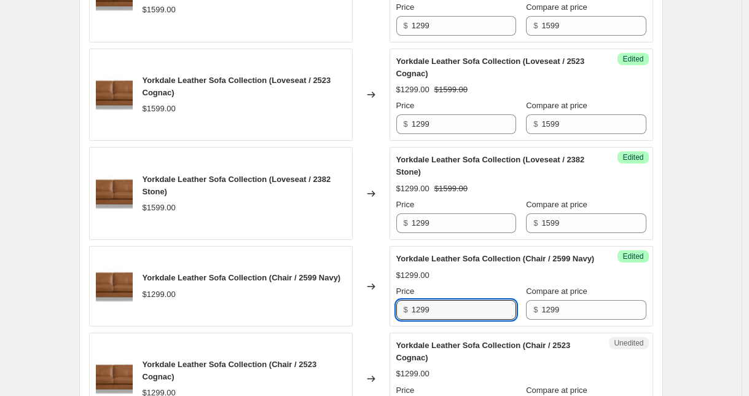
drag, startPoint x: 446, startPoint y: 347, endPoint x: 390, endPoint y: 341, distance: 55.7
click at [390, 326] on div "Yorkdale Leather Sofa Collection (Chair / 2599 Navy) $1299.00 Changed to Succes…" at bounding box center [371, 286] width 564 height 81
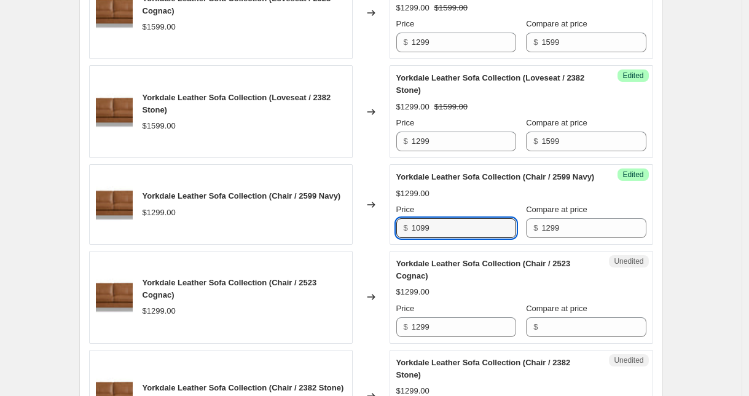
scroll to position [1929, 0]
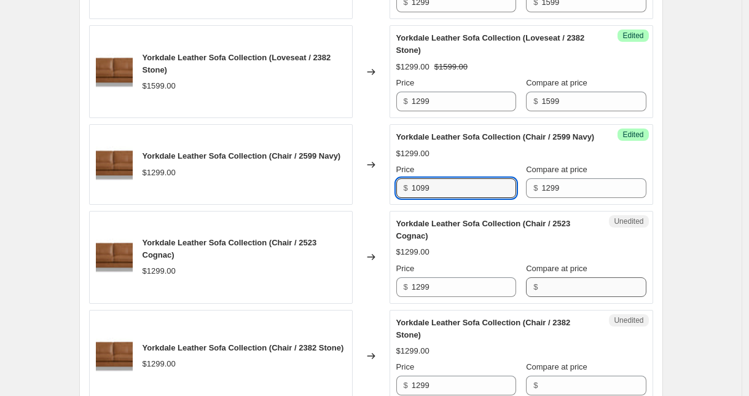
type input "1099"
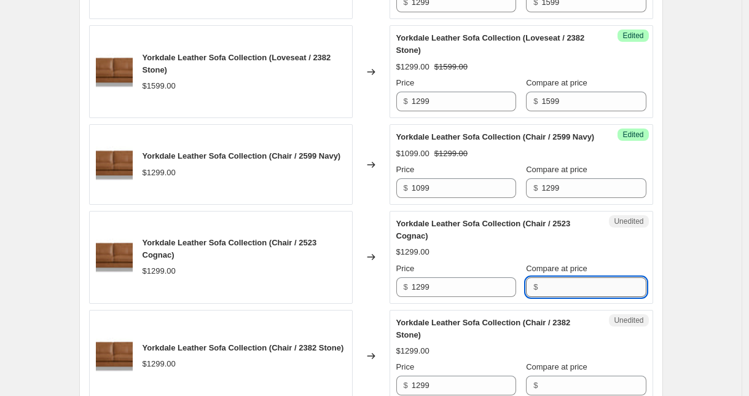
click at [552, 297] on input "Compare at price" at bounding box center [594, 287] width 105 height 20
paste input "1299"
type input "1299"
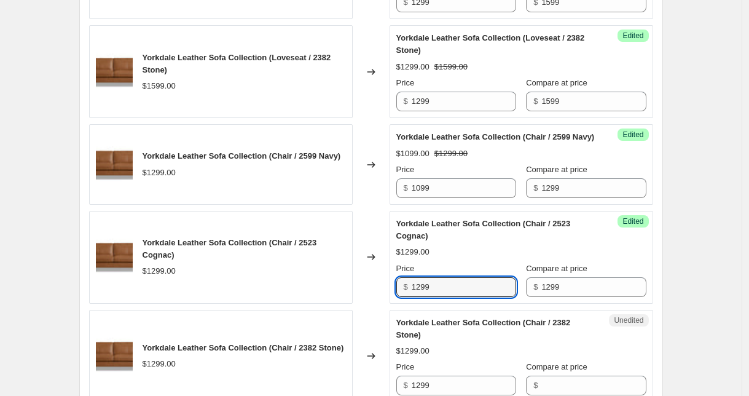
drag, startPoint x: 475, startPoint y: 326, endPoint x: 387, endPoint y: 325, distance: 88.6
click at [387, 304] on div "Yorkdale Leather Sofa Collection (Chair / 2523 Cognac) $1299.00 Changed to Succ…" at bounding box center [371, 257] width 564 height 93
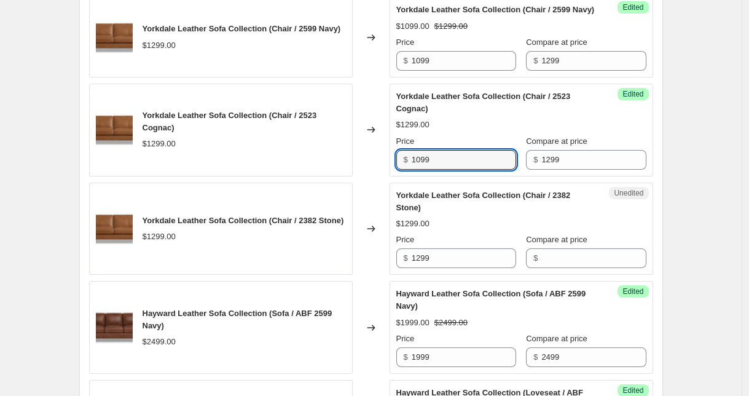
scroll to position [2120, 0]
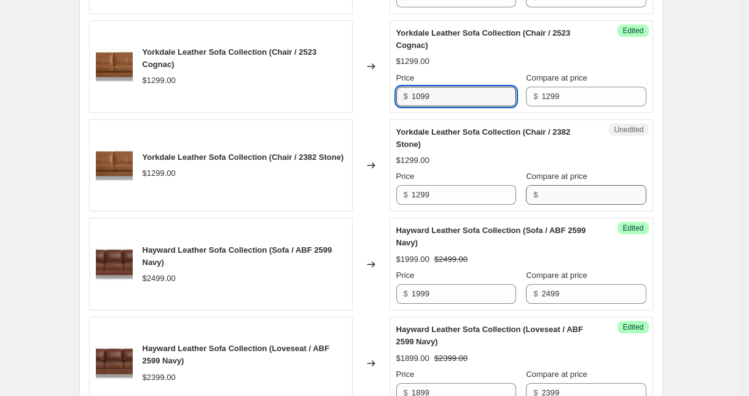
type input "1099"
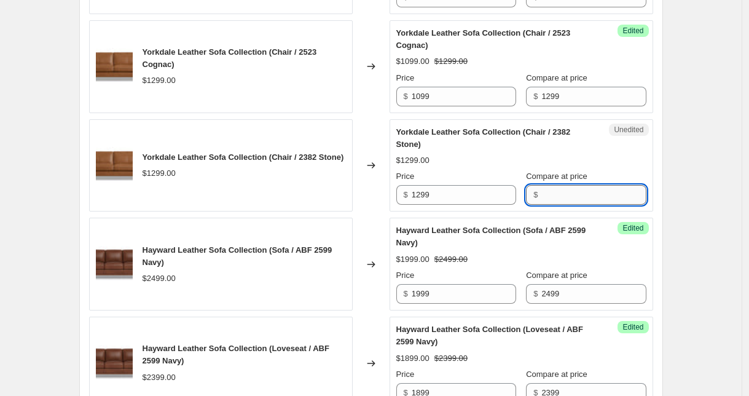
drag, startPoint x: 554, startPoint y: 227, endPoint x: 547, endPoint y: 227, distance: 6.8
click at [554, 205] on input "Compare at price" at bounding box center [594, 195] width 105 height 20
paste input "1299"
type input "1299"
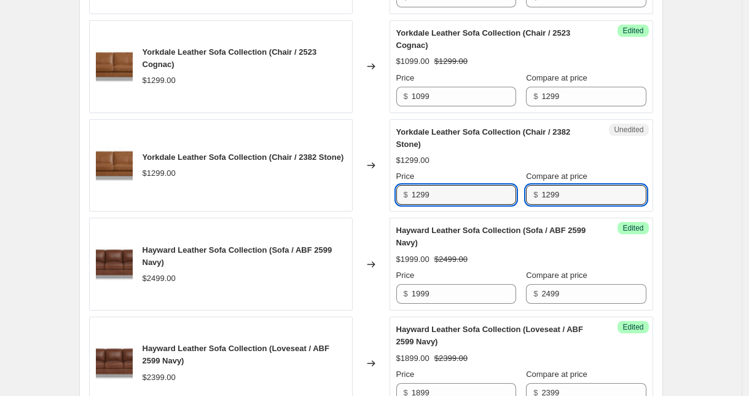
drag, startPoint x: 449, startPoint y: 232, endPoint x: 380, endPoint y: 231, distance: 68.9
click at [380, 212] on div "Yorkdale Leather Sofa Collection (Chair / 2382 Stone) $1299.00 Changed to Unedi…" at bounding box center [371, 165] width 564 height 93
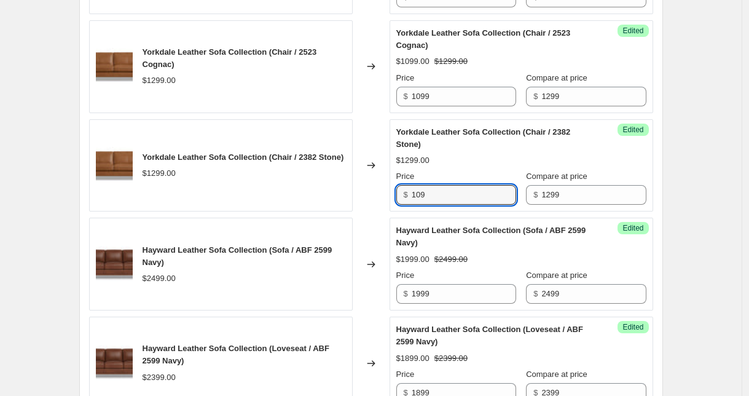
type input "1099"
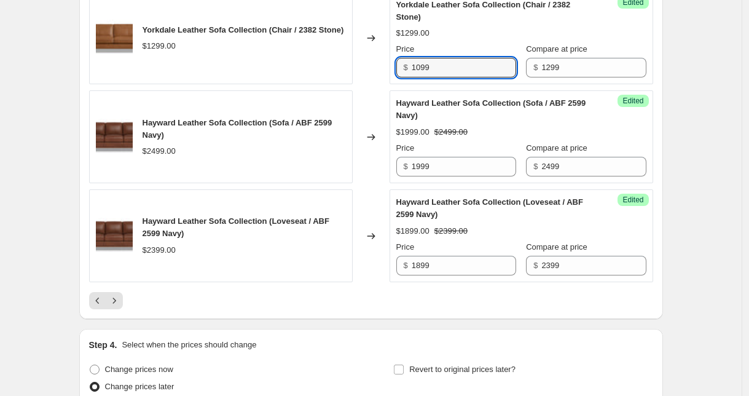
scroll to position [2255, 0]
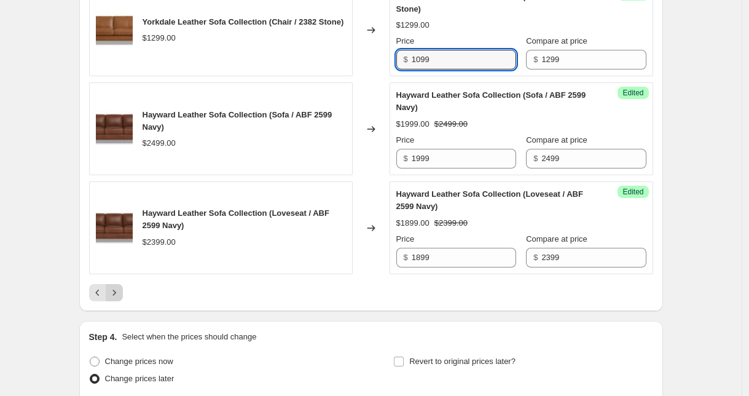
click at [114, 299] on icon "Next" at bounding box center [114, 292] width 12 height 12
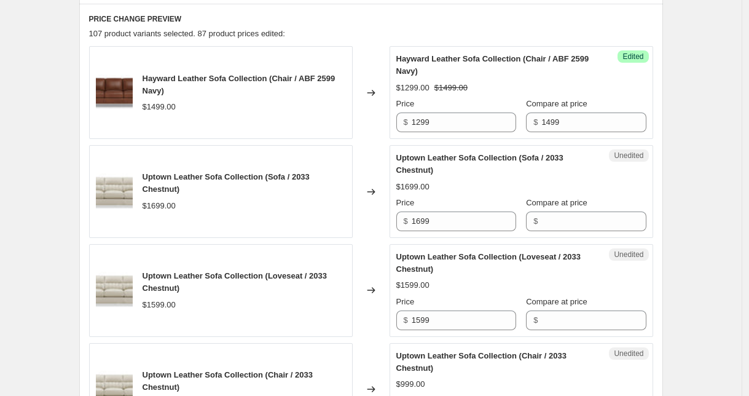
scroll to position [562, 0]
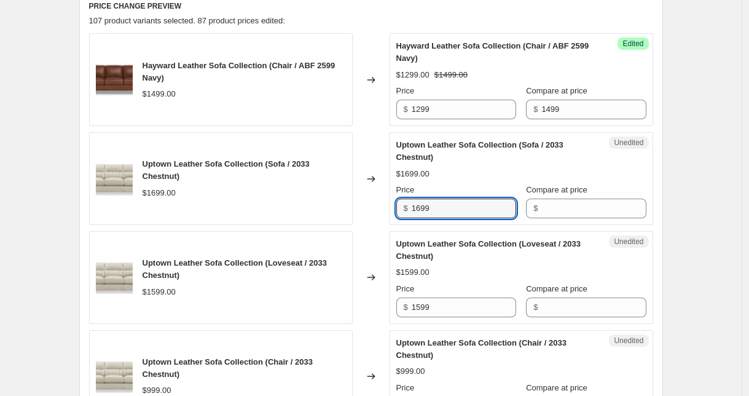
drag, startPoint x: 443, startPoint y: 209, endPoint x: 385, endPoint y: 202, distance: 58.2
click at [385, 202] on div "Uptown Leather Sofa Collection (Sofa / 2033 Chestnut) $1699.00 Changed to Unedi…" at bounding box center [371, 178] width 564 height 93
click at [577, 210] on input "Compare at price" at bounding box center [594, 209] width 105 height 20
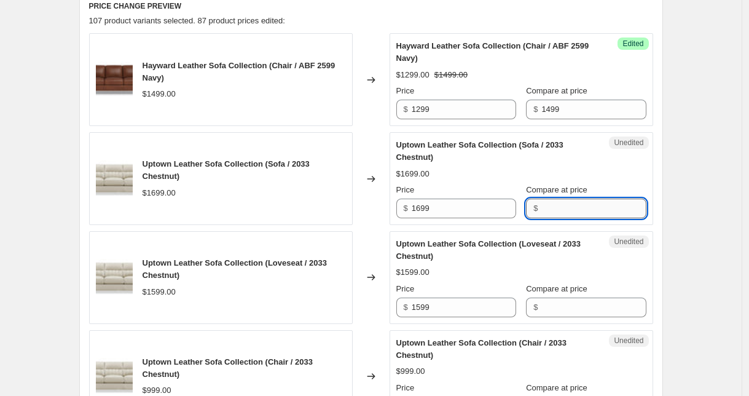
paste input "1699"
type input "1699"
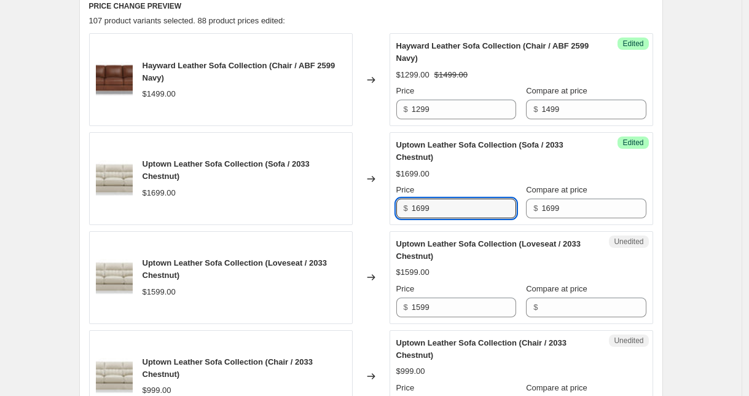
drag, startPoint x: 464, startPoint y: 212, endPoint x: 368, endPoint y: 207, distance: 96.0
click at [368, 207] on div "Uptown Leather Sofa Collection (Sofa / 2033 Chestnut) $1699.00 Changed to Succe…" at bounding box center [371, 178] width 564 height 93
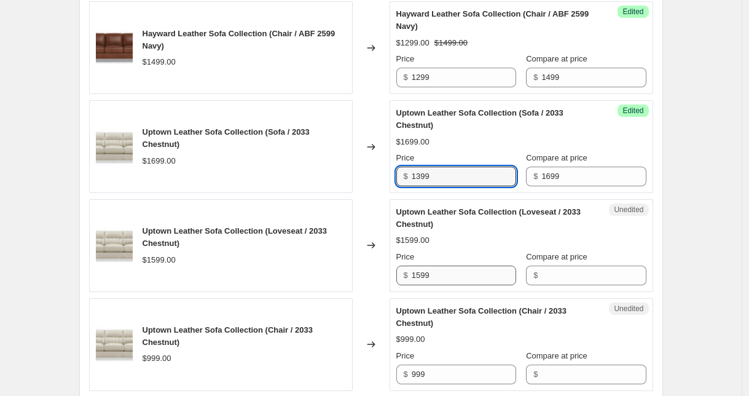
scroll to position [602, 0]
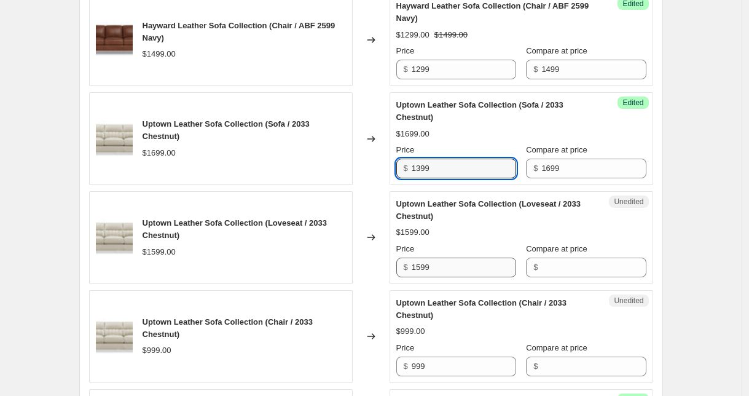
type input "1399"
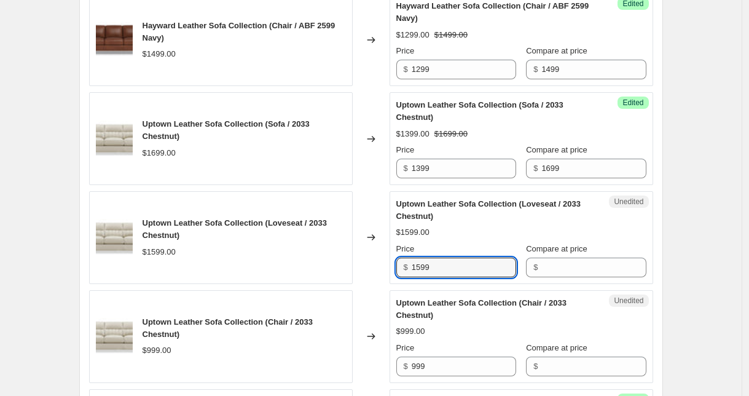
drag, startPoint x: 450, startPoint y: 264, endPoint x: 395, endPoint y: 259, distance: 54.9
click at [395, 259] on div "Unedited Uptown Leather Sofa Collection (Loveseat / 2033 Chestnut) $1599.00 Pri…" at bounding box center [522, 237] width 264 height 93
click at [574, 269] on input "Compare at price" at bounding box center [594, 268] width 105 height 20
paste input "1599"
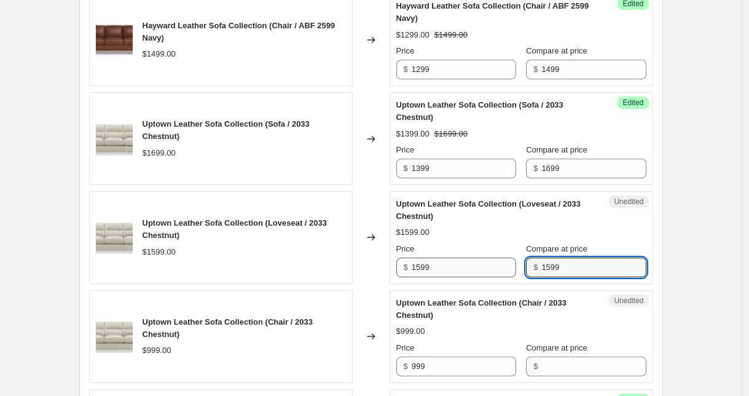
type input "1599"
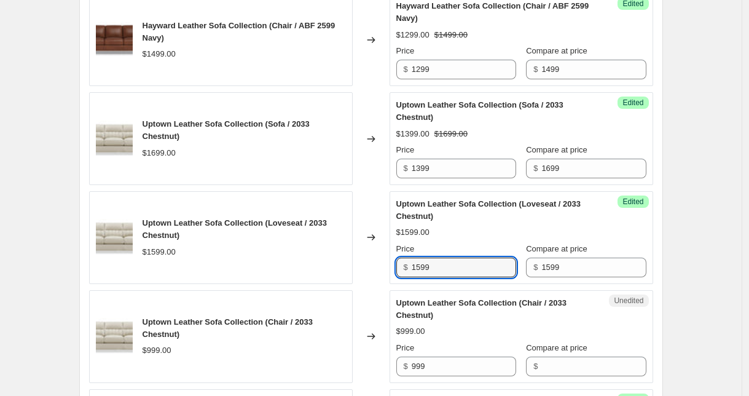
drag, startPoint x: 454, startPoint y: 271, endPoint x: 372, endPoint y: 261, distance: 82.3
click at [373, 261] on div "Uptown Leather Sofa Collection (Loveseat / 2033 Chestnut) $1599.00 Changed to S…" at bounding box center [371, 237] width 564 height 93
type input "1299"
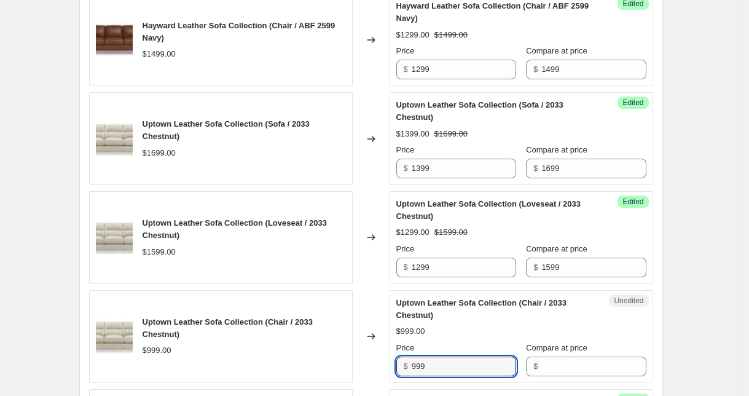
drag, startPoint x: 434, startPoint y: 364, endPoint x: 398, endPoint y: 362, distance: 36.3
click at [398, 362] on div "Unedited Uptown Leather Sofa Collection (Chair / 2033 Chestnut) $999.00 Price $…" at bounding box center [522, 336] width 264 height 93
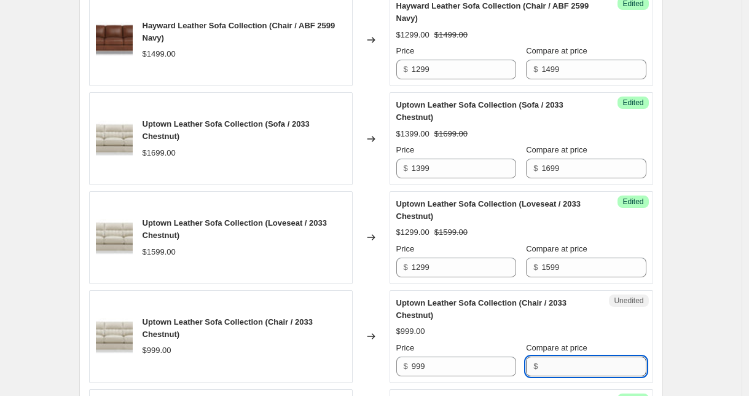
click at [578, 369] on input "Compare at price" at bounding box center [594, 367] width 105 height 20
paste input "999"
type input "999"
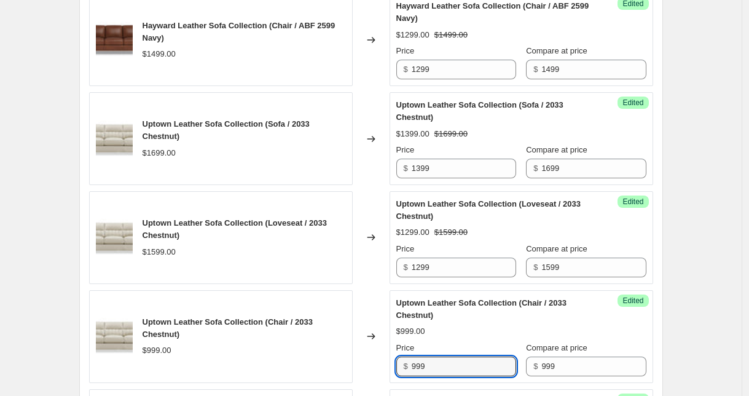
drag, startPoint x: 453, startPoint y: 366, endPoint x: 385, endPoint y: 362, distance: 67.8
click at [385, 362] on div "Uptown Leather Sofa Collection (Chair / 2033 Chestnut) $999.00 Changed to Succe…" at bounding box center [371, 336] width 564 height 93
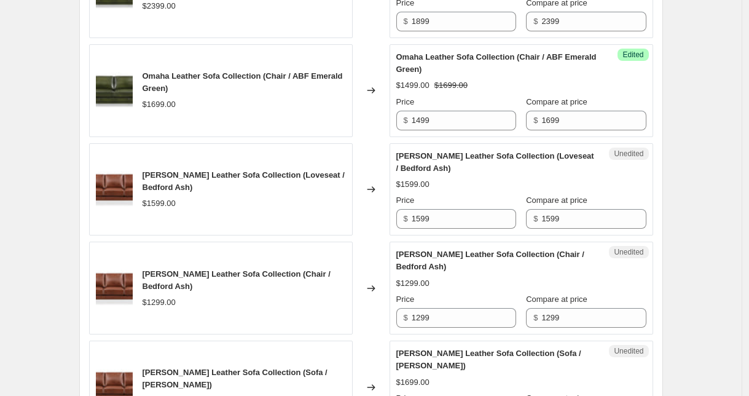
scroll to position [1283, 0]
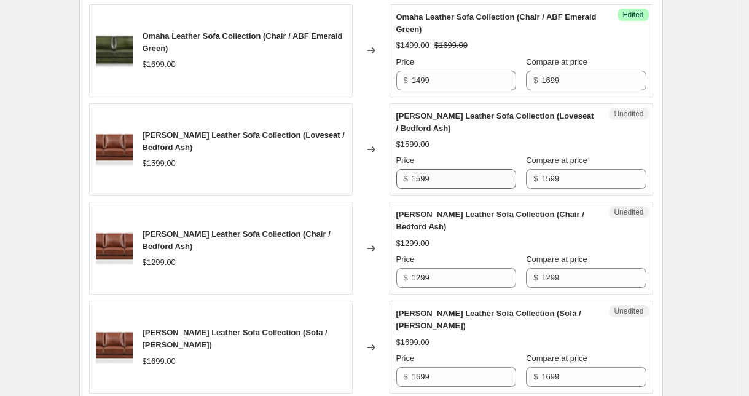
type input "899"
drag, startPoint x: 435, startPoint y: 179, endPoint x: 380, endPoint y: 172, distance: 55.8
click at [380, 172] on div "[PERSON_NAME] Leather Sofa Collection (Loveseat / Bedford Ash) $1599.00 Changed…" at bounding box center [371, 149] width 564 height 93
type input "1299"
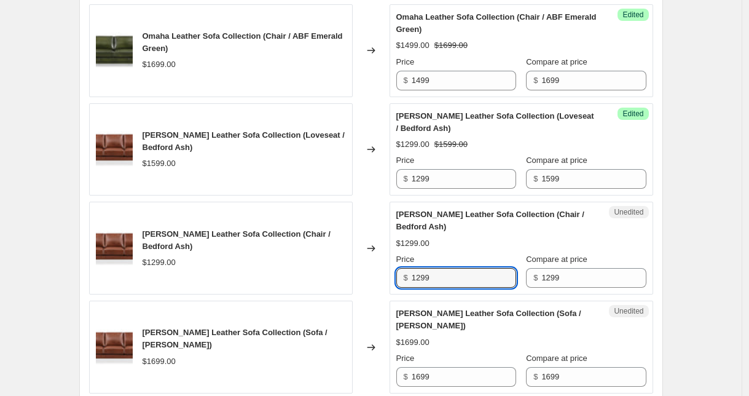
drag, startPoint x: 441, startPoint y: 267, endPoint x: 367, endPoint y: 256, distance: 75.2
click at [368, 258] on div "[PERSON_NAME] Leather Sofa Collection (Chair / Bedford Ash) $1299.00 Changed to…" at bounding box center [371, 248] width 564 height 93
type input "1099"
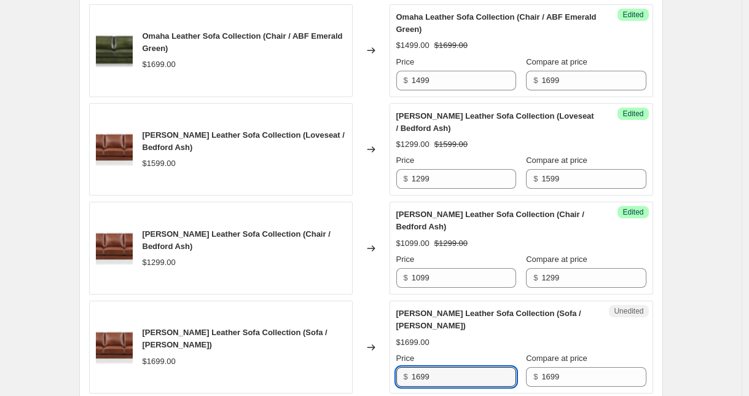
drag, startPoint x: 441, startPoint y: 354, endPoint x: 359, endPoint y: 350, distance: 82.5
click at [359, 350] on div "[PERSON_NAME] Leather Sofa Collection (Sofa / [PERSON_NAME]) $1699.00 Changed t…" at bounding box center [371, 347] width 564 height 93
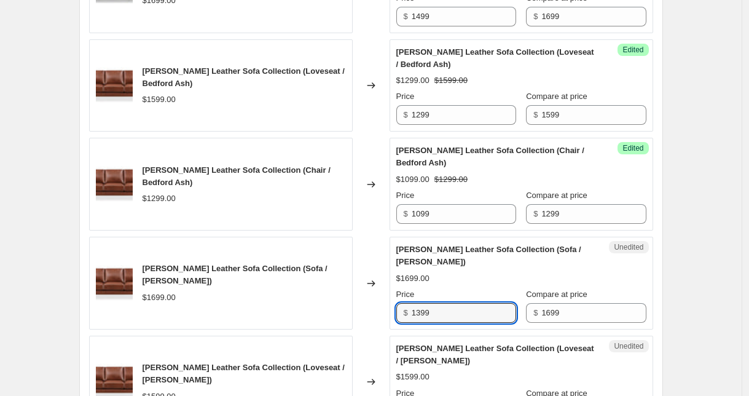
scroll to position [1499, 0]
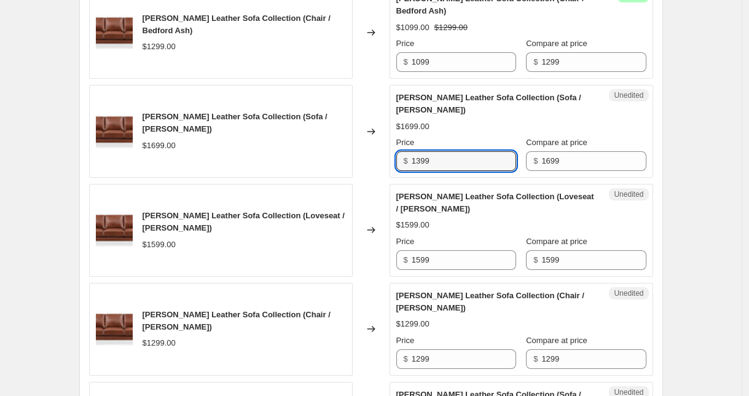
type input "1399"
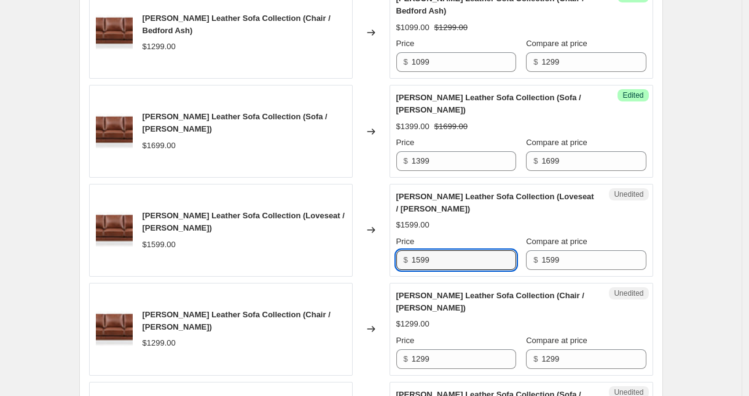
drag, startPoint x: 391, startPoint y: 231, endPoint x: 373, endPoint y: 229, distance: 18.5
click at [373, 229] on div "[PERSON_NAME] Leather Sofa Collection (Loveseat / [PERSON_NAME]) $1599.00 Chang…" at bounding box center [371, 230] width 564 height 93
type input "1299"
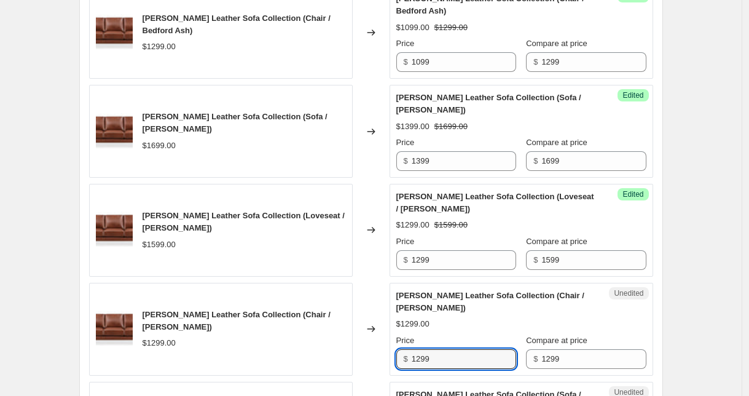
drag, startPoint x: 440, startPoint y: 335, endPoint x: 350, endPoint y: 326, distance: 90.8
click at [349, 328] on div "[PERSON_NAME] Leather Sofa Collection (Chair / [PERSON_NAME]) $1299.00 Changed …" at bounding box center [371, 329] width 564 height 93
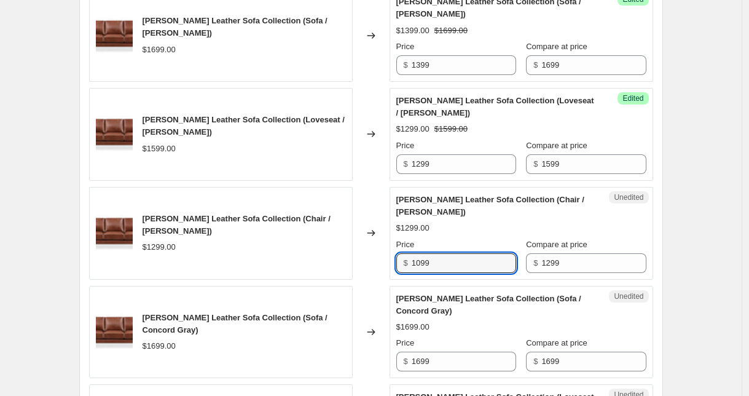
scroll to position [1645, 0]
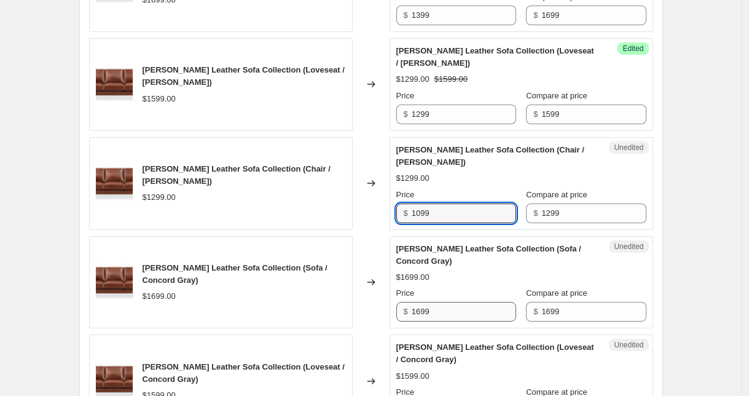
type input "1099"
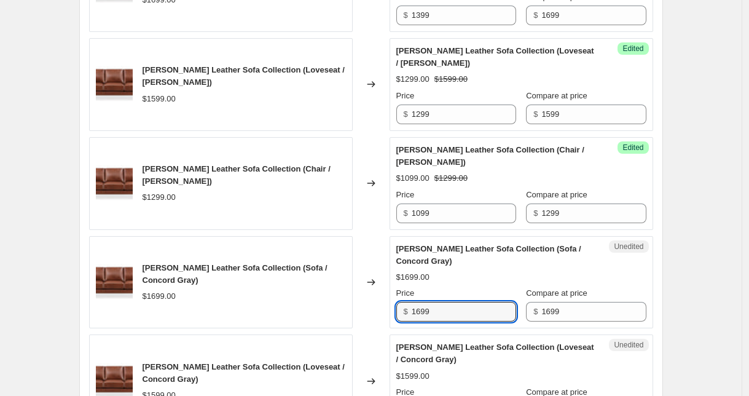
drag, startPoint x: 447, startPoint y: 288, endPoint x: 381, endPoint y: 285, distance: 66.5
click at [381, 285] on div "[PERSON_NAME] Leather Sofa Collection (Sofa / Concord Gray) $1699.00 Changed to…" at bounding box center [371, 282] width 564 height 93
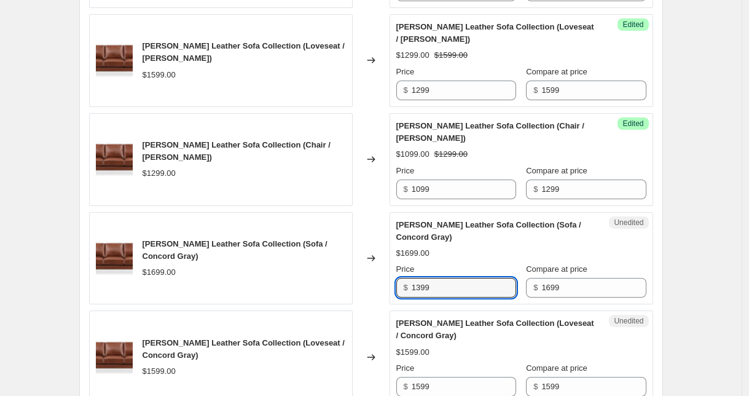
scroll to position [1708, 0]
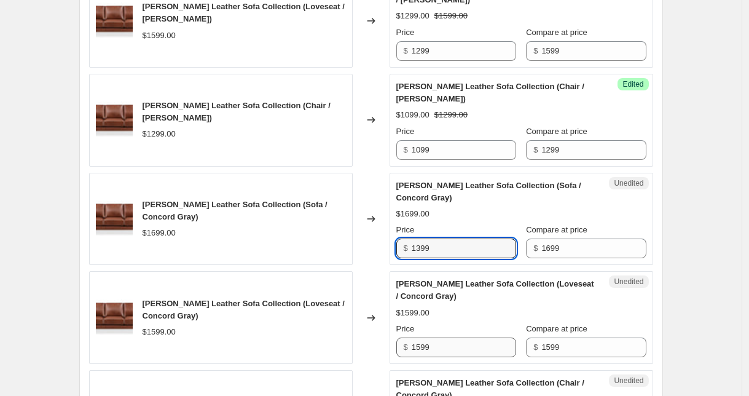
type input "1399"
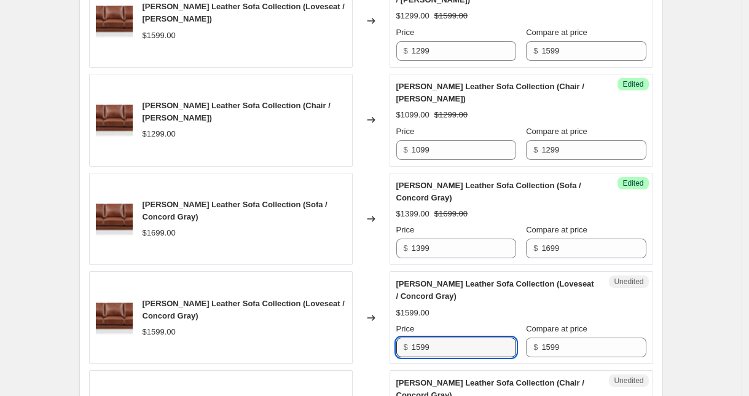
drag, startPoint x: 441, startPoint y: 323, endPoint x: 364, endPoint y: 322, distance: 77.5
click at [364, 322] on div "[PERSON_NAME] Leather Sofa Collection (Loveseat / Concord Gray) $1599.00 Change…" at bounding box center [371, 317] width 564 height 93
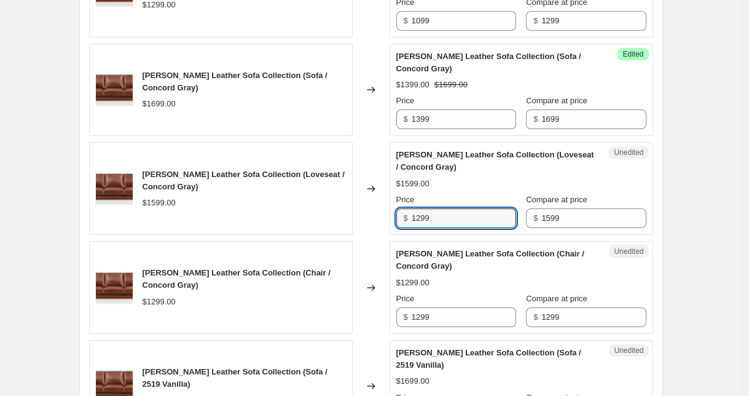
scroll to position [1900, 0]
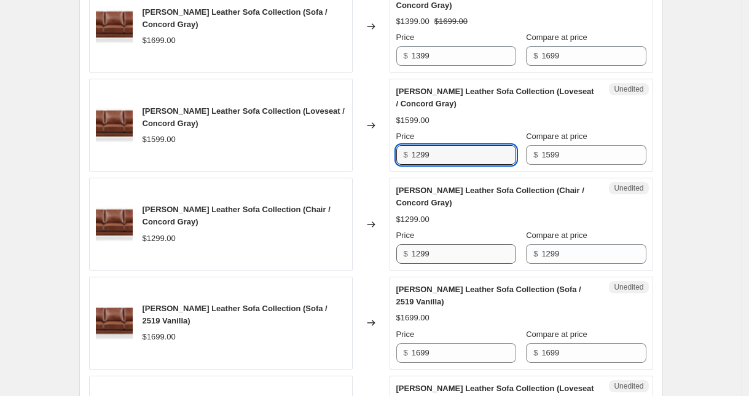
type input "1299"
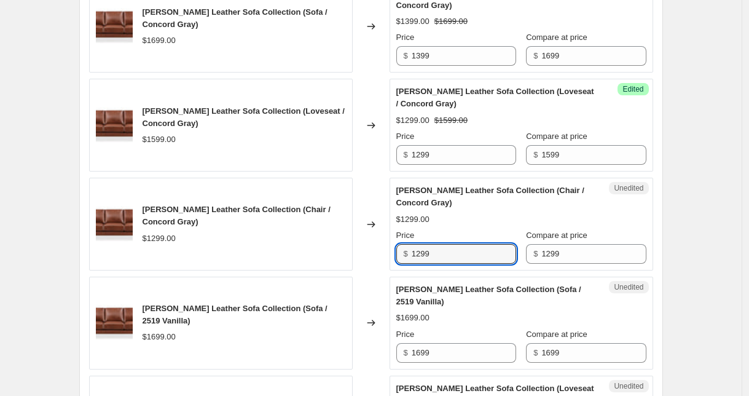
drag, startPoint x: 441, startPoint y: 233, endPoint x: 373, endPoint y: 229, distance: 68.4
click at [371, 231] on div "[PERSON_NAME] Leather Sofa Collection (Chair / Concord Gray) $1299.00 Changed t…" at bounding box center [371, 224] width 564 height 93
type input "1099"
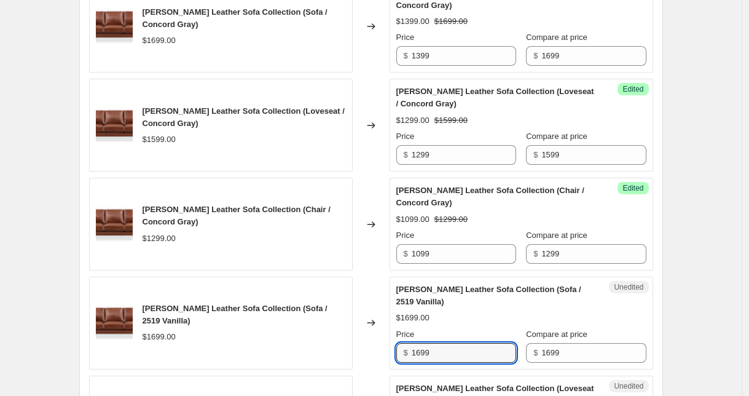
drag, startPoint x: 449, startPoint y: 312, endPoint x: 379, endPoint y: 306, distance: 70.9
click at [379, 306] on div "[PERSON_NAME] Leather Sofa Collection (Sofa / 2519 Vanilla) $1699.00 Changed to…" at bounding box center [371, 323] width 564 height 93
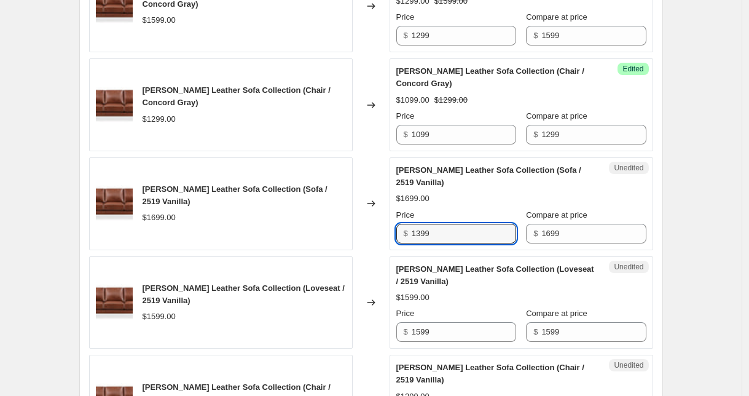
scroll to position [2028, 0]
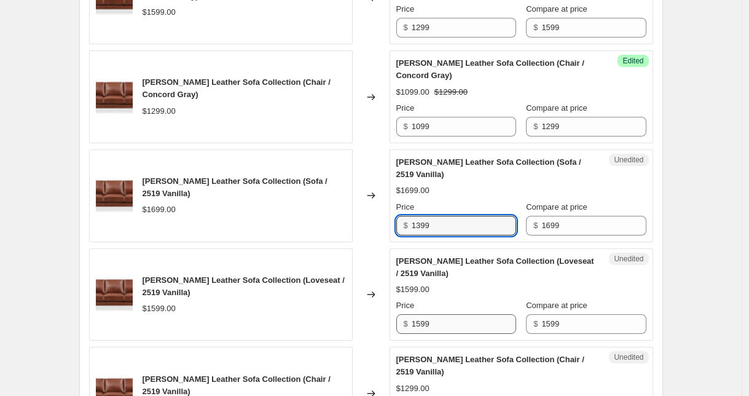
type input "1399"
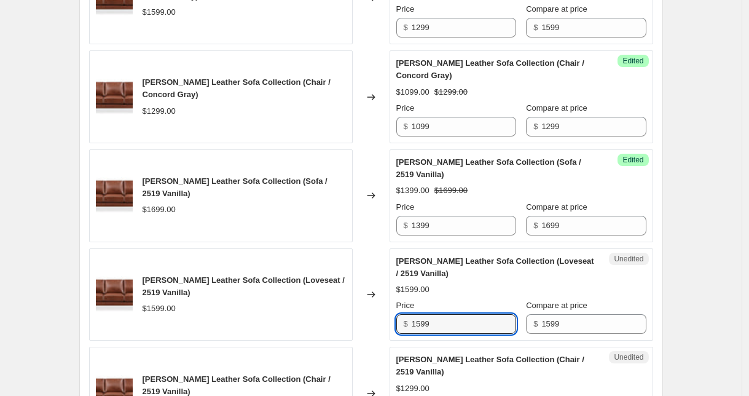
drag, startPoint x: 436, startPoint y: 285, endPoint x: 365, endPoint y: 279, distance: 71.5
click at [365, 279] on div "[PERSON_NAME] Leather Sofa Collection (Loveseat / 2519 Vanilla) $1599.00 Change…" at bounding box center [371, 294] width 564 height 93
type input "1299"
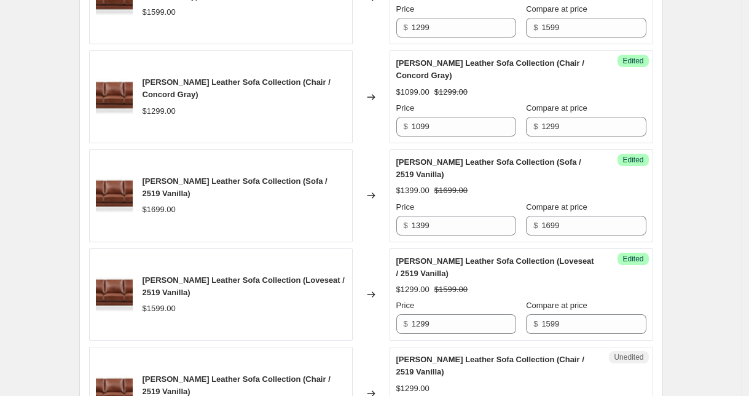
drag, startPoint x: 435, startPoint y: 366, endPoint x: 458, endPoint y: 376, distance: 25.0
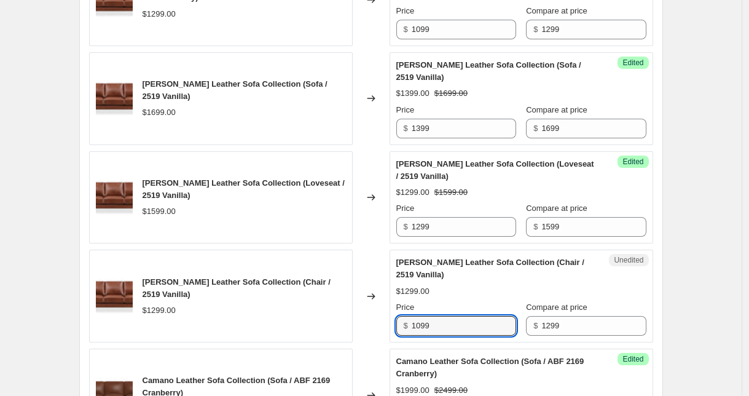
scroll to position [2243, 0]
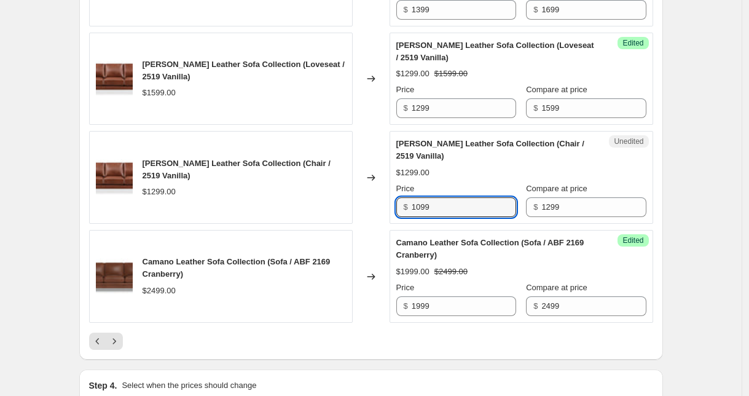
type input "1099"
click at [397, 333] on div at bounding box center [371, 341] width 564 height 17
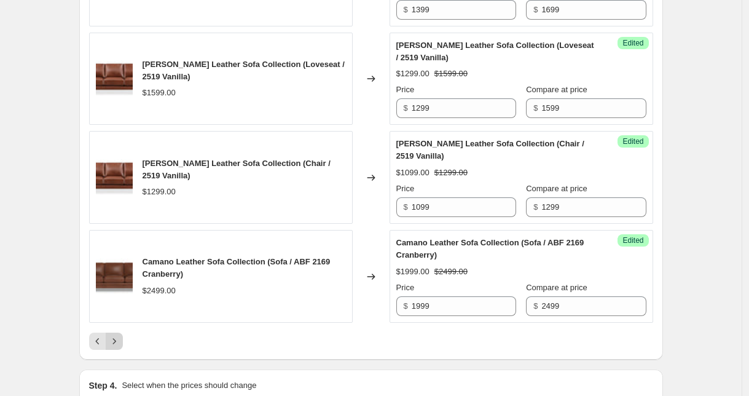
click at [121, 335] on icon "Next" at bounding box center [114, 341] width 12 height 12
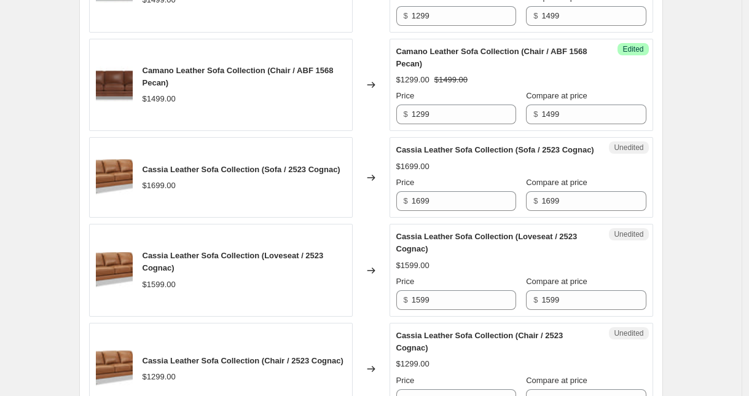
scroll to position [1854, 0]
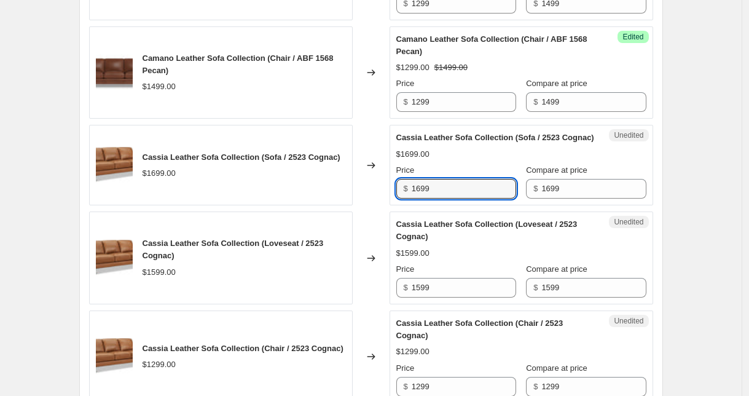
drag, startPoint x: 458, startPoint y: 204, endPoint x: 381, endPoint y: 202, distance: 76.9
click at [381, 202] on div "Cassia Leather Sofa Collection (Sofa / 2523 Cognac) $1699.00 Changed to Unedite…" at bounding box center [371, 165] width 564 height 81
type input "1399"
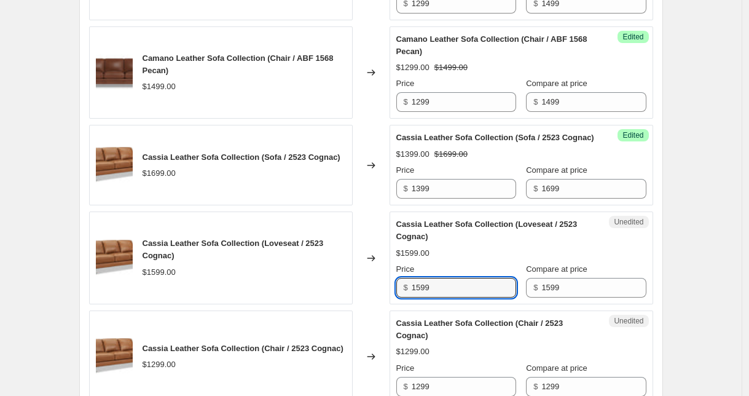
drag, startPoint x: 450, startPoint y: 302, endPoint x: 379, endPoint y: 292, distance: 72.0
click at [377, 294] on div "Cassia Leather Sofa Collection (Loveseat / 2523 Cognac) $1599.00 Changed to Une…" at bounding box center [371, 257] width 564 height 93
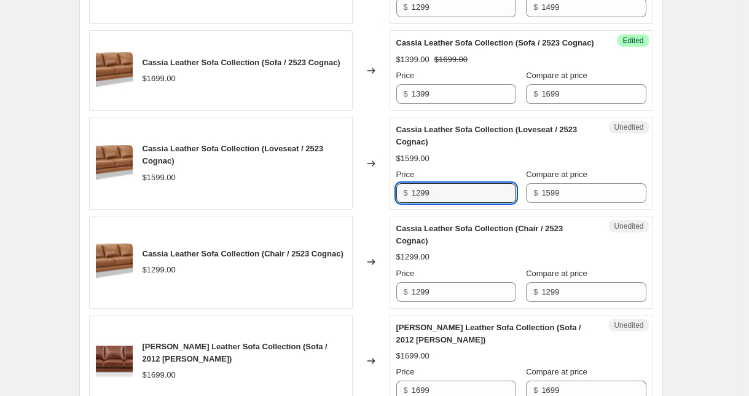
scroll to position [1957, 0]
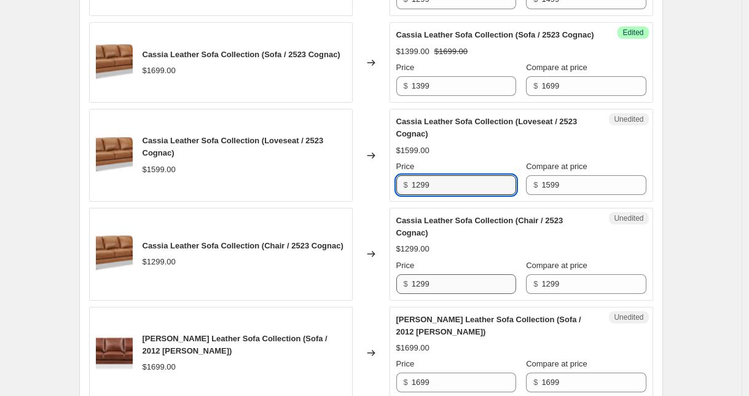
type input "1299"
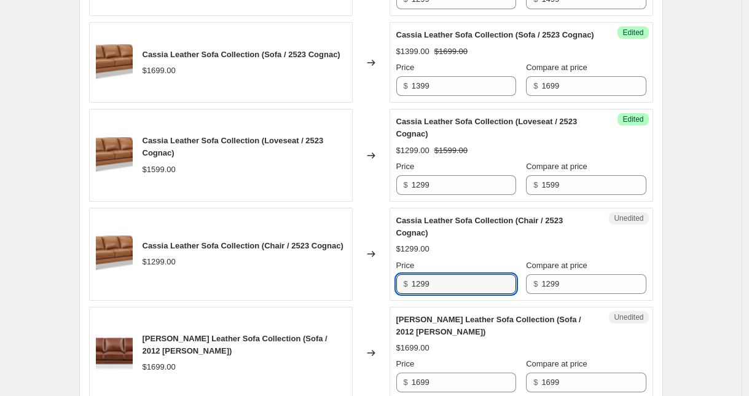
drag, startPoint x: 425, startPoint y: 291, endPoint x: 398, endPoint y: 290, distance: 27.1
click at [398, 290] on div "Unedited Cassia Leather Sofa Collection (Chair / 2523 Cognac) $1299.00 Price $ …" at bounding box center [522, 254] width 264 height 93
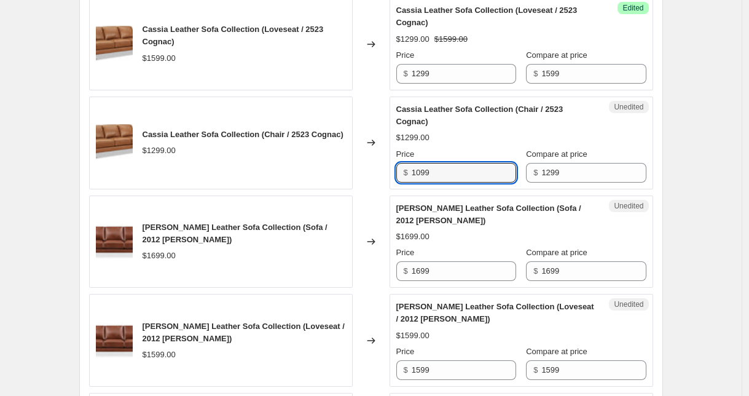
scroll to position [2076, 0]
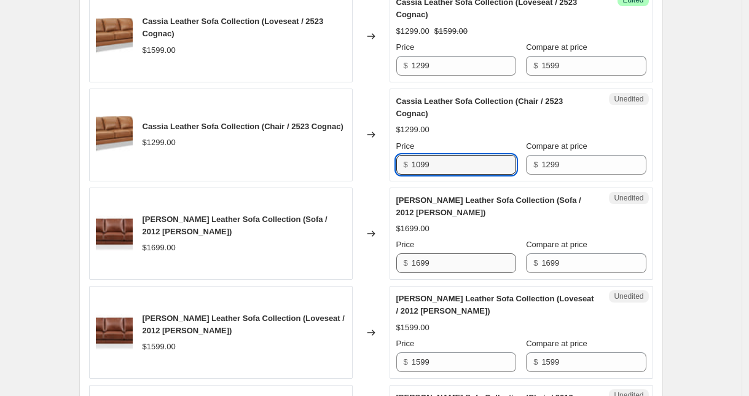
type input "1099"
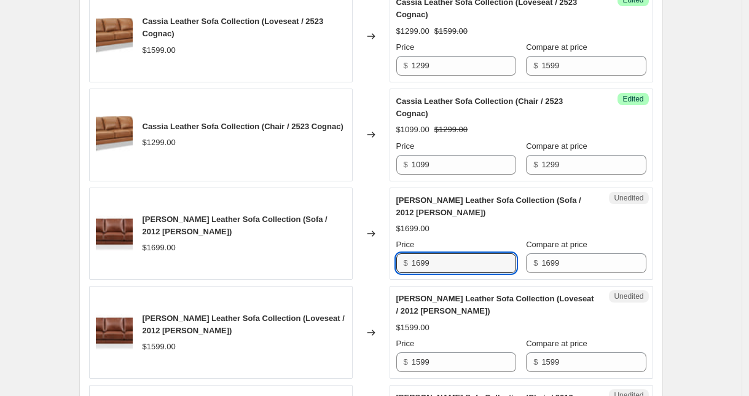
drag, startPoint x: 462, startPoint y: 263, endPoint x: 378, endPoint y: 259, distance: 84.3
click at [378, 259] on div "[PERSON_NAME] Leather Sofa Collection (Sofa / 2012 [PERSON_NAME]) $1699.00 Chan…" at bounding box center [371, 234] width 564 height 93
type input "1399"
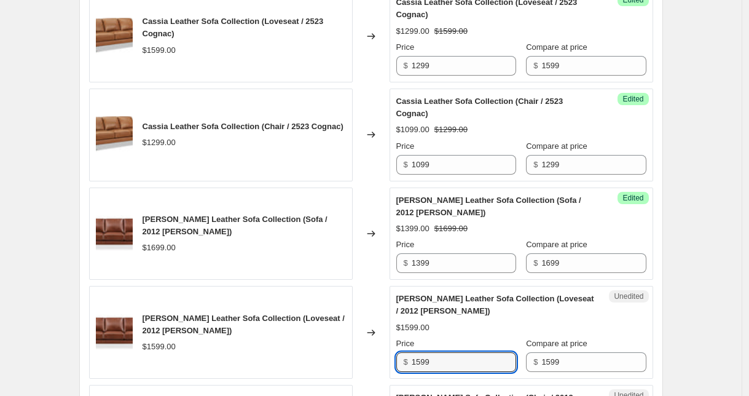
drag, startPoint x: 393, startPoint y: 353, endPoint x: 379, endPoint y: 351, distance: 13.7
click at [379, 351] on div "[PERSON_NAME] Leather Sofa Collection (Loveseat / 2012 [PERSON_NAME]) $1599.00 …" at bounding box center [371, 332] width 564 height 93
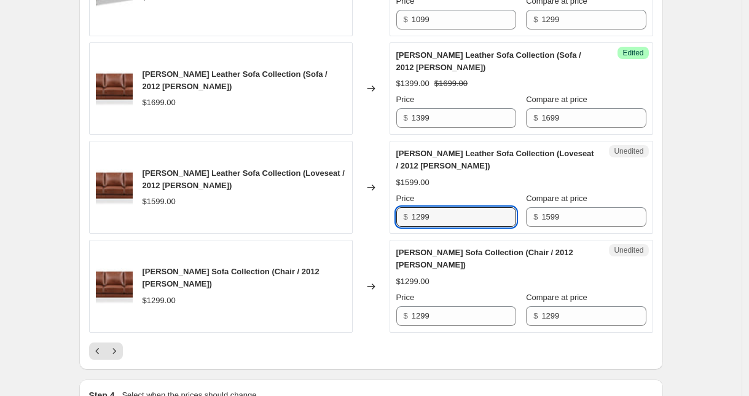
scroll to position [2240, 0]
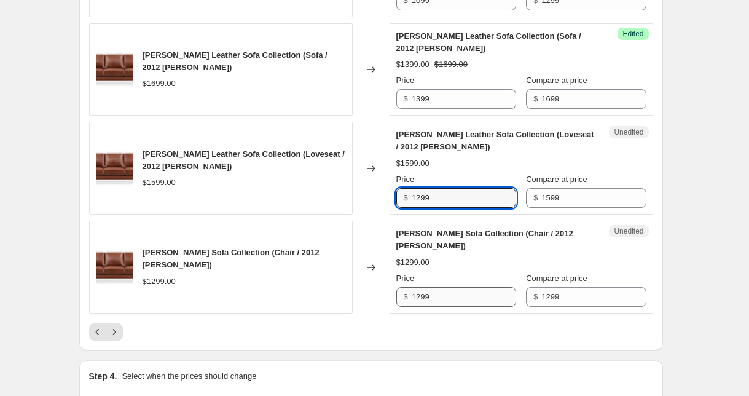
type input "1299"
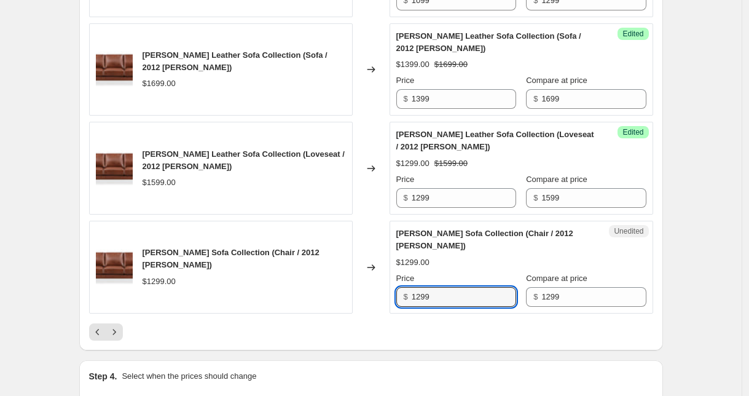
drag, startPoint x: 452, startPoint y: 294, endPoint x: 389, endPoint y: 293, distance: 63.9
click at [389, 293] on div "[PERSON_NAME] Leather Sofa Collection (Chair / 2012 [PERSON_NAME]) $1299.00 Cha…" at bounding box center [371, 267] width 564 height 93
type input "1099"
click at [121, 331] on icon "Next" at bounding box center [114, 332] width 12 height 12
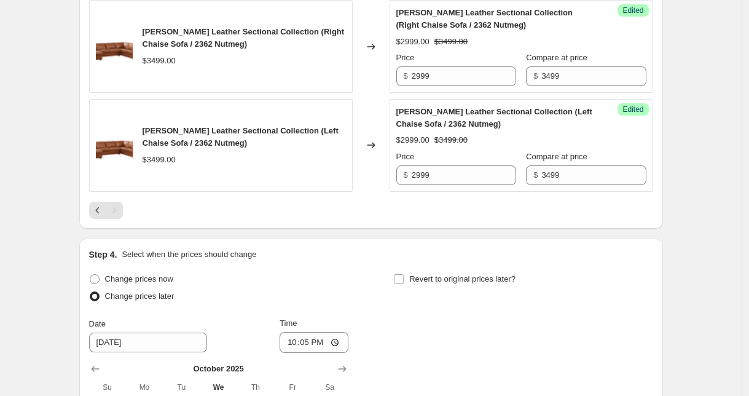
scroll to position [1300, 0]
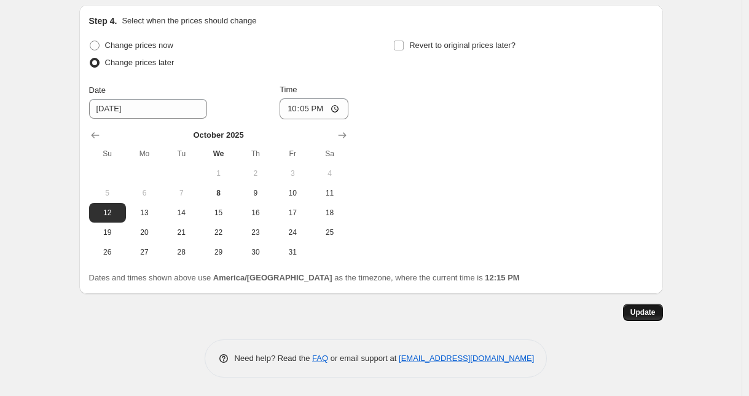
click at [651, 311] on span "Update" at bounding box center [643, 312] width 25 height 10
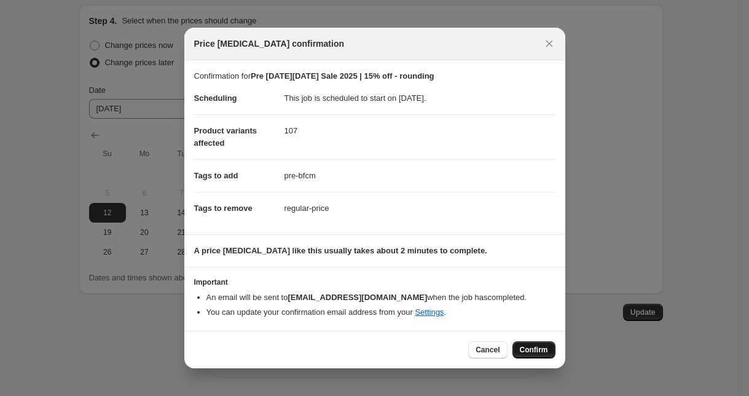
click at [547, 351] on span "Confirm" at bounding box center [534, 350] width 28 height 10
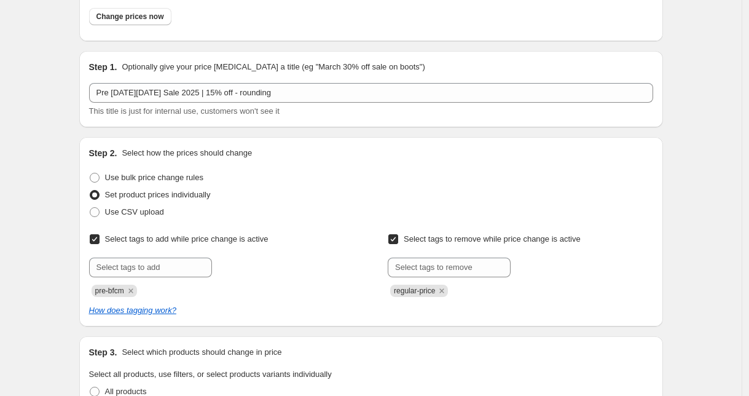
scroll to position [55, 0]
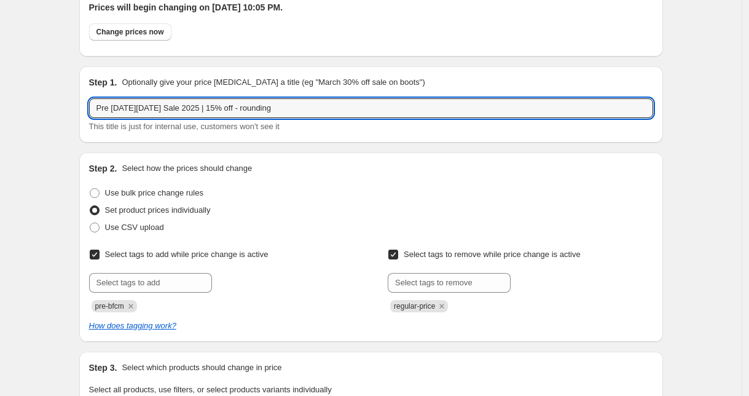
drag, startPoint x: 235, startPoint y: 108, endPoint x: 52, endPoint y: 106, distance: 183.2
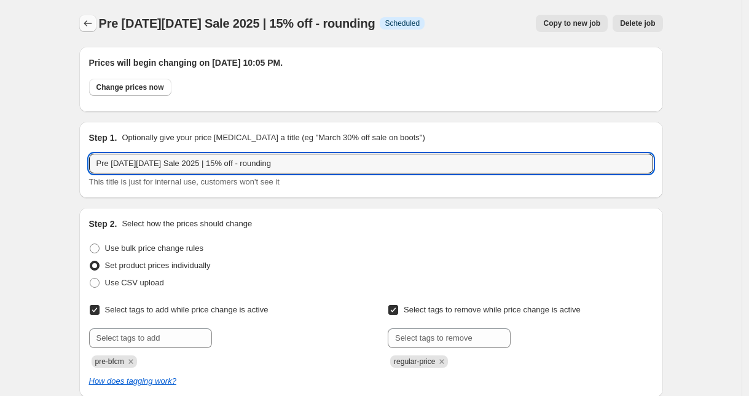
click at [92, 23] on icon "Price change jobs" at bounding box center [88, 23] width 12 height 12
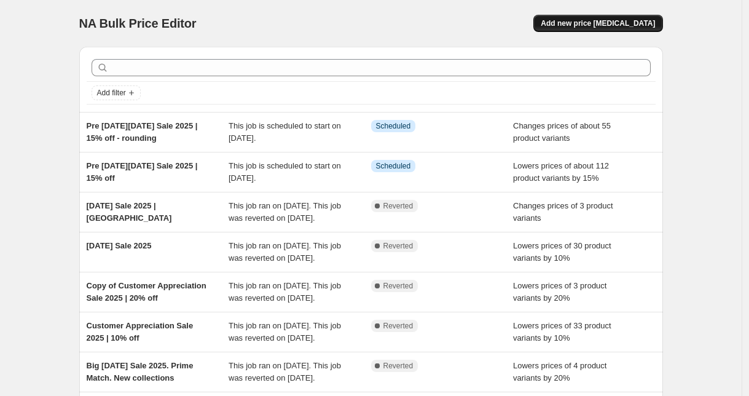
click at [614, 26] on span "Add new price [MEDICAL_DATA]" at bounding box center [598, 23] width 114 height 10
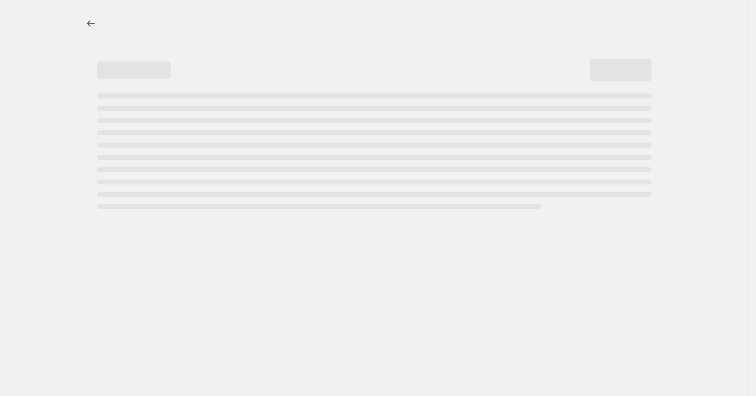
select select "percentage"
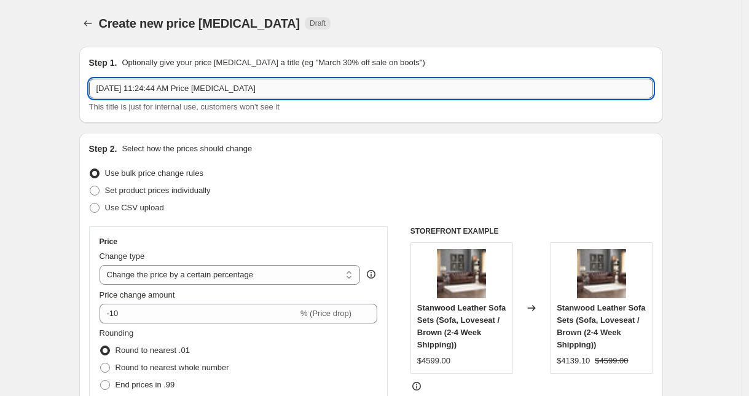
drag, startPoint x: 293, startPoint y: 87, endPoint x: 94, endPoint y: 80, distance: 198.7
click at [94, 80] on input "[DATE] 11:24:44 AM Price [MEDICAL_DATA]" at bounding box center [371, 89] width 564 height 20
paste input "Pre [DATE][DATE] Sale 2025 | 15% off"
click at [209, 89] on input "Pre [DATE][DATE] Sale 2025 | 15% off" at bounding box center [371, 89] width 564 height 20
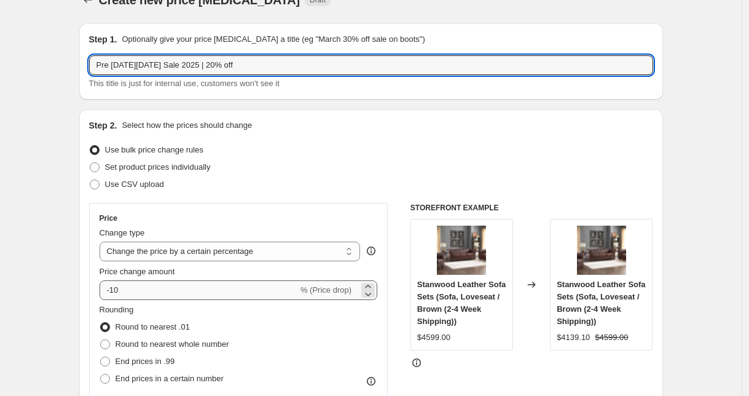
type input "Pre [DATE][DATE] Sale 2025 | 20% off"
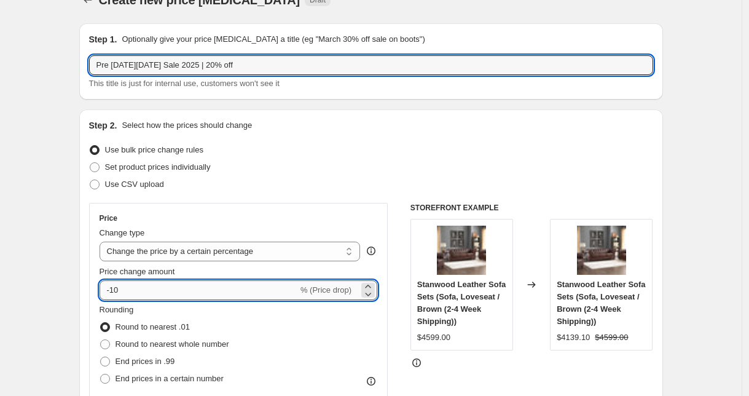
click at [138, 286] on input "-10" at bounding box center [199, 290] width 199 height 20
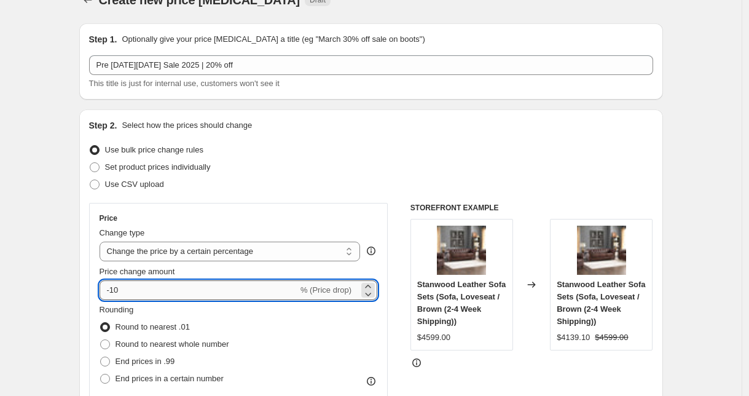
type input "-1"
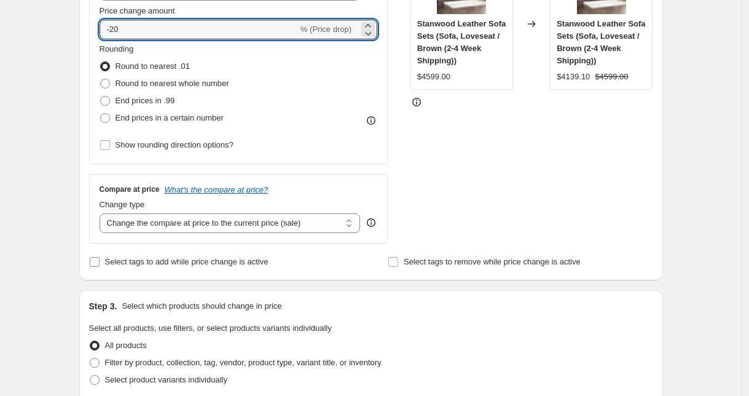
scroll to position [292, 0]
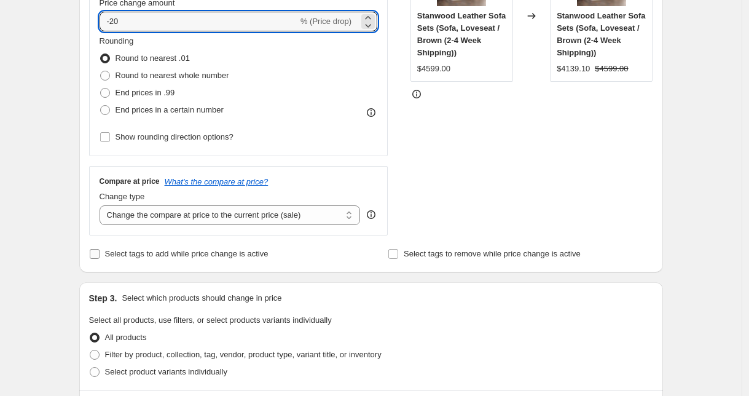
type input "-20"
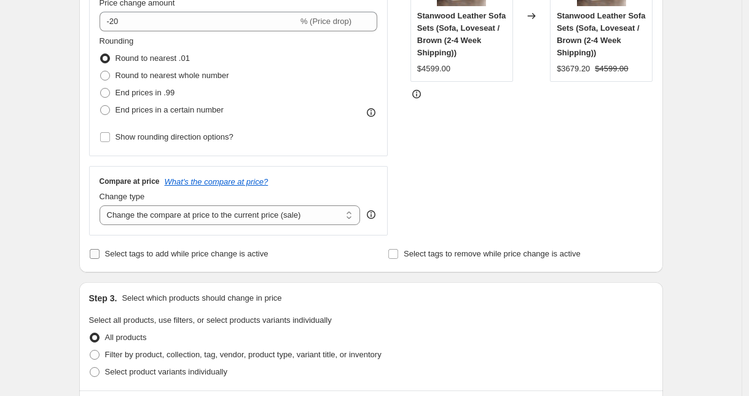
click at [178, 256] on span "Select tags to add while price change is active" at bounding box center [187, 253] width 164 height 9
click at [100, 256] on input "Select tags to add while price change is active" at bounding box center [95, 254] width 10 height 10
checkbox input "true"
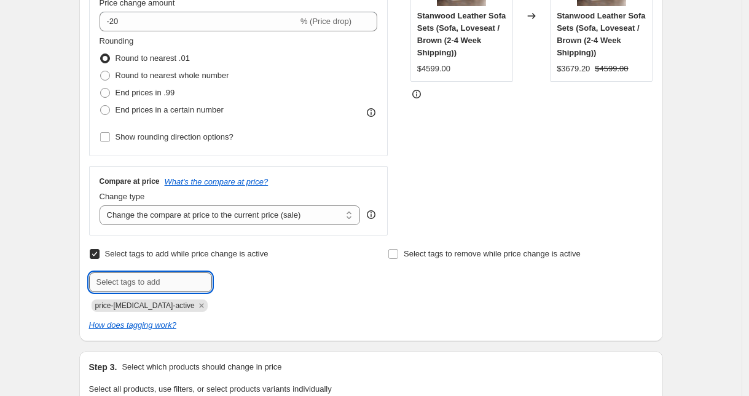
click at [142, 283] on input "text" at bounding box center [150, 282] width 123 height 20
type input "pre-bfcm"
click at [244, 284] on span "pre-bfcm" at bounding box center [254, 281] width 31 height 9
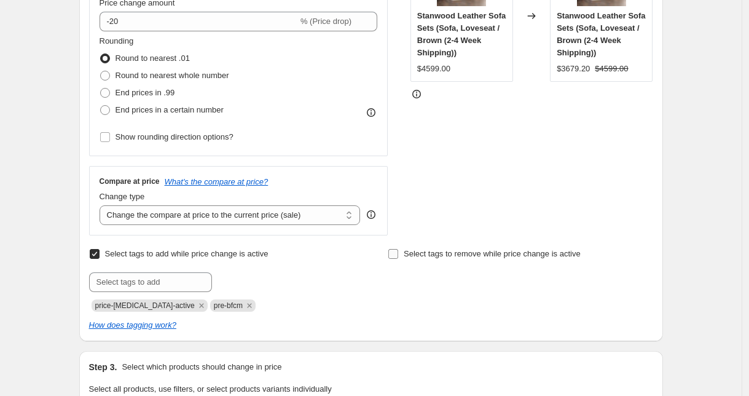
click at [431, 257] on span "Select tags to remove while price change is active" at bounding box center [492, 253] width 177 height 9
click at [398, 257] on input "Select tags to remove while price change is active" at bounding box center [394, 254] width 10 height 10
checkbox input "true"
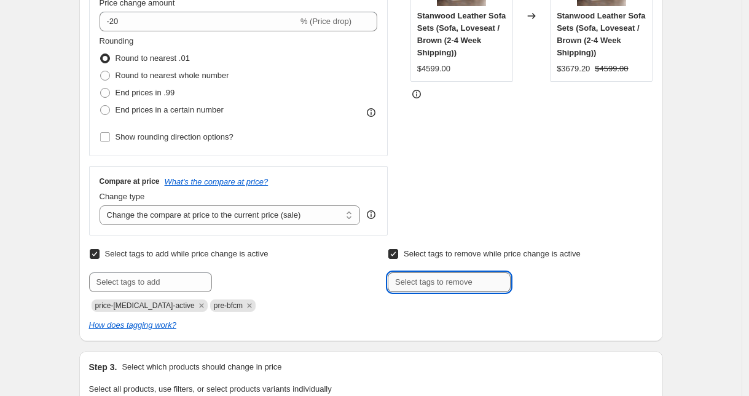
click at [428, 283] on input "text" at bounding box center [449, 282] width 123 height 20
type input "regular-price"
click at [550, 289] on button "Add regular-pric..." at bounding box center [553, 280] width 78 height 17
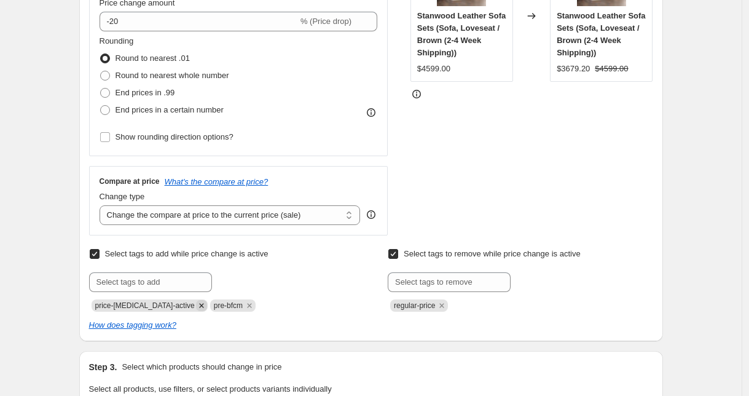
click at [196, 305] on icon "Remove price-change-job-active" at bounding box center [201, 305] width 11 height 11
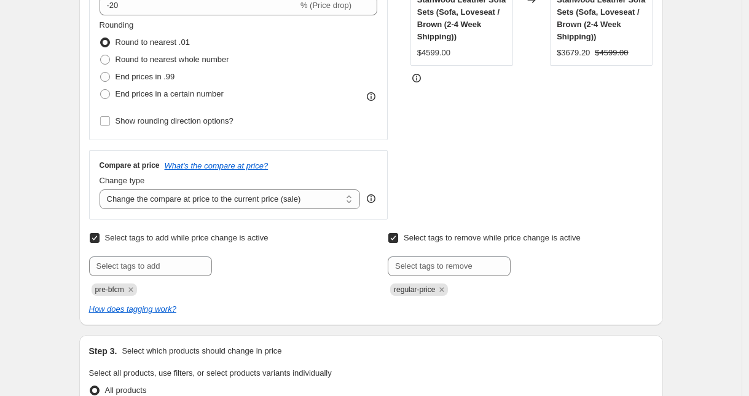
scroll to position [521, 0]
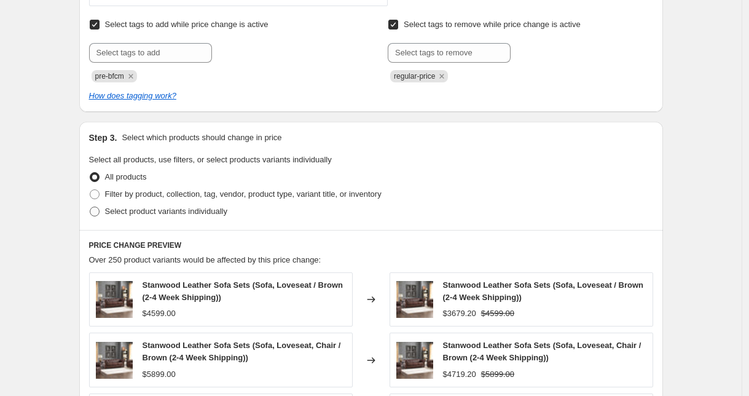
click at [138, 218] on label "Select product variants individually" at bounding box center [158, 211] width 138 height 17
click at [90, 207] on input "Select product variants individually" at bounding box center [90, 207] width 1 height 1
radio input "true"
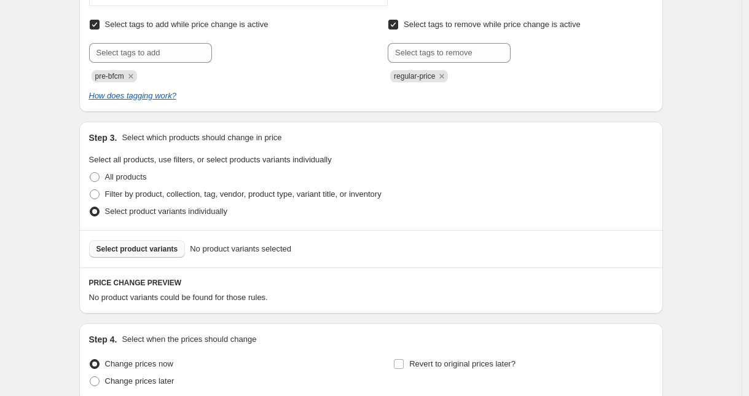
click at [140, 253] on span "Select product variants" at bounding box center [138, 249] width 82 height 10
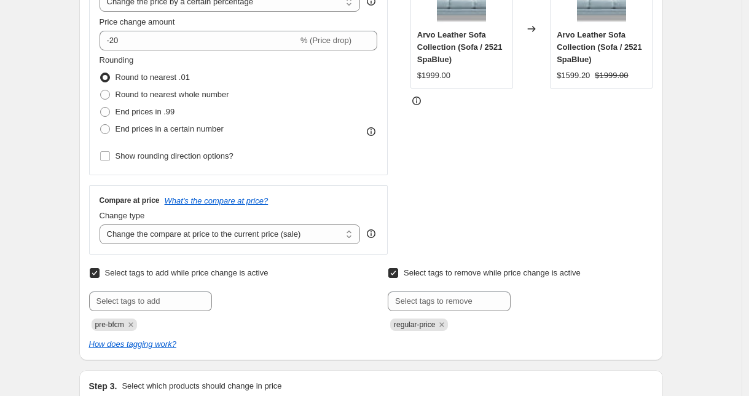
scroll to position [202, 0]
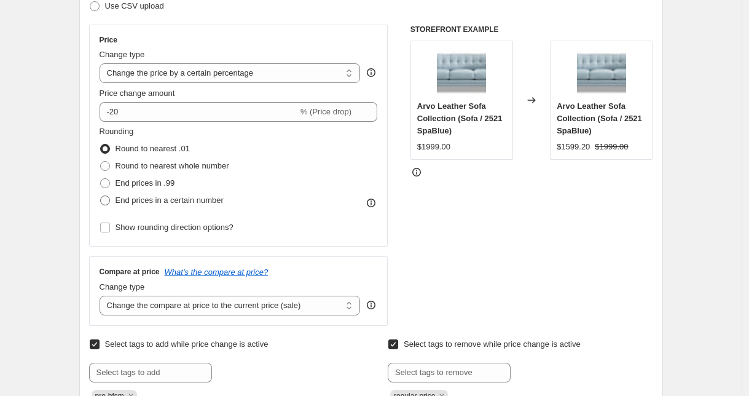
click at [125, 200] on span "End prices in a certain number" at bounding box center [170, 200] width 108 height 9
click at [101, 196] on input "End prices in a certain number" at bounding box center [100, 196] width 1 height 1
radio input "true"
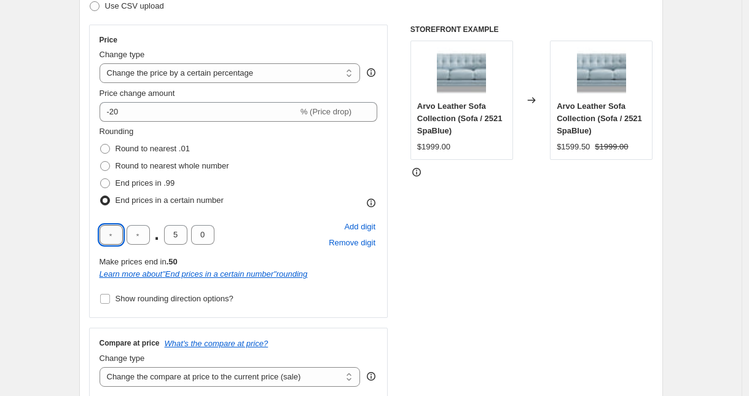
click at [123, 234] on input "text" at bounding box center [111, 235] width 23 height 20
type input "9"
type input "0"
click at [486, 252] on div "STOREFRONT EXAMPLE Arvo Leather Sofa Collection (Sofa / 2521 SpaBlue) $1999.00 …" at bounding box center [532, 211] width 243 height 373
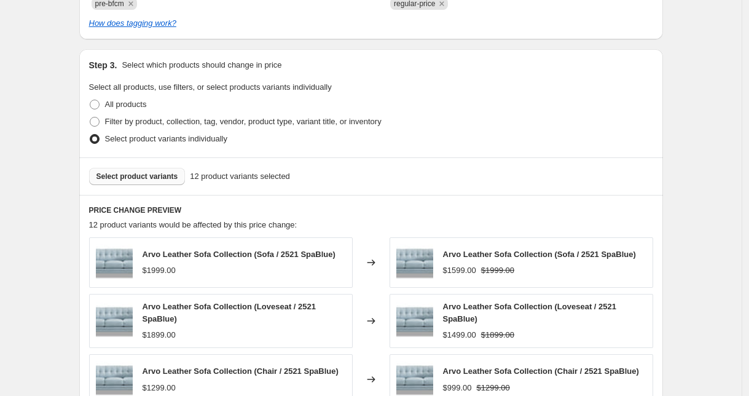
scroll to position [859, 0]
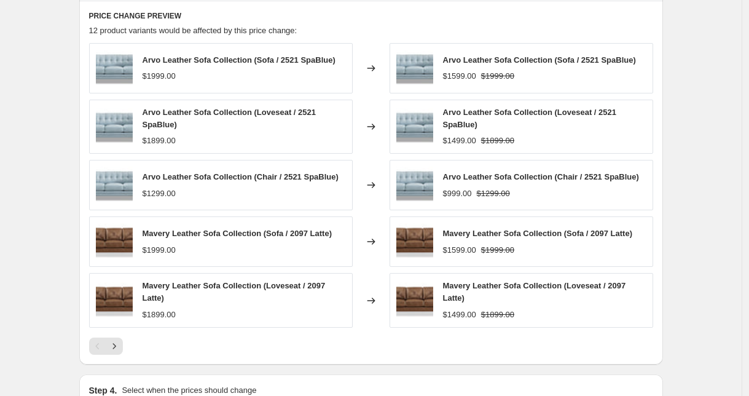
click at [123, 347] on button "Next" at bounding box center [114, 346] width 17 height 17
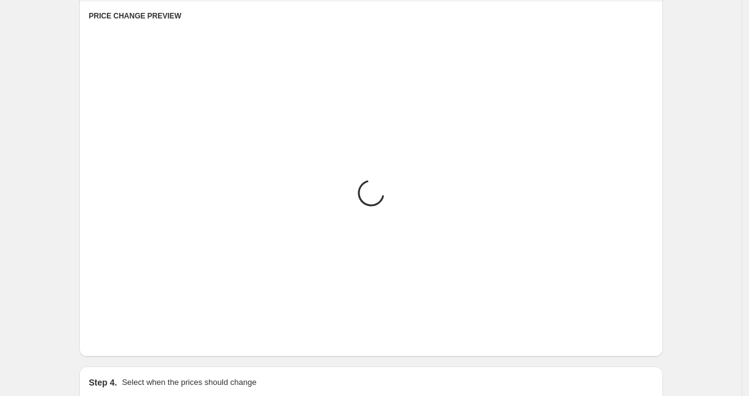
click at [124, 347] on div "PRICE CHANGE PREVIEW Placeholder Loading product variants... Loading... Placeho…" at bounding box center [371, 179] width 584 height 356
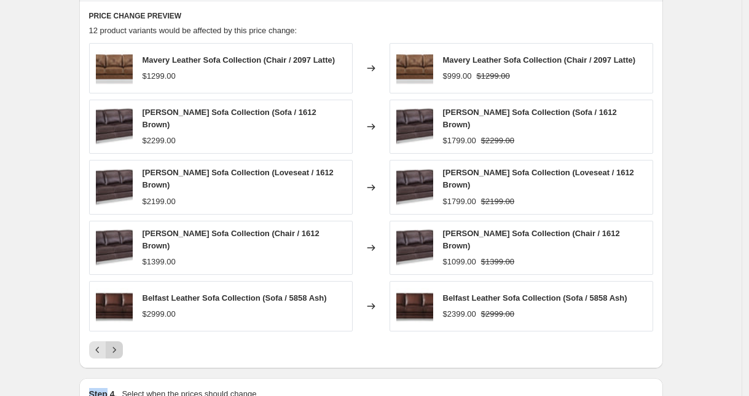
drag, startPoint x: 138, startPoint y: 9, endPoint x: 122, endPoint y: 341, distance: 331.8
click at [119, 344] on icon "Next" at bounding box center [114, 350] width 12 height 12
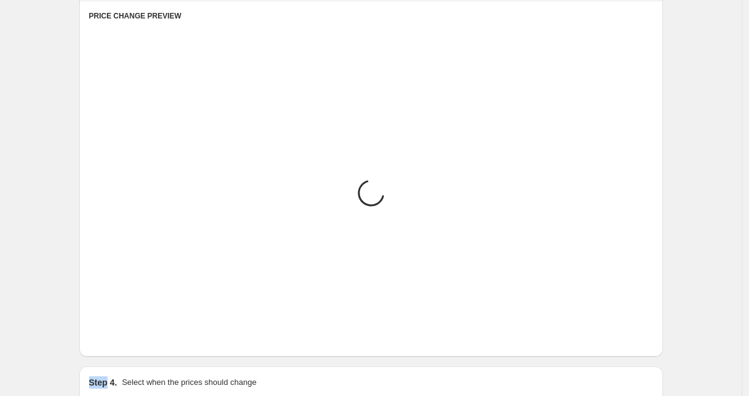
click at [121, 341] on icon "Next" at bounding box center [114, 338] width 12 height 12
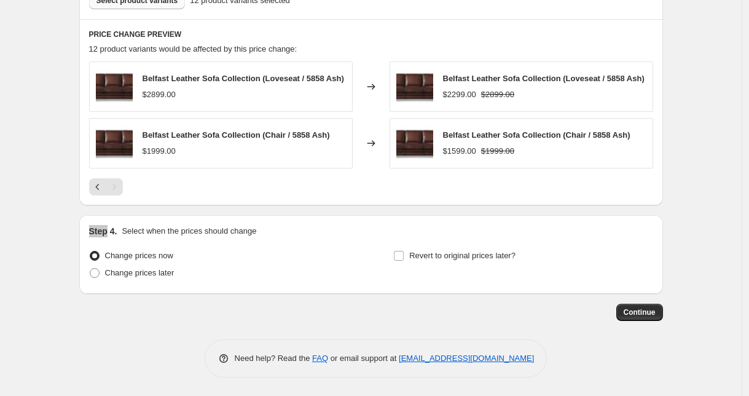
scroll to position [639, 0]
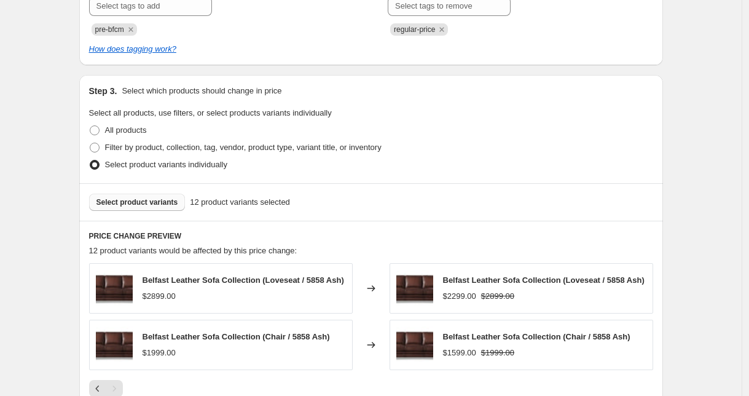
click at [146, 200] on span "Select product variants" at bounding box center [138, 202] width 82 height 10
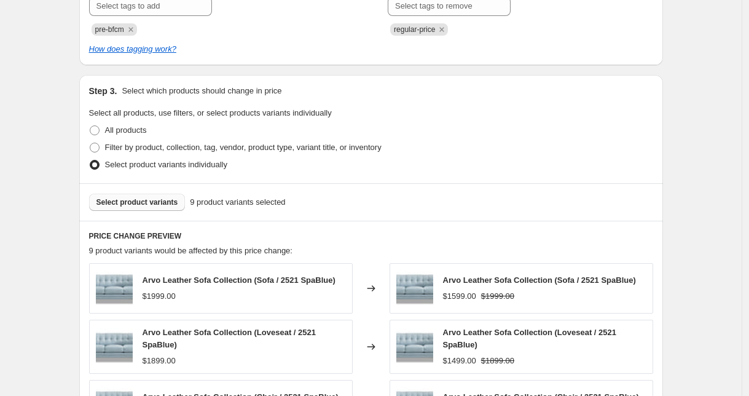
scroll to position [1019, 0]
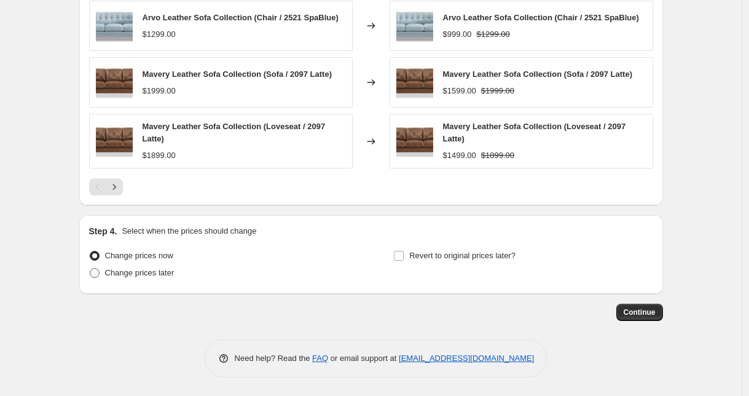
click at [157, 275] on span "Change prices later" at bounding box center [139, 272] width 69 height 9
click at [90, 269] on input "Change prices later" at bounding box center [90, 268] width 1 height 1
radio input "true"
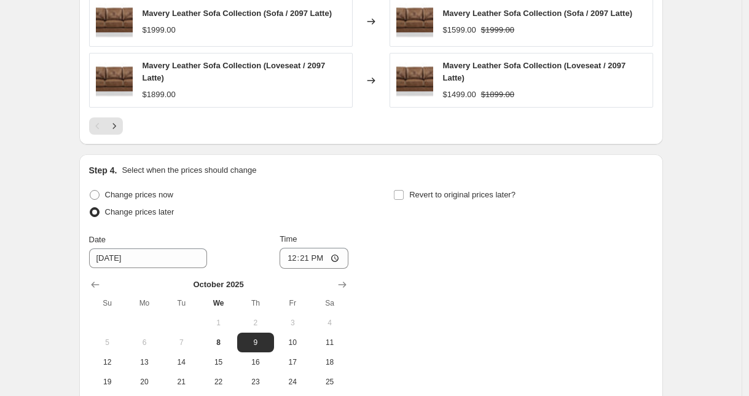
scroll to position [1217, 0]
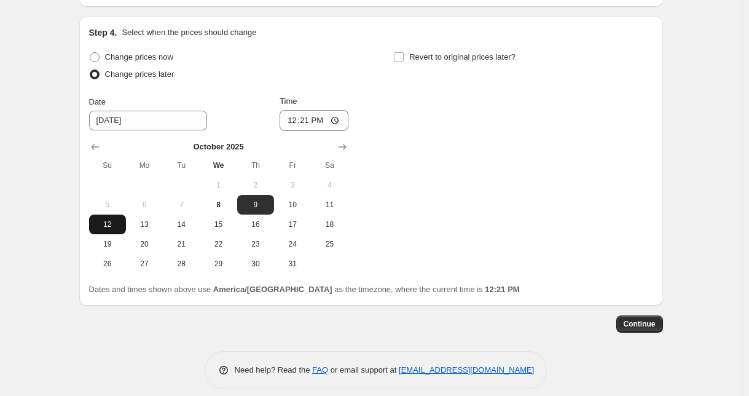
click at [114, 229] on span "12" at bounding box center [107, 224] width 27 height 10
type input "[DATE]"
click at [309, 124] on input "12:21" at bounding box center [314, 120] width 69 height 21
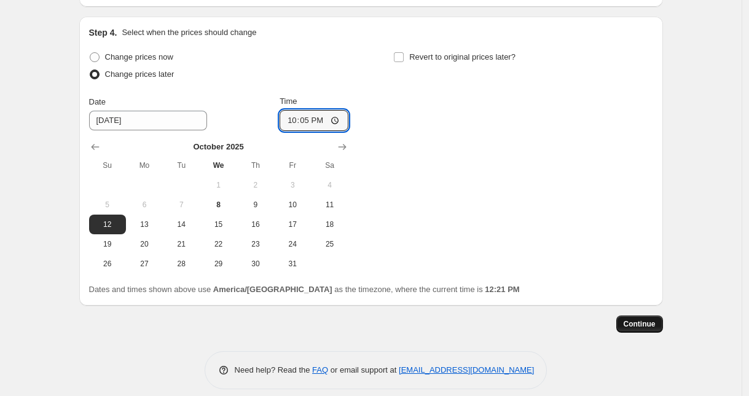
type input "22:05"
click at [642, 328] on span "Continue" at bounding box center [640, 324] width 32 height 10
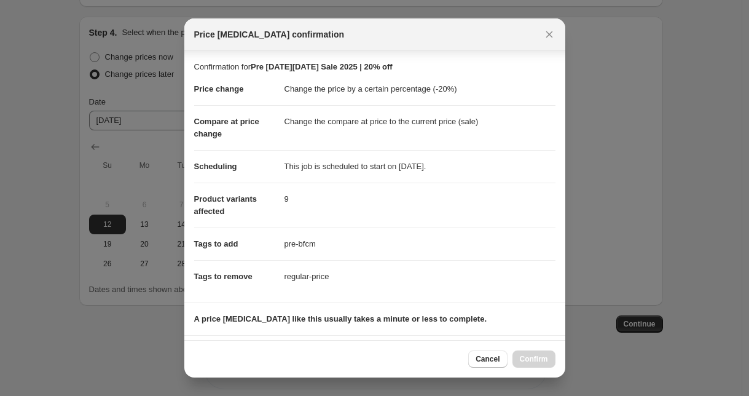
scroll to position [197, 0]
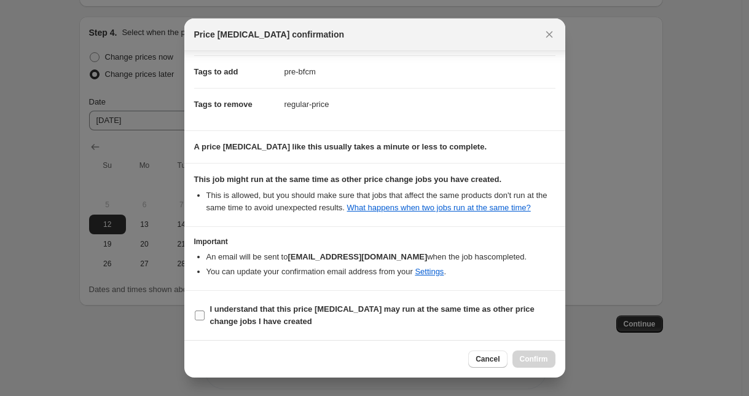
click at [217, 316] on b "I understand that this price [MEDICAL_DATA] may run at the same time as other p…" at bounding box center [372, 315] width 325 height 22
click at [205, 316] on input "I understand that this price [MEDICAL_DATA] may run at the same time as other p…" at bounding box center [200, 315] width 10 height 10
checkbox input "true"
click at [521, 354] on button "Confirm" at bounding box center [534, 358] width 43 height 17
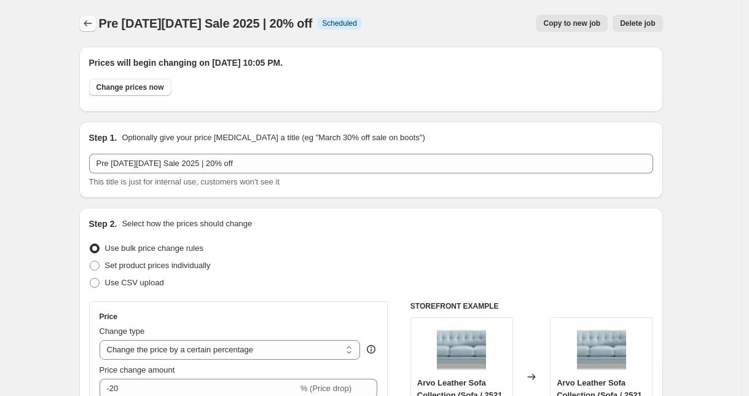
click at [94, 27] on icon "Price change jobs" at bounding box center [88, 23] width 12 height 12
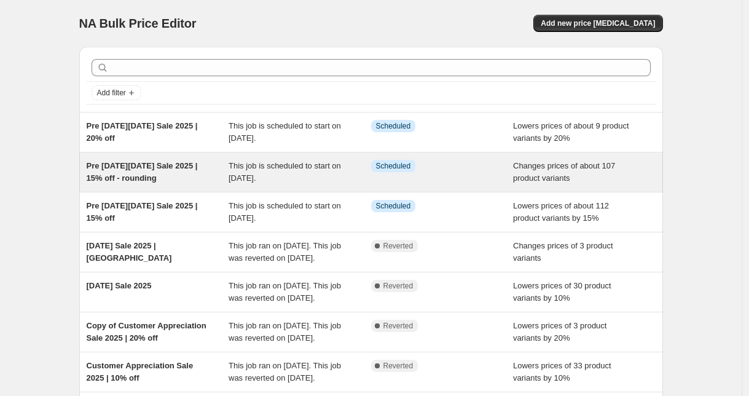
click at [221, 176] on div "Pre [DATE][DATE] Sale 2025 | 15% off - rounding" at bounding box center [158, 172] width 143 height 25
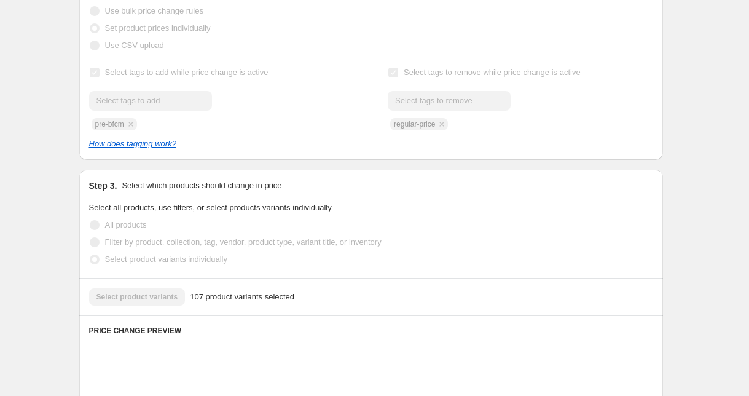
scroll to position [364, 0]
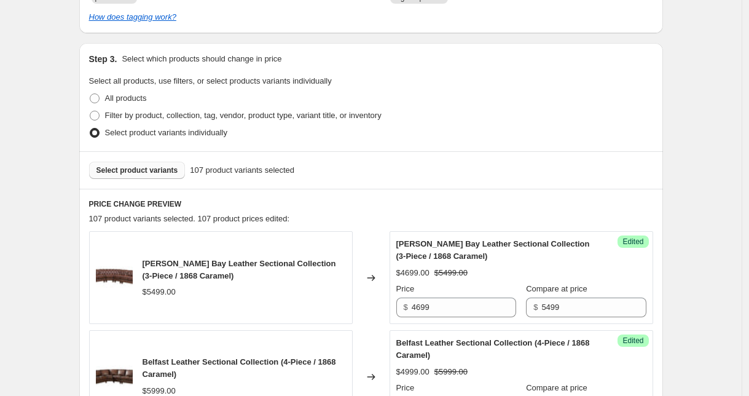
click at [163, 173] on span "Select product variants" at bounding box center [138, 170] width 82 height 10
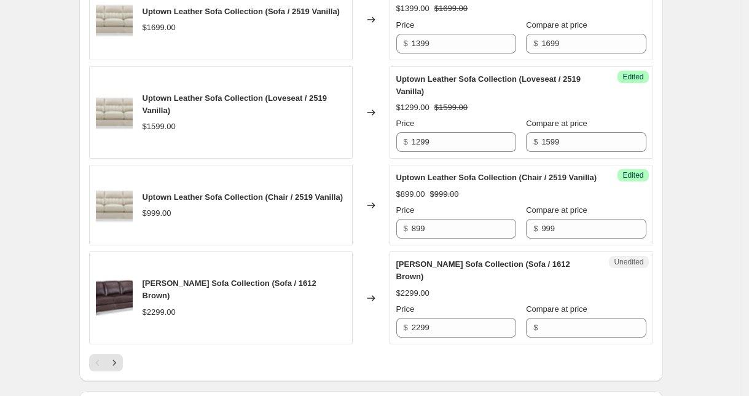
scroll to position [2208, 0]
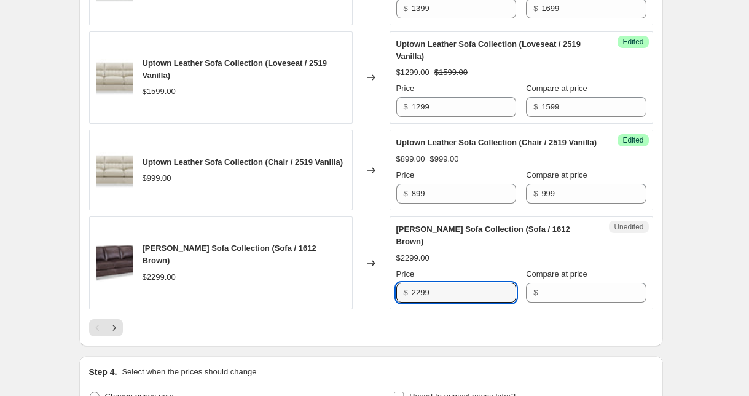
drag, startPoint x: 463, startPoint y: 291, endPoint x: 402, endPoint y: 291, distance: 60.9
click at [402, 291] on div "$ 2299" at bounding box center [457, 293] width 120 height 20
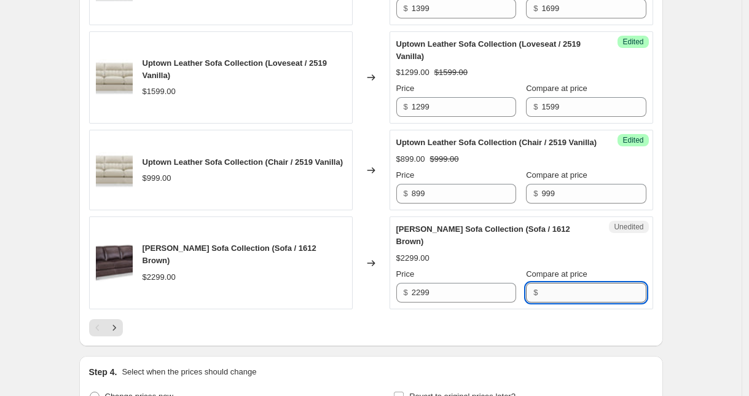
click at [577, 292] on input "Compare at price" at bounding box center [594, 293] width 105 height 20
paste input "2299"
type input "2299"
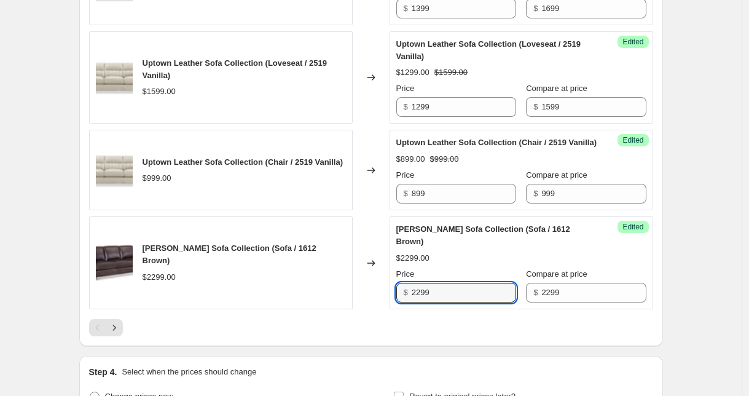
drag, startPoint x: 446, startPoint y: 290, endPoint x: 385, endPoint y: 284, distance: 60.5
click at [385, 284] on div "[PERSON_NAME] Sofa Collection (Sofa / 1612 Brown) $2299.00 Changed to Success E…" at bounding box center [371, 262] width 564 height 93
type input "1799"
click at [111, 331] on button "Next" at bounding box center [114, 327] width 17 height 17
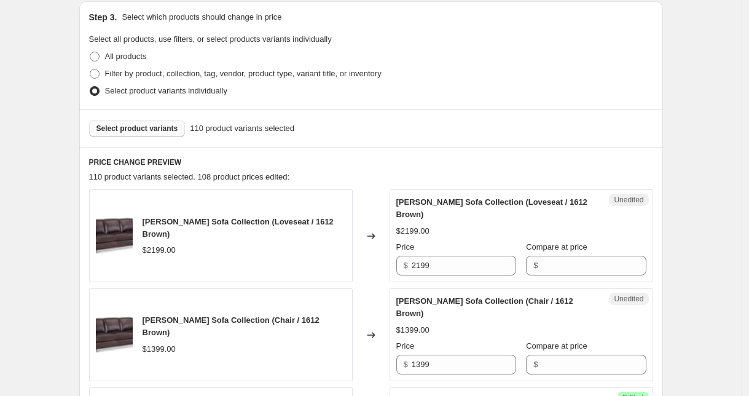
scroll to position [469, 0]
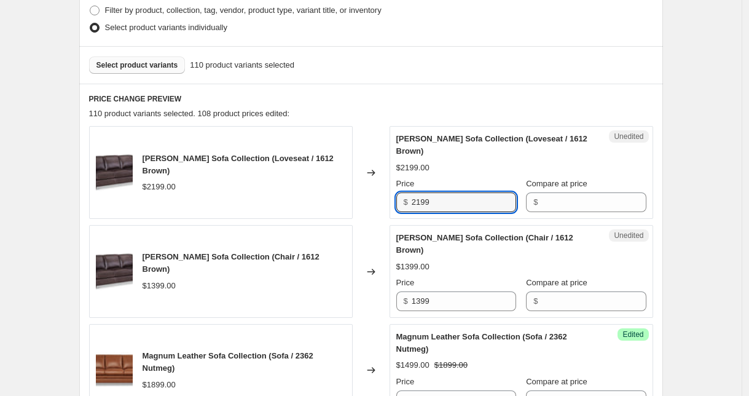
drag, startPoint x: 454, startPoint y: 201, endPoint x: 389, endPoint y: 199, distance: 65.8
click at [389, 199] on div "[PERSON_NAME] Sofa Collection (Loveseat / 1612 Brown) $2199.00 Changed to Unedi…" at bounding box center [371, 172] width 564 height 93
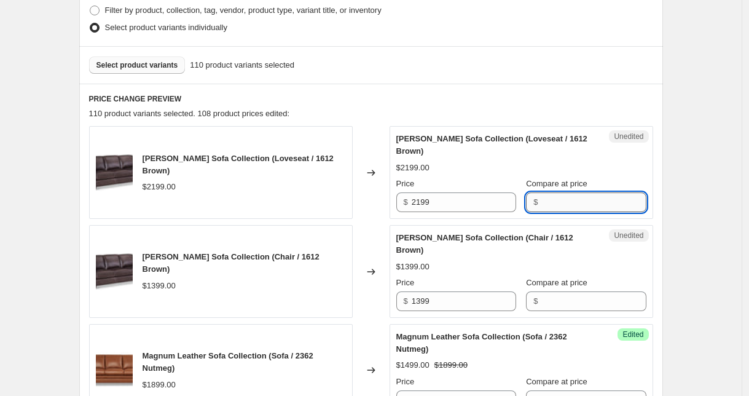
click at [552, 208] on input "Compare at price" at bounding box center [594, 202] width 105 height 20
paste input "2199"
type input "2199"
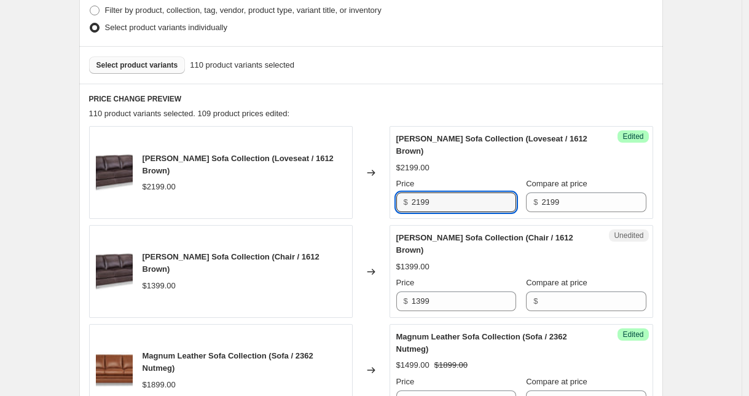
drag, startPoint x: 462, startPoint y: 203, endPoint x: 392, endPoint y: 203, distance: 69.5
click at [392, 203] on div "[PERSON_NAME] Sofa Collection (Loveseat / 1612 Brown) $2199.00 Changed to Succe…" at bounding box center [371, 172] width 564 height 93
type input "1699"
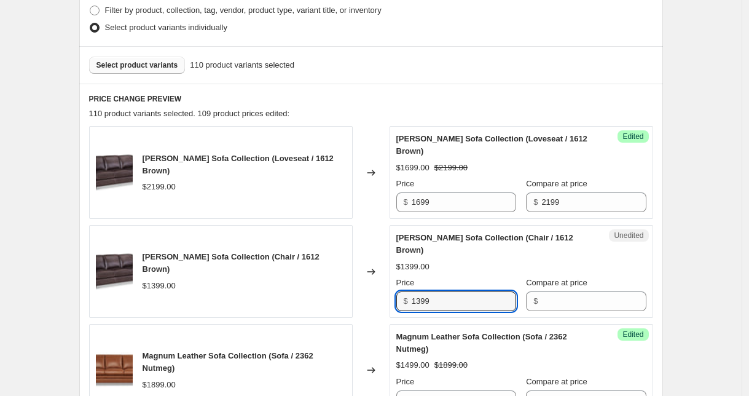
drag, startPoint x: 445, startPoint y: 294, endPoint x: 395, endPoint y: 286, distance: 51.0
click at [395, 286] on div "Unedited [PERSON_NAME] Sofa Collection (Chair / 1612 Brown) $1399.00 Price $ 13…" at bounding box center [522, 271] width 264 height 93
click at [579, 291] on input "Compare at price" at bounding box center [594, 301] width 105 height 20
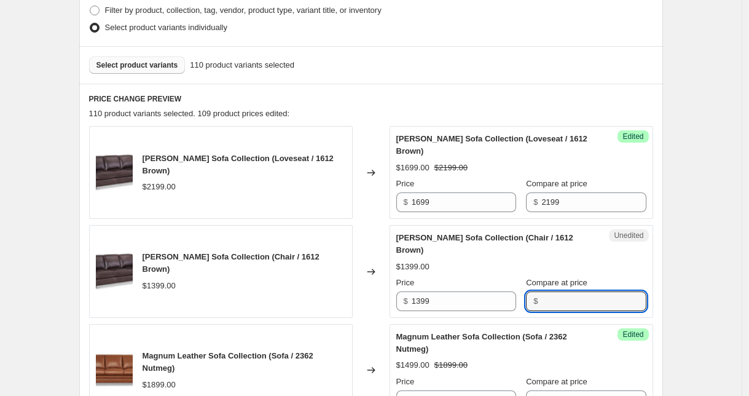
paste input "1399"
type input "1399"
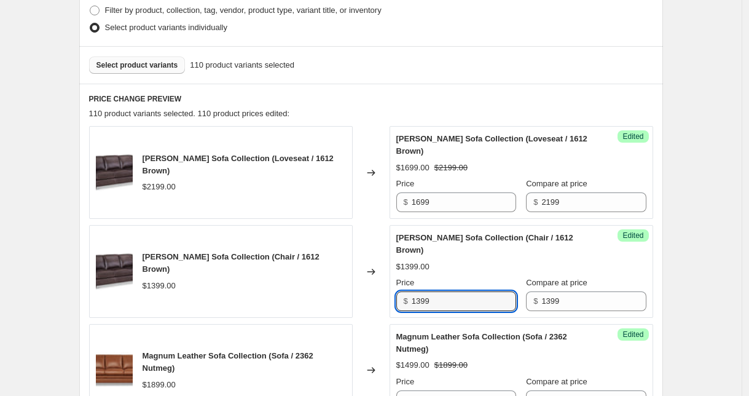
drag, startPoint x: 471, startPoint y: 290, endPoint x: 390, endPoint y: 284, distance: 81.3
click at [389, 285] on div "[PERSON_NAME] Sofa Collection (Chair / 1612 [PERSON_NAME]) $1399.00 Changed to …" at bounding box center [371, 271] width 564 height 93
type input "1099"
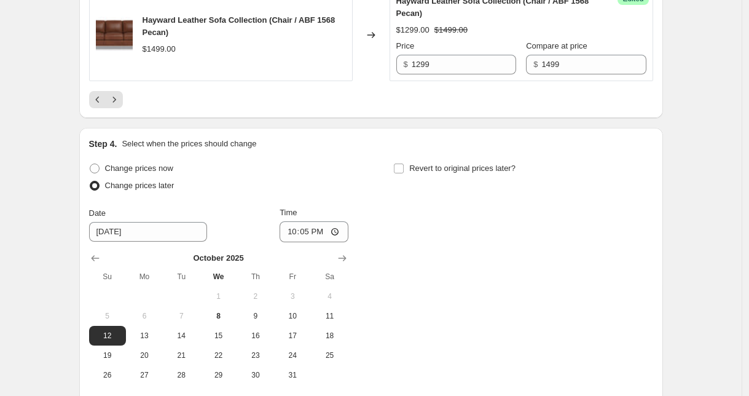
scroll to position [2597, 0]
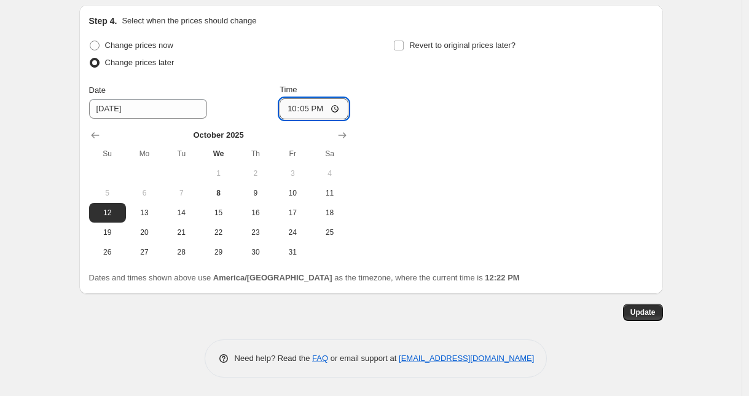
click at [324, 109] on input "22:05" at bounding box center [314, 108] width 69 height 21
type input "22:03"
click at [471, 176] on div "Change prices now Change prices later Date [DATE] Time 22:[DATE] Mo Tu We Th Fr…" at bounding box center [371, 149] width 564 height 225
click at [641, 314] on span "Update" at bounding box center [643, 312] width 25 height 10
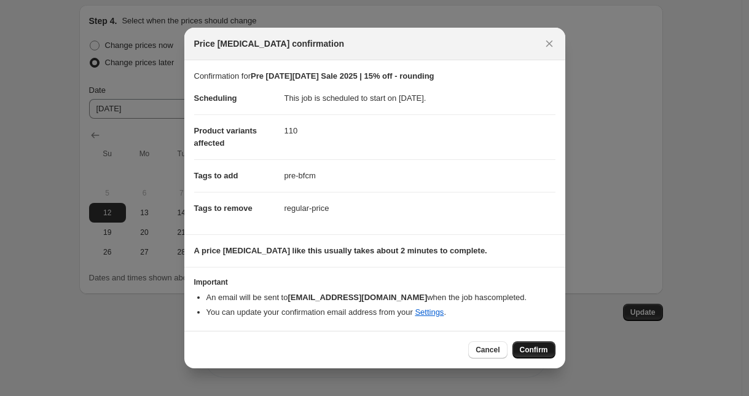
click at [545, 355] on button "Confirm" at bounding box center [534, 349] width 43 height 17
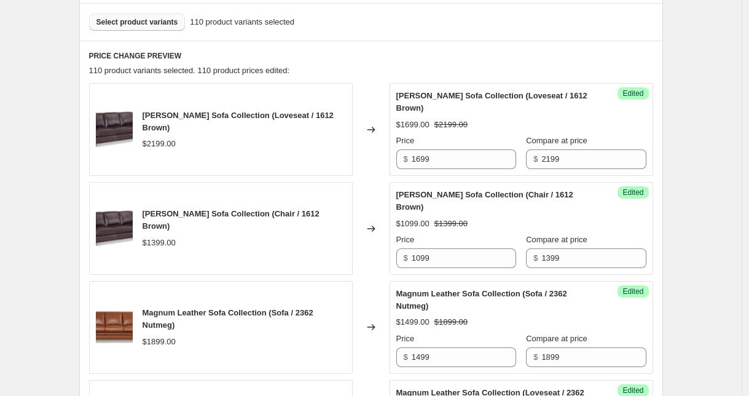
scroll to position [0, 0]
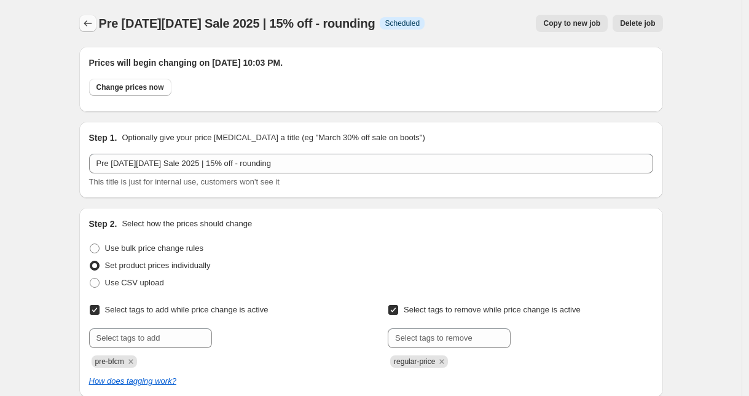
click at [97, 26] on button "Price change jobs" at bounding box center [87, 23] width 17 height 17
